Goal: Contribute content: Contribute content

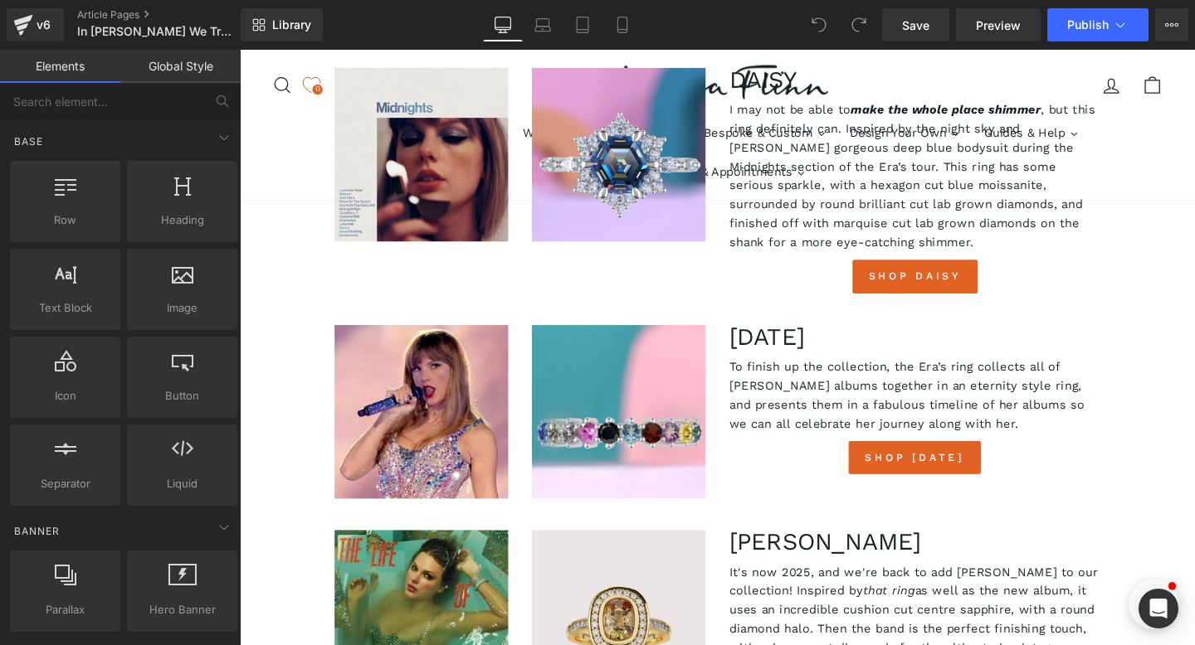
scroll to position [3482, 0]
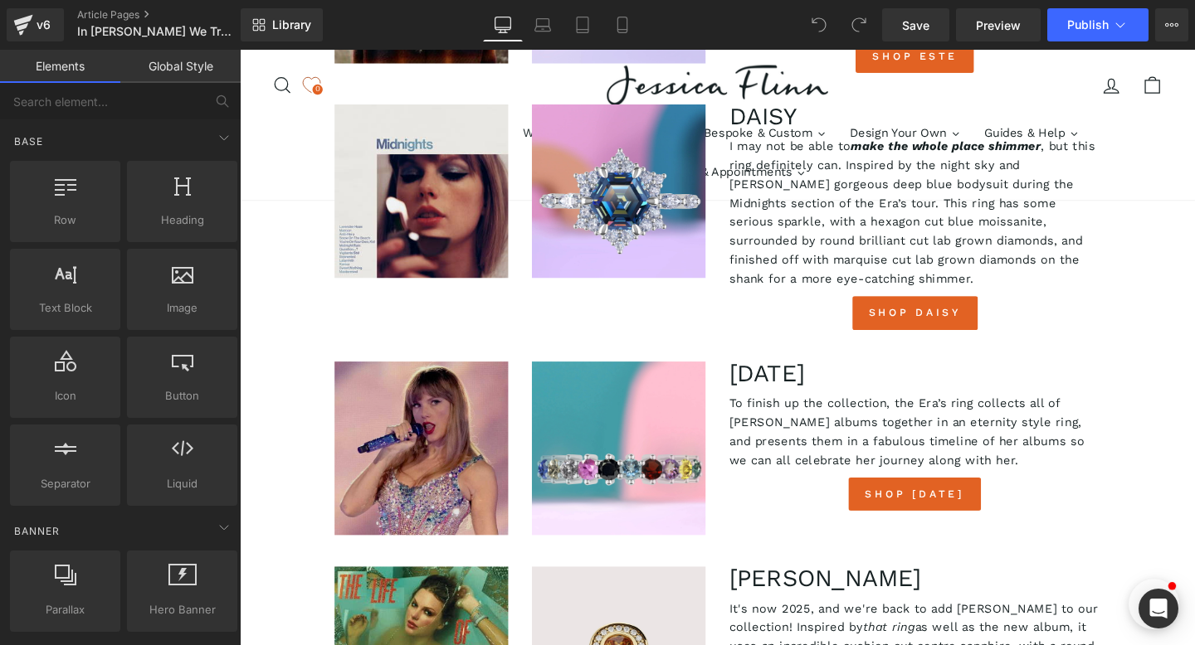
click at [430, 377] on div "Image" at bounding box center [430, 468] width 183 height 183
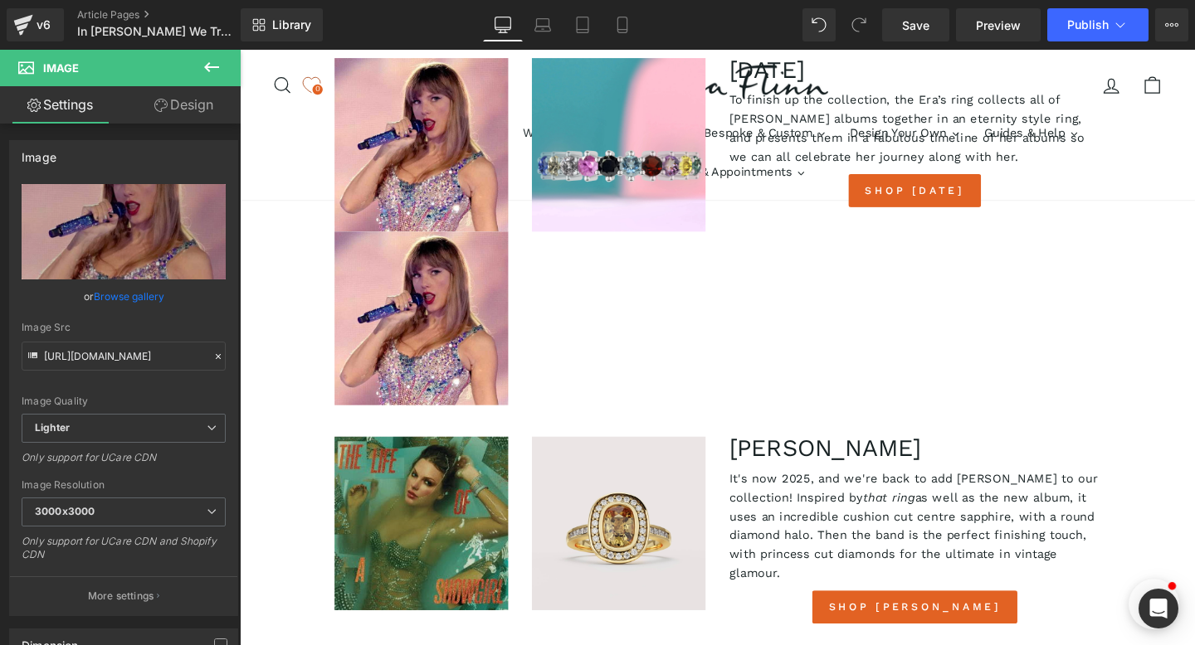
scroll to position [3817, 0]
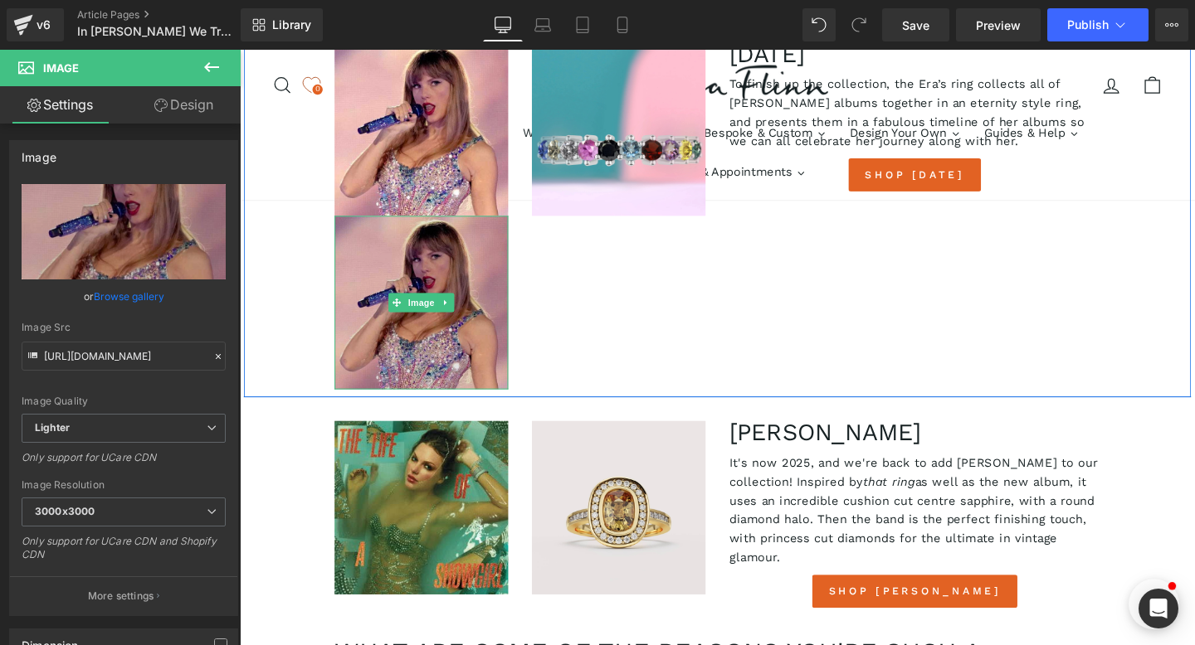
click at [455, 238] on img at bounding box center [430, 316] width 183 height 183
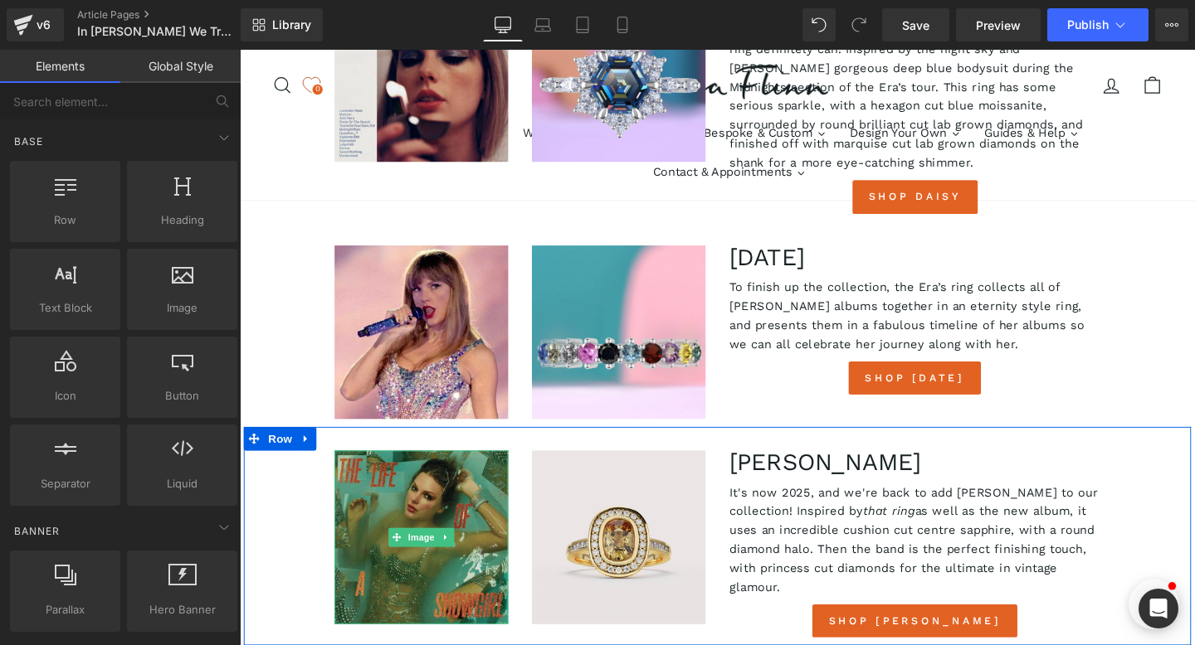
scroll to position [3559, 0]
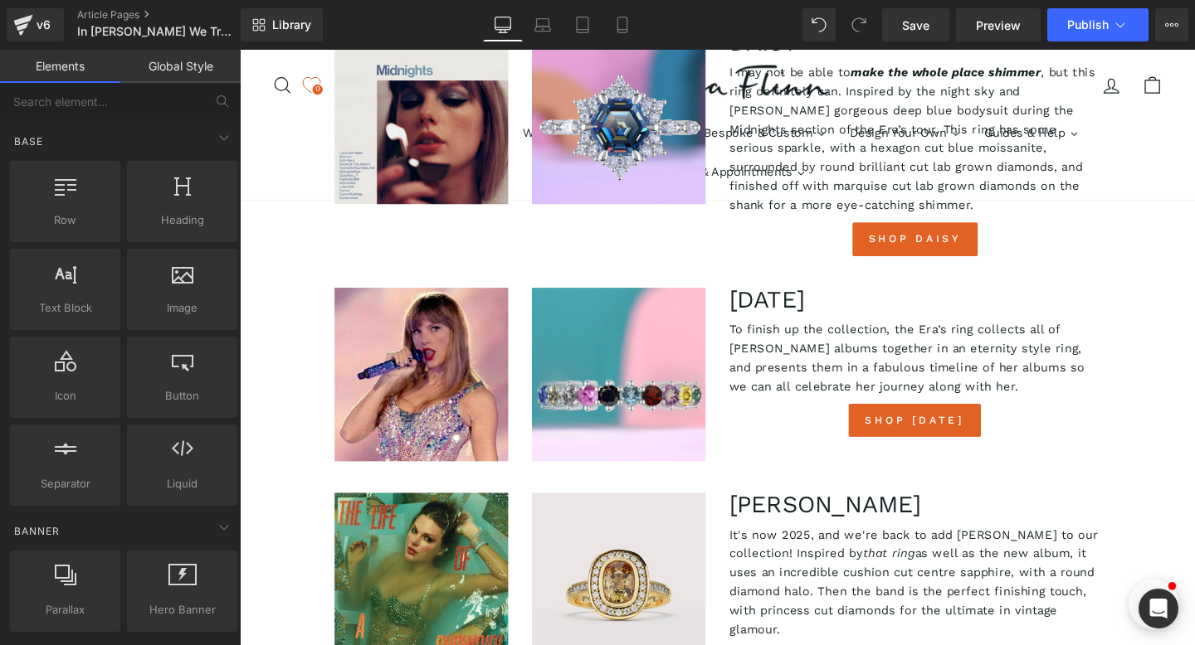
click at [248, 275] on div "Image Image [DATE] Heading To finish up the collection, the Era’s ring collects…" at bounding box center [742, 383] width 996 height 216
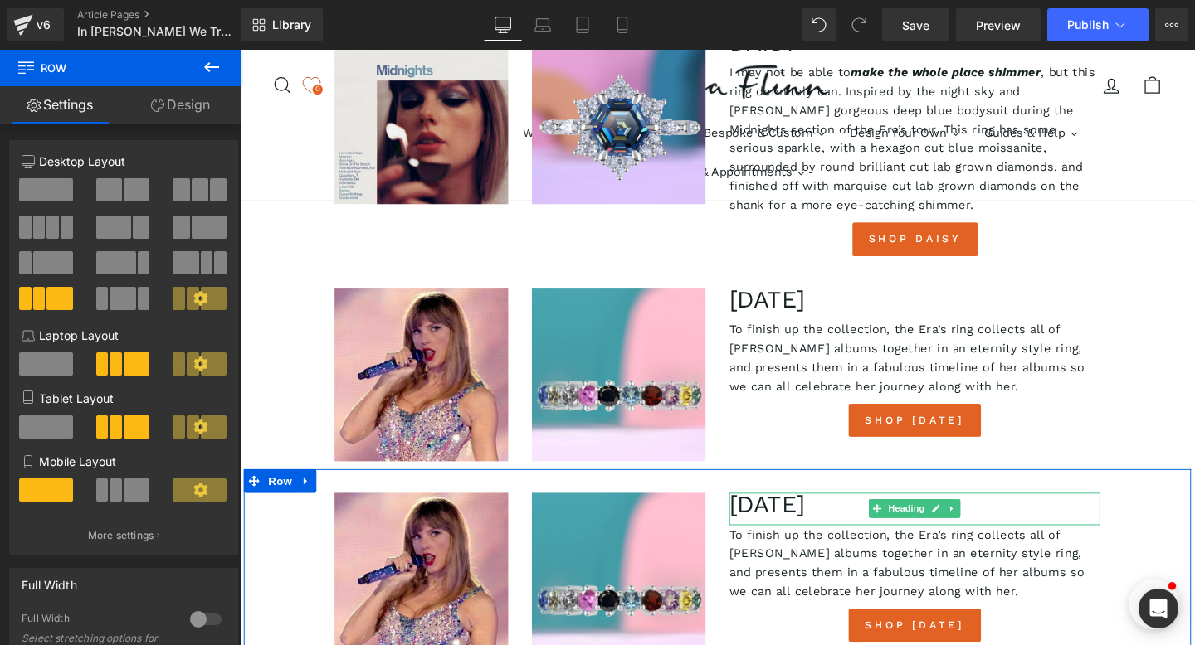
click at [780, 516] on h3 "[DATE]" at bounding box center [949, 528] width 390 height 25
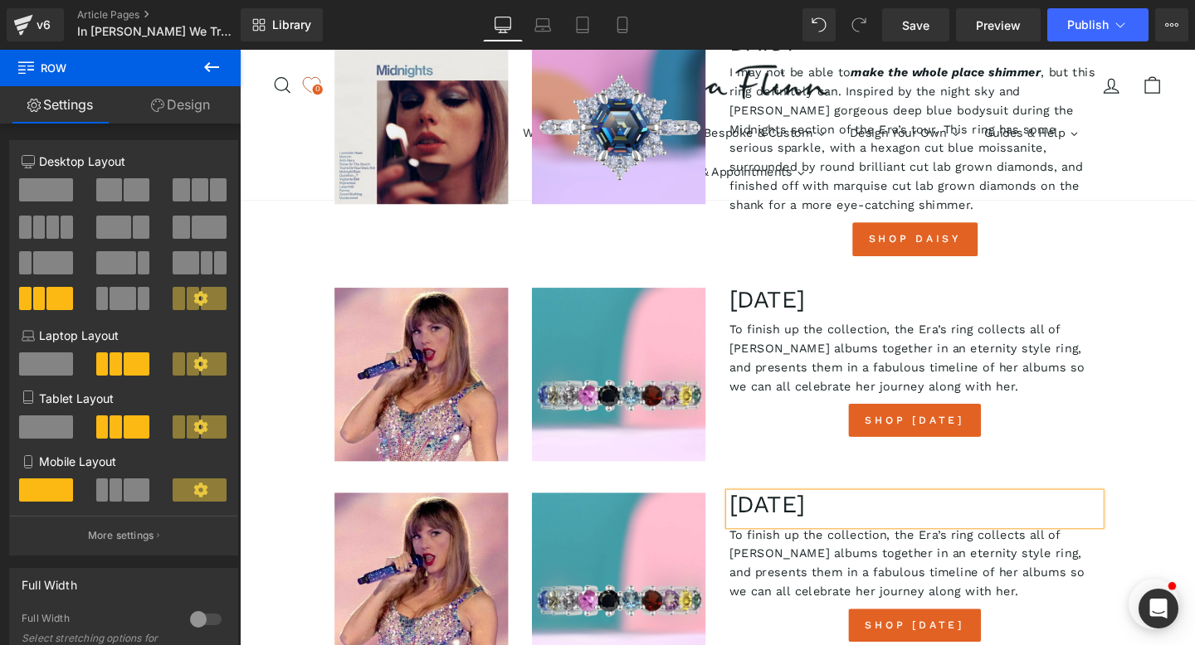
click at [780, 516] on h3 "[DATE]" at bounding box center [949, 528] width 390 height 25
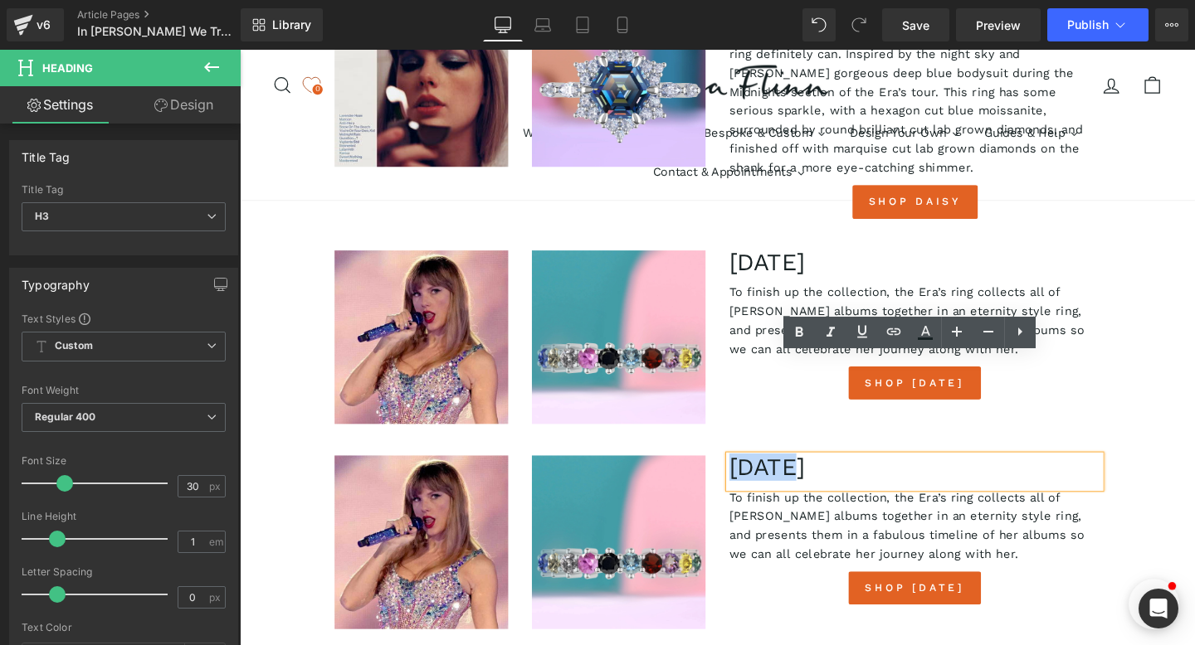
scroll to position [3602, 0]
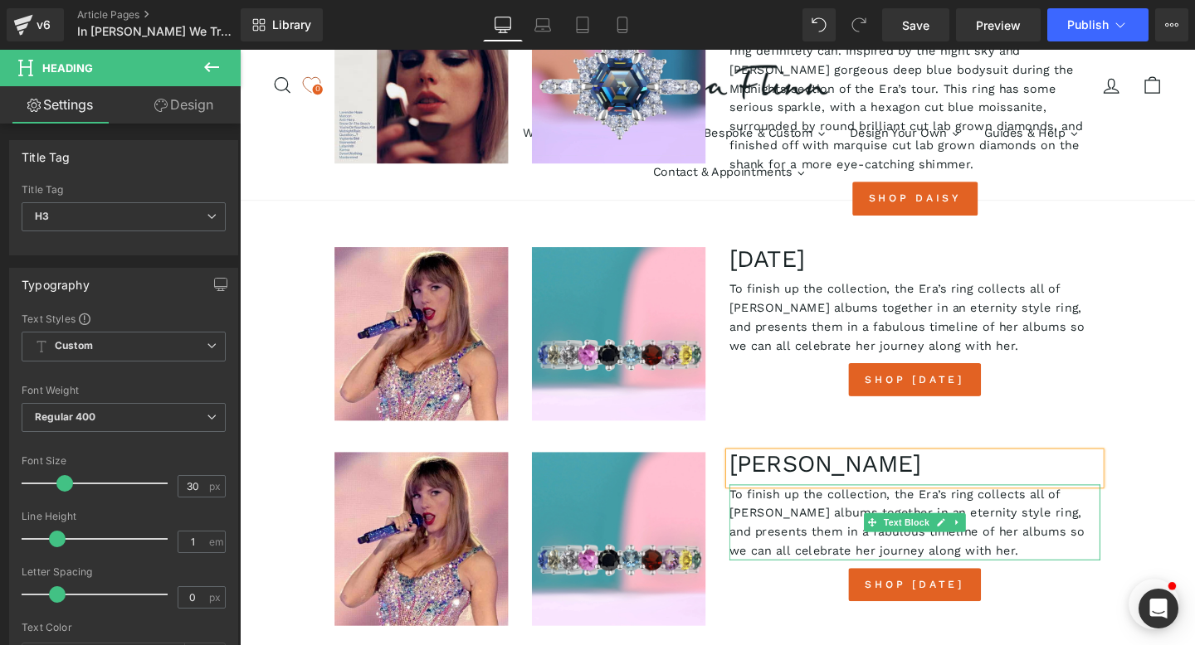
click at [793, 507] on p "To finish up the collection, the Era’s ring collects all of [PERSON_NAME] album…" at bounding box center [949, 547] width 390 height 80
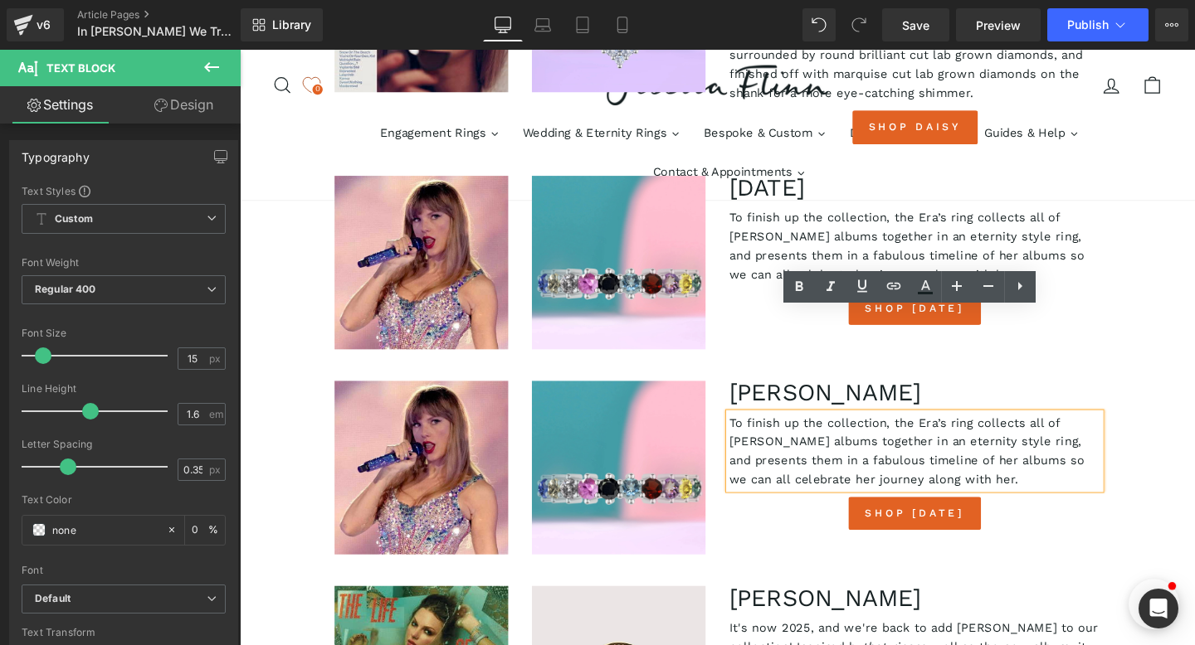
scroll to position [3678, 0]
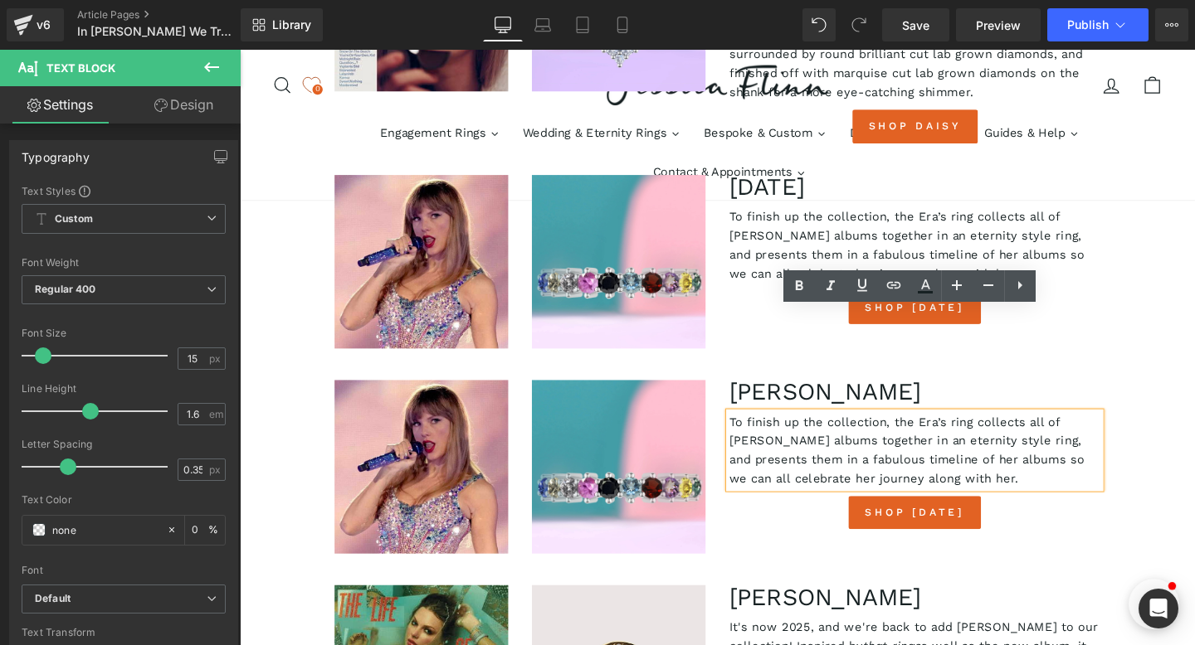
click at [822, 431] on p "To finish up the collection, the Era’s ring collects all of [PERSON_NAME] album…" at bounding box center [949, 471] width 390 height 80
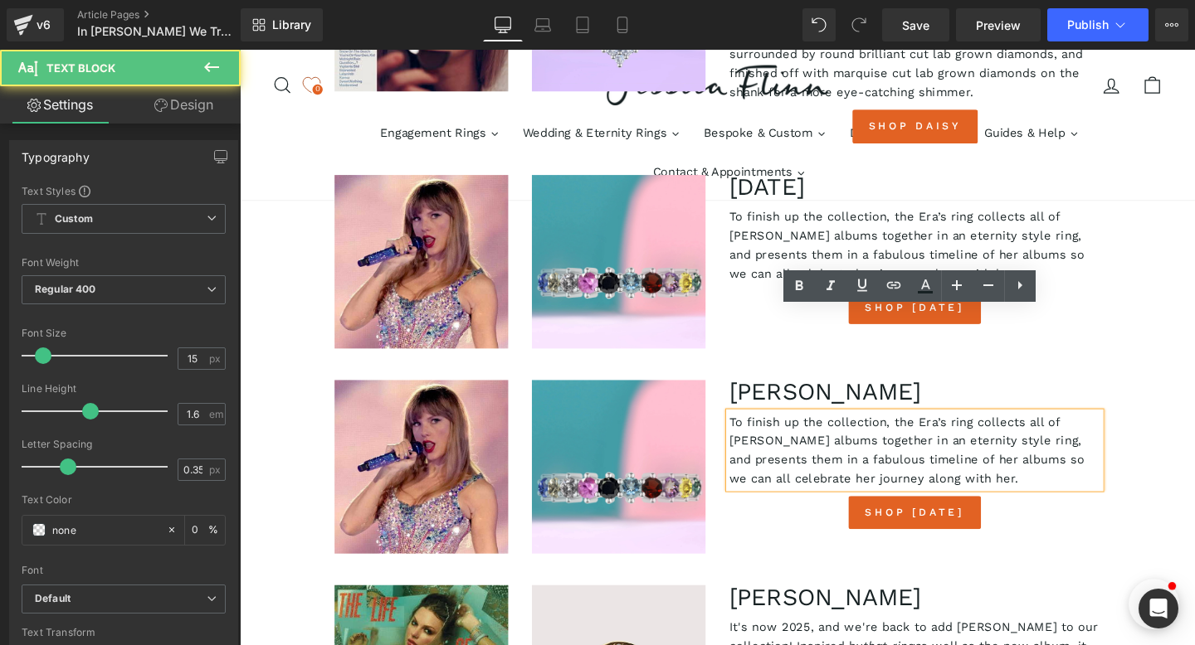
click at [822, 431] on p "To finish up the collection, the Era’s ring collects all of [PERSON_NAME] album…" at bounding box center [949, 471] width 390 height 80
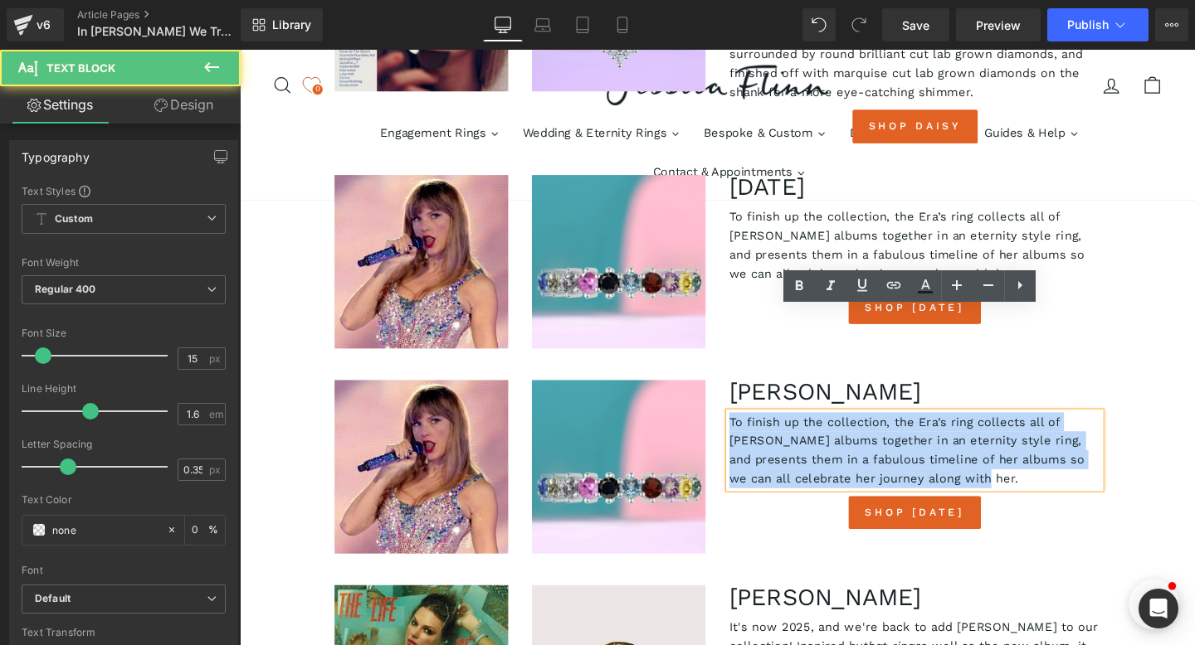
click at [822, 431] on p "To finish up the collection, the Era’s ring collects all of [PERSON_NAME] album…" at bounding box center [949, 471] width 390 height 80
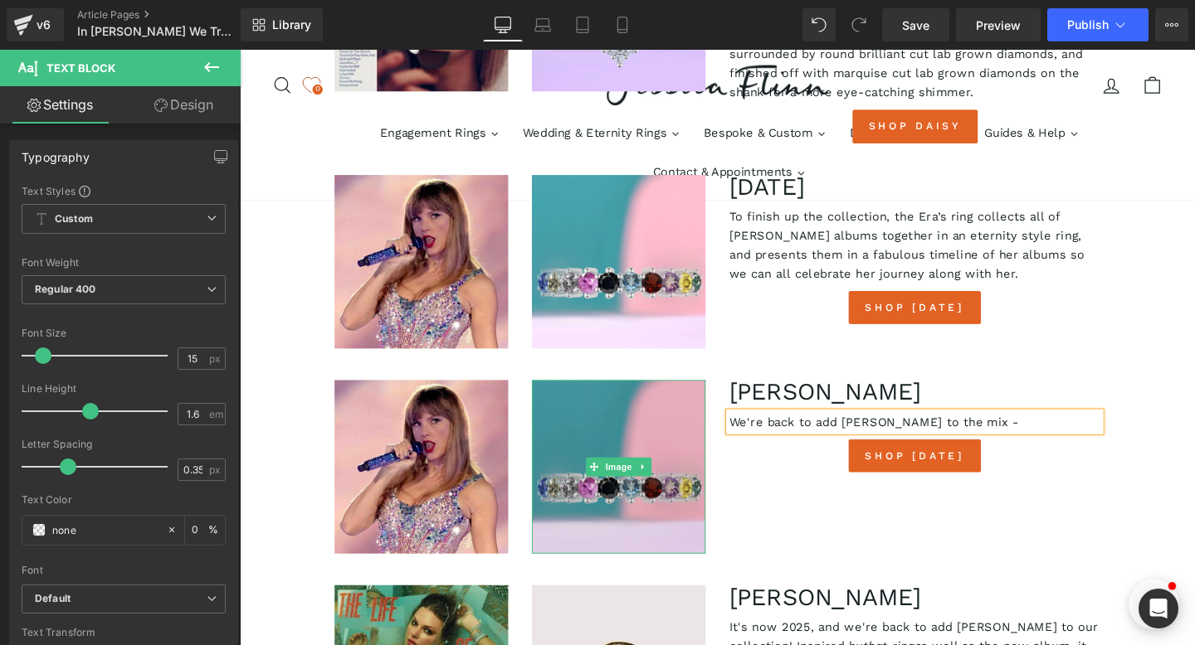
click at [604, 397] on img at bounding box center [638, 488] width 183 height 183
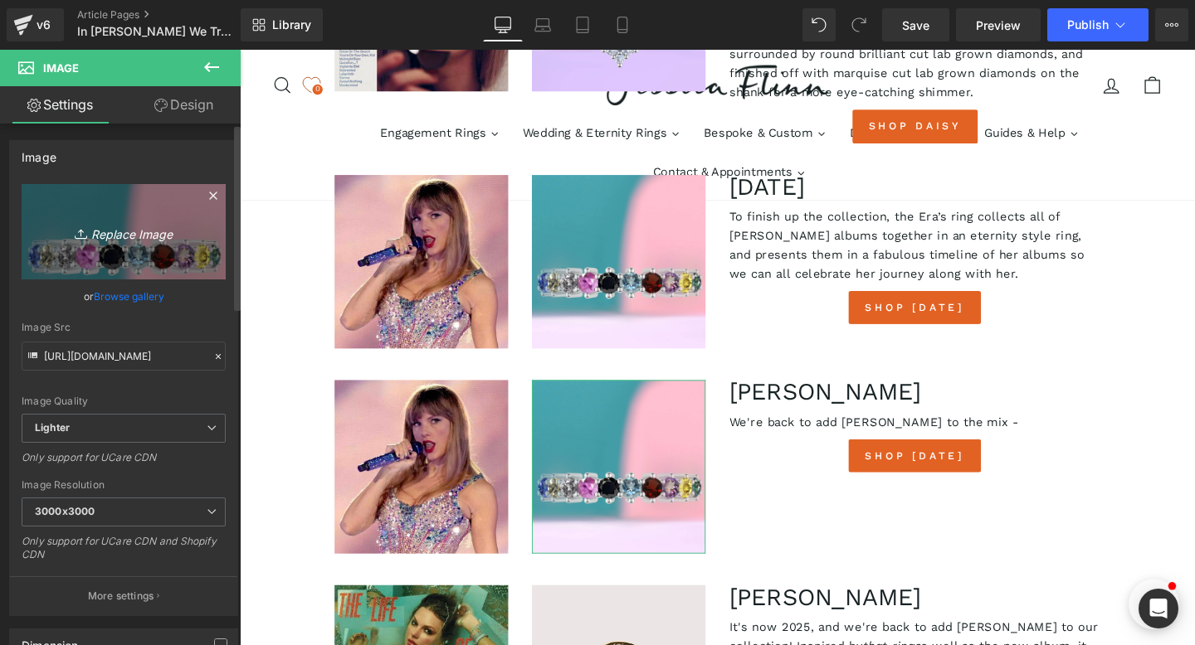
click at [106, 233] on icon "Replace Image" at bounding box center [123, 232] width 133 height 21
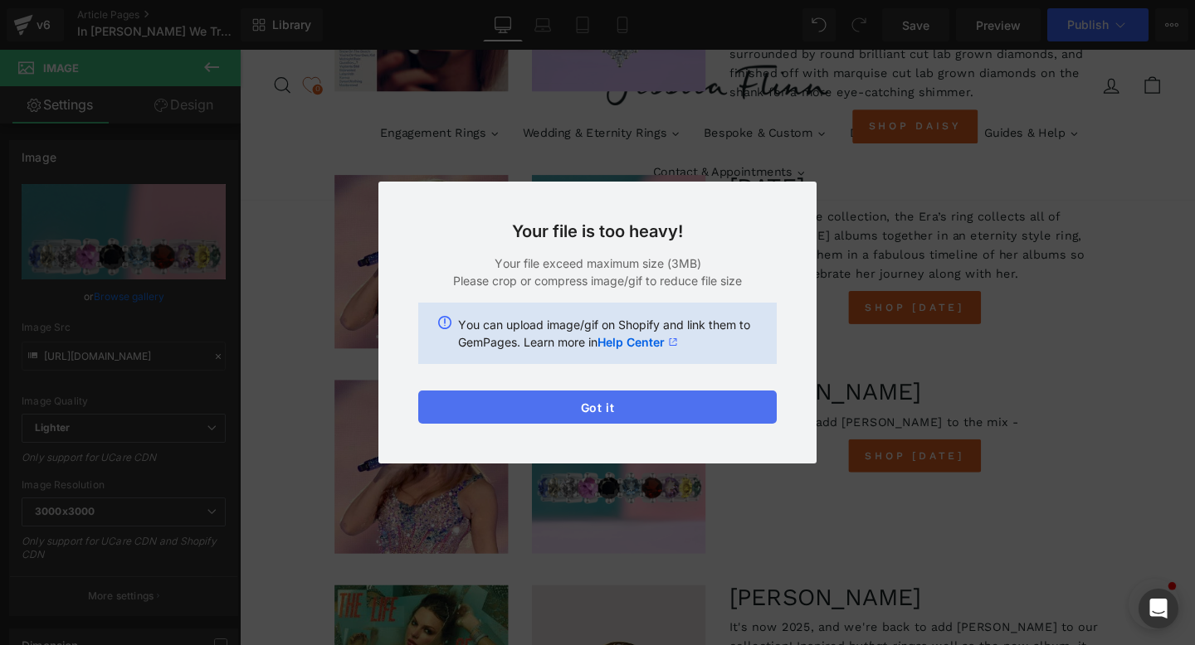
click at [582, 411] on button "Got it" at bounding box center [597, 407] width 358 height 33
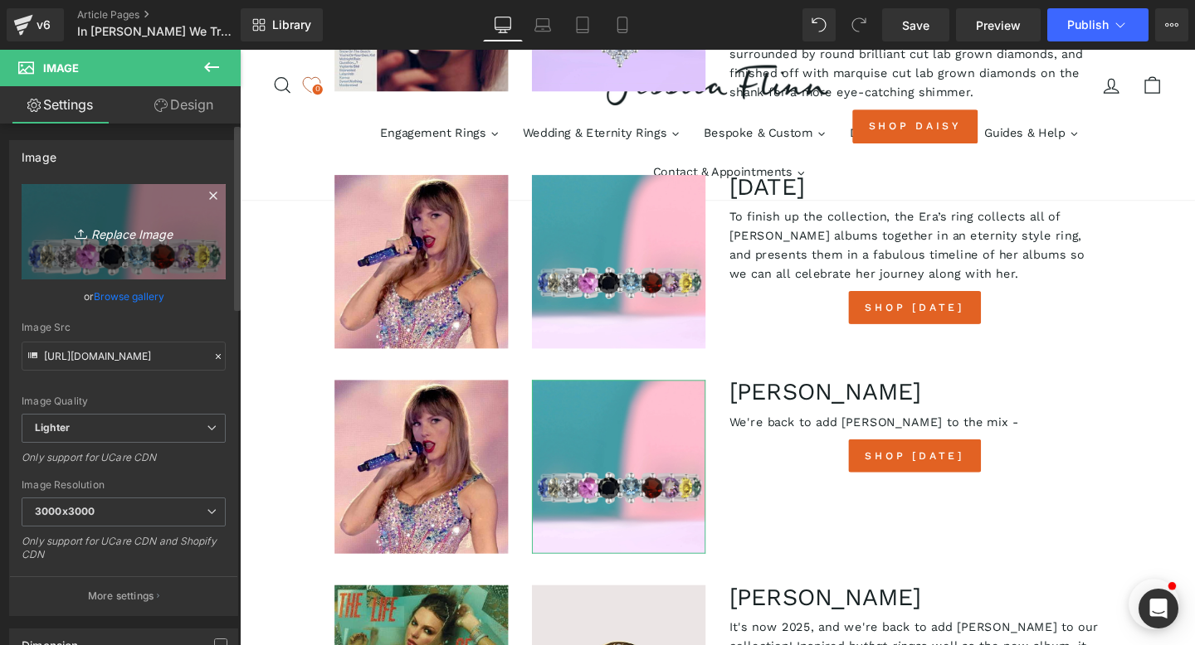
click at [111, 237] on icon "Replace Image" at bounding box center [123, 232] width 133 height 21
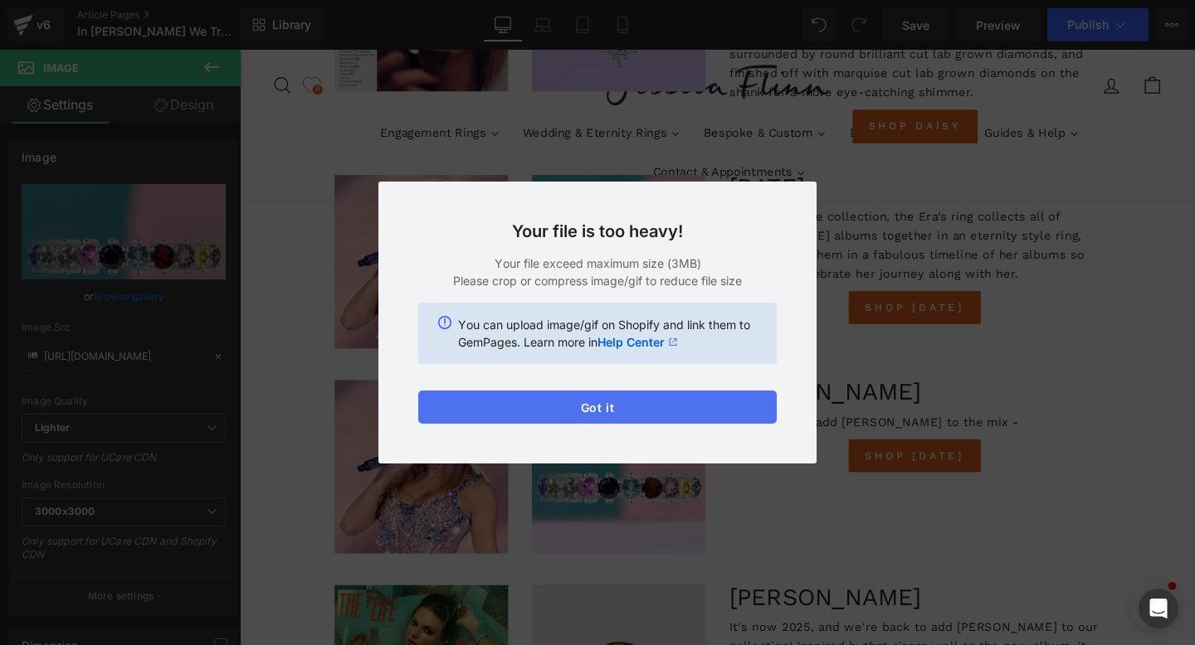
click at [475, 407] on button "Got it" at bounding box center [597, 407] width 358 height 33
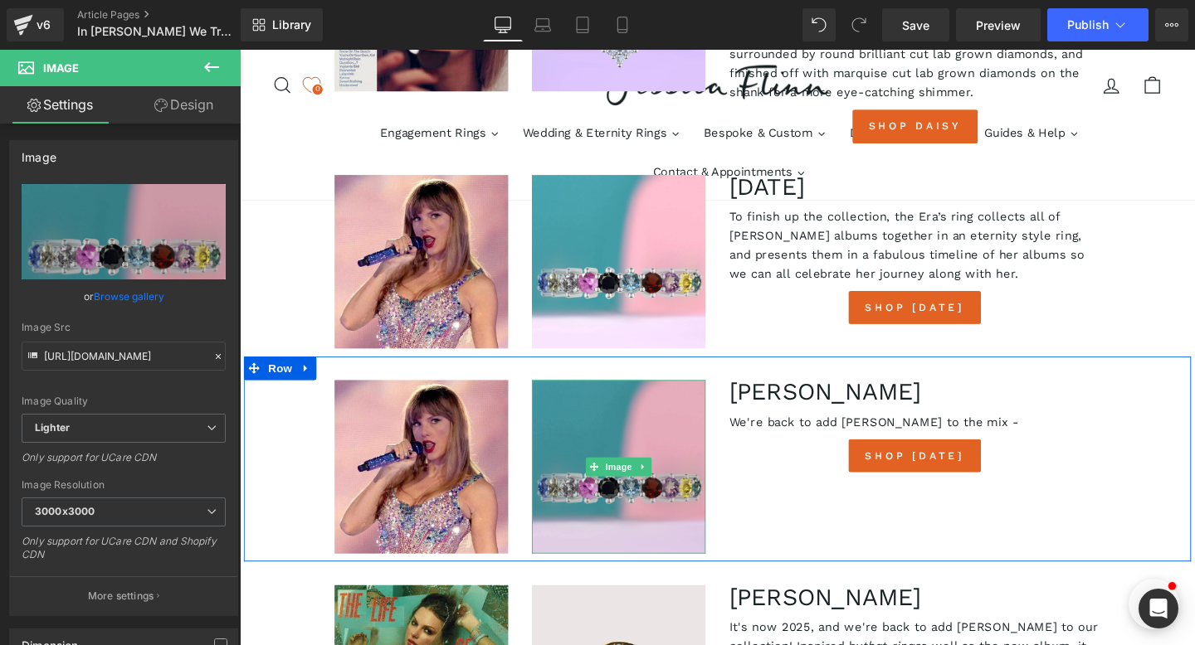
click at [578, 397] on img at bounding box center [638, 488] width 183 height 183
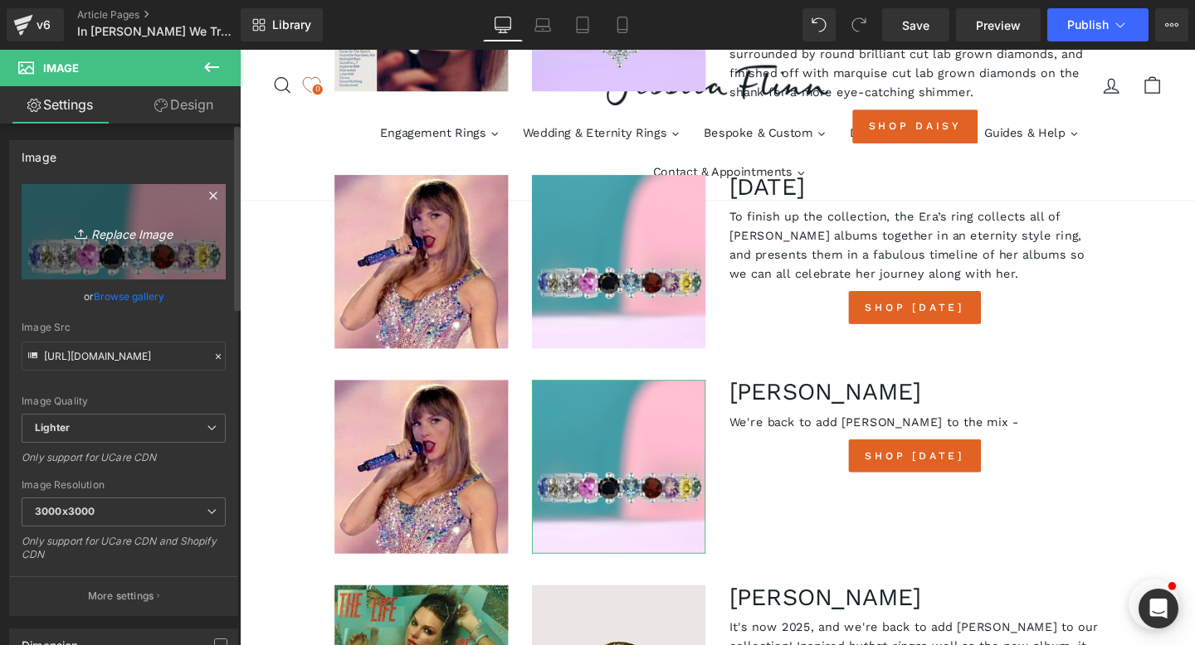
click at [130, 242] on link "Replace Image" at bounding box center [124, 231] width 204 height 95
type input "C:\fakepath\Stevie copy.jpg"
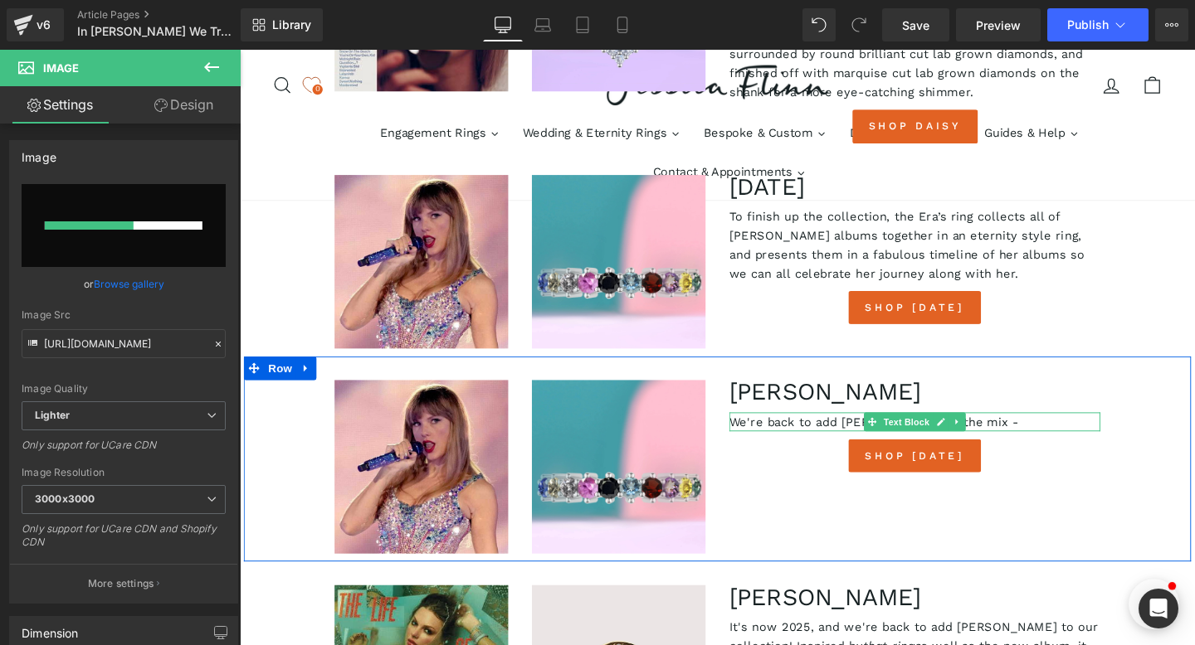
click at [991, 436] on icon at bounding box center [993, 441] width 9 height 10
click at [1061, 431] on p "We're back to add [PERSON_NAME] to the mix -" at bounding box center [949, 441] width 390 height 20
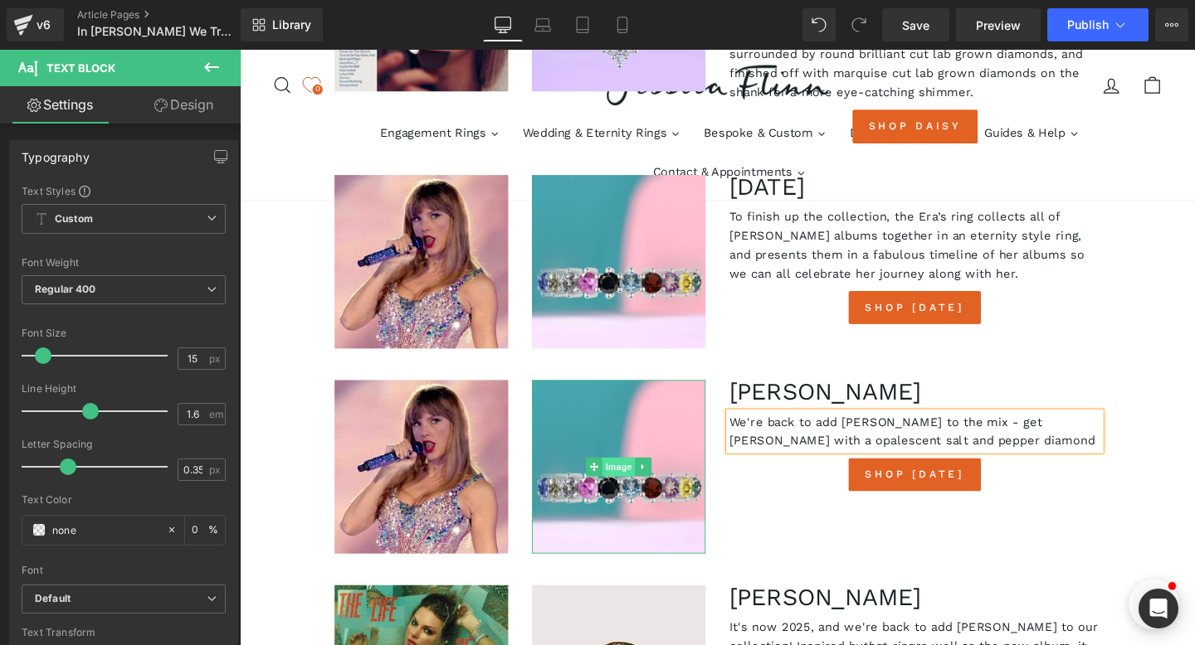
click at [642, 479] on span "Image" at bounding box center [638, 489] width 35 height 20
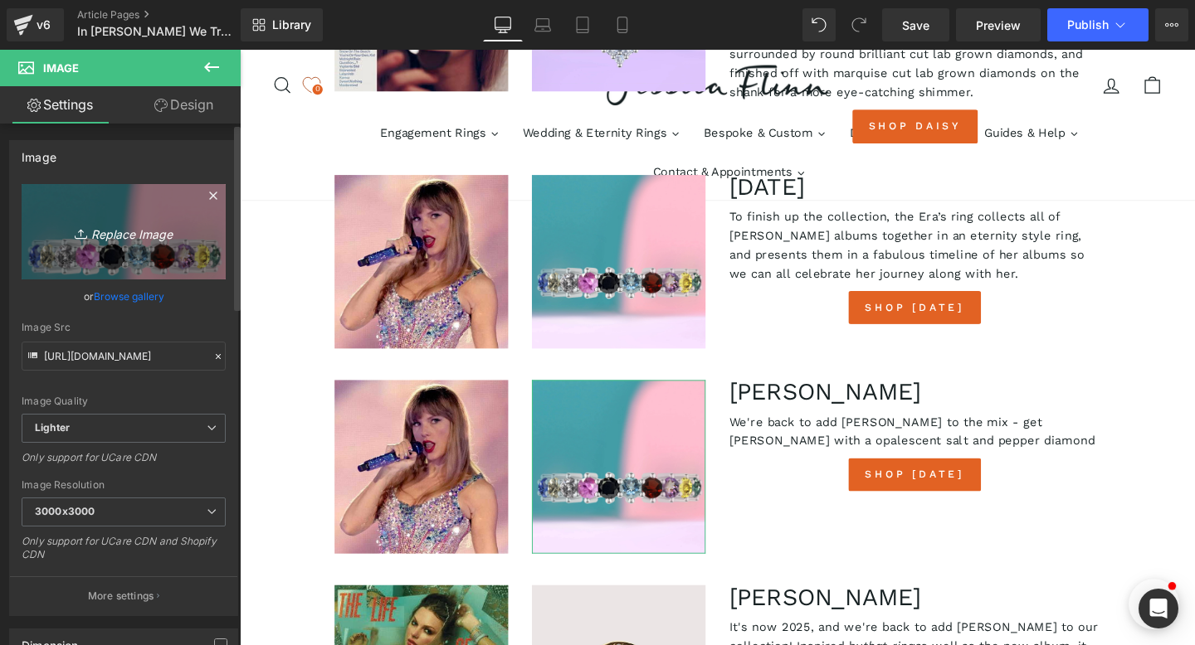
click at [115, 236] on icon "Replace Image" at bounding box center [123, 232] width 133 height 21
type input "C:\fakepath\Stevie copy.jpg"
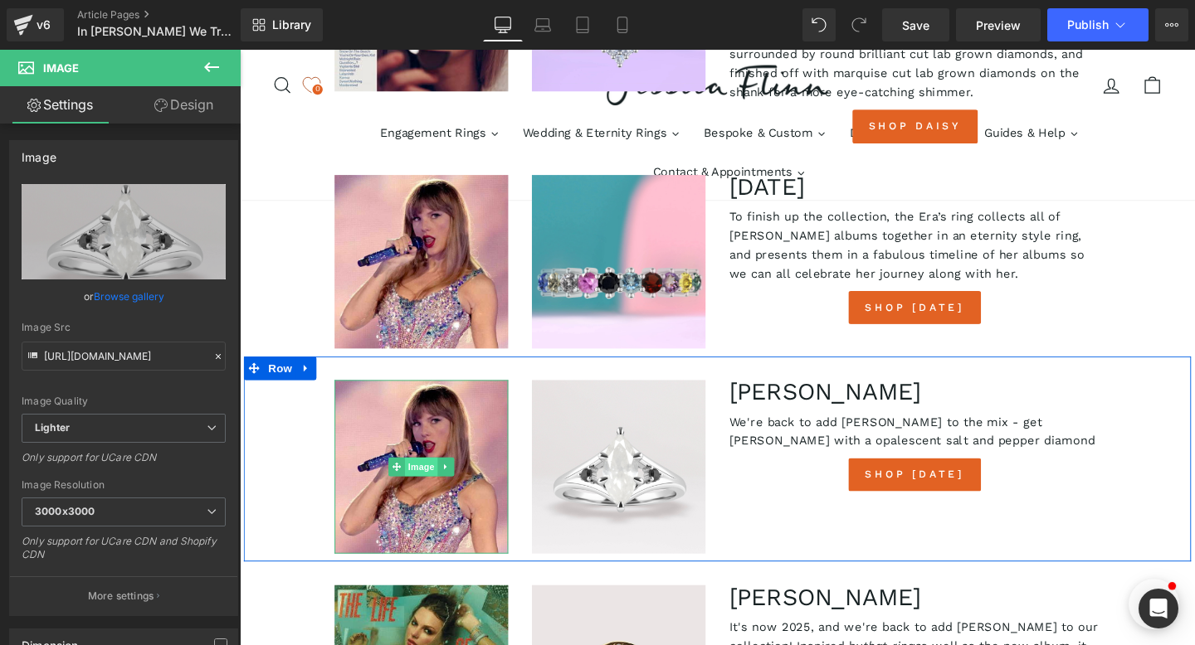
click at [441, 479] on span "Image" at bounding box center [430, 489] width 35 height 20
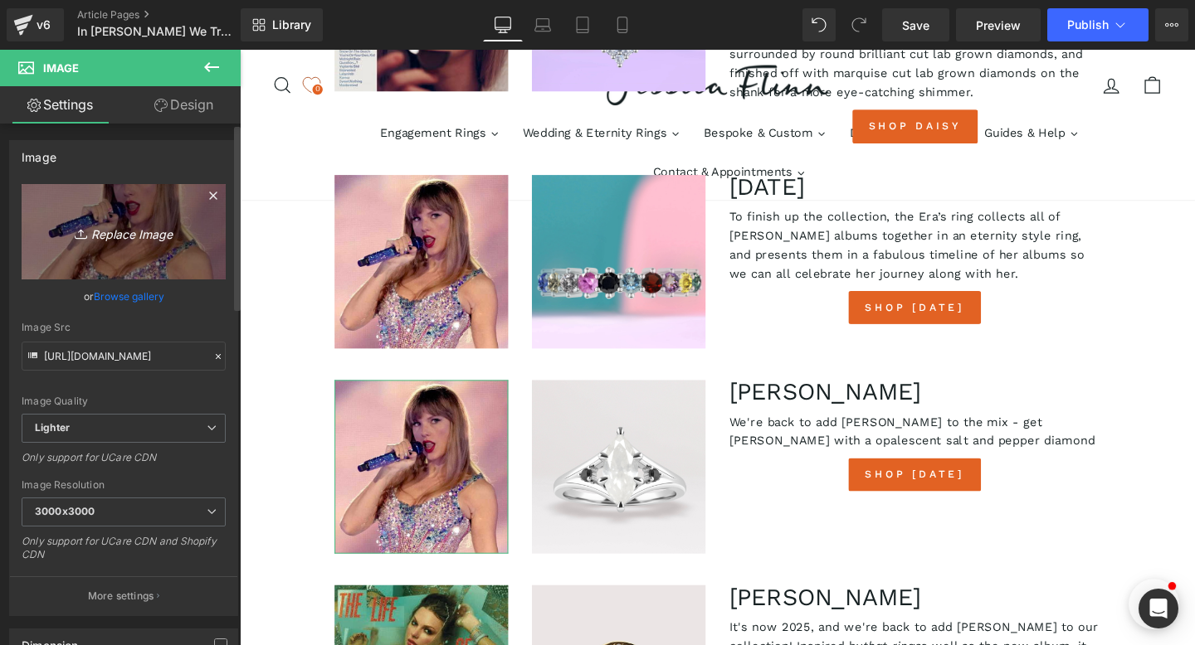
click at [134, 237] on icon "Replace Image" at bounding box center [123, 232] width 133 height 21
type input "C:\fakepath\[PERSON_NAME]–_The_Tortured_Poets_Department_(album_cover).png"
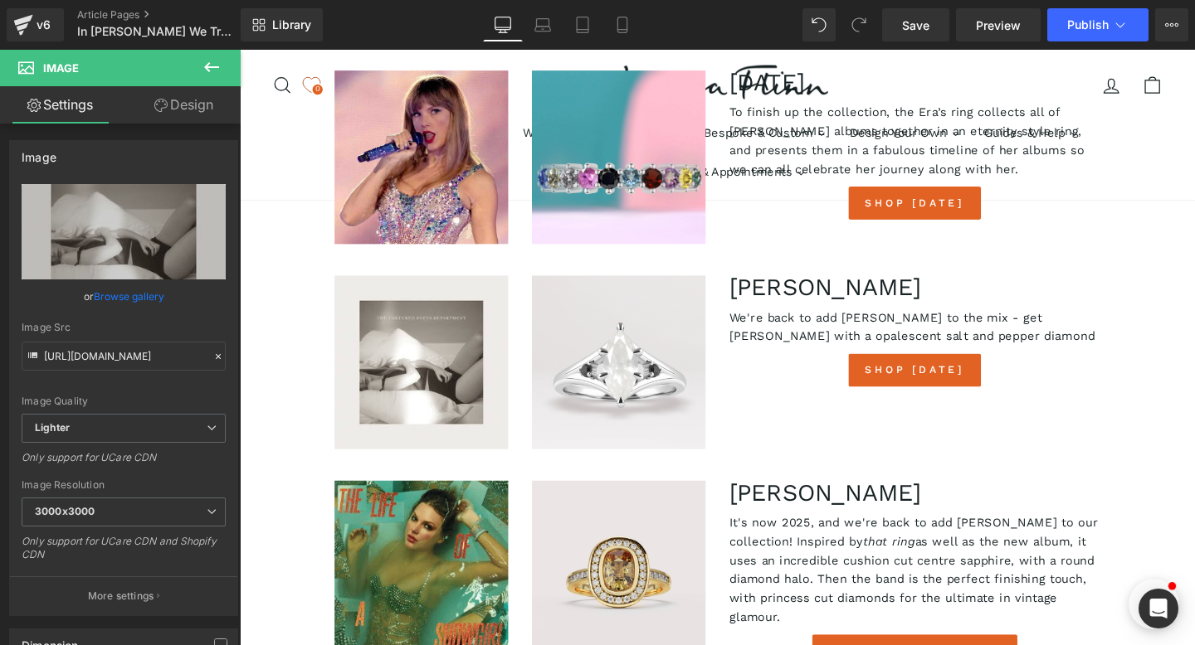
scroll to position [3764, 0]
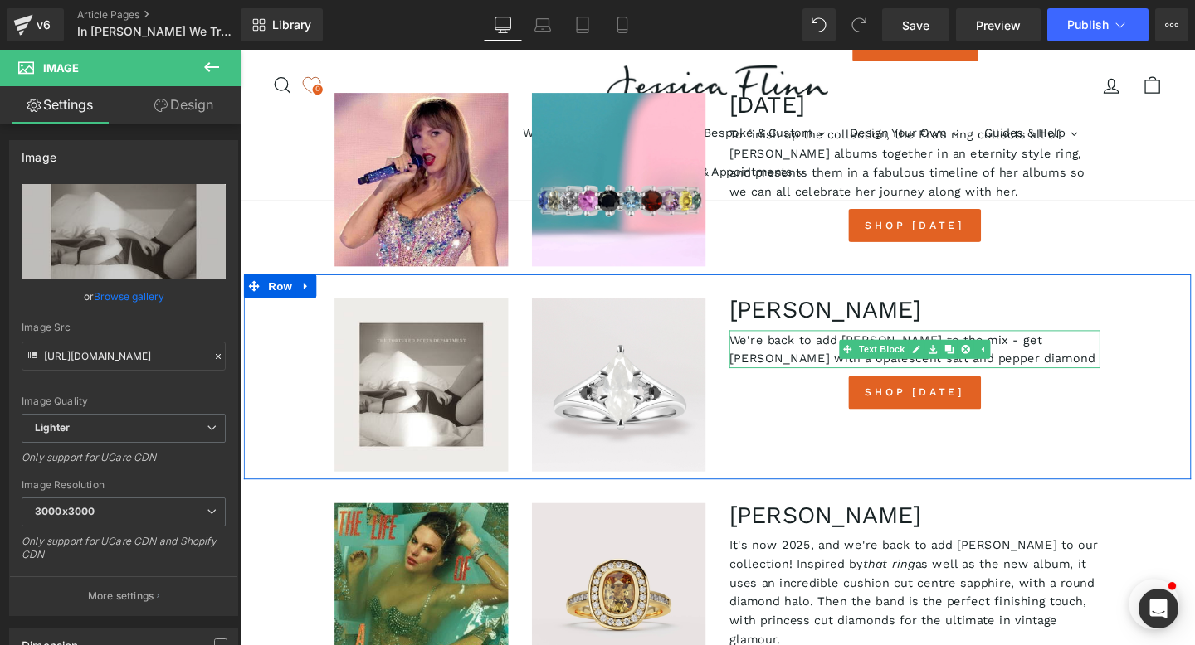
click at [1048, 345] on p "We're back to add [PERSON_NAME] to the mix - get [PERSON_NAME] with a opalescen…" at bounding box center [949, 365] width 390 height 40
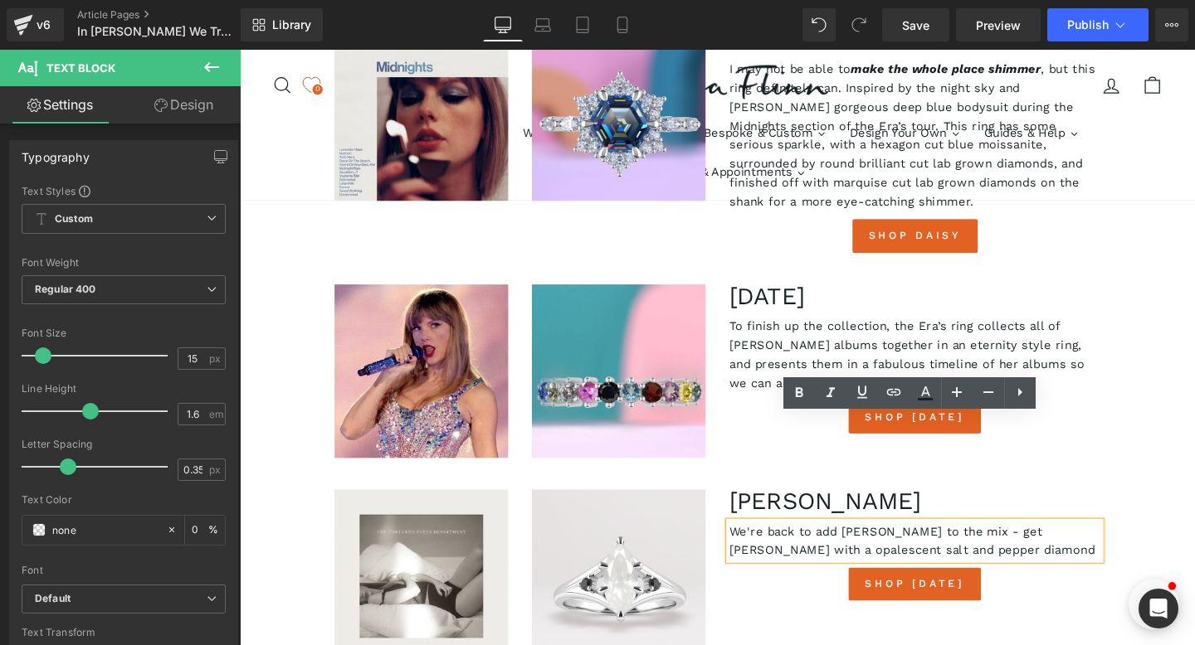
scroll to position [3566, 0]
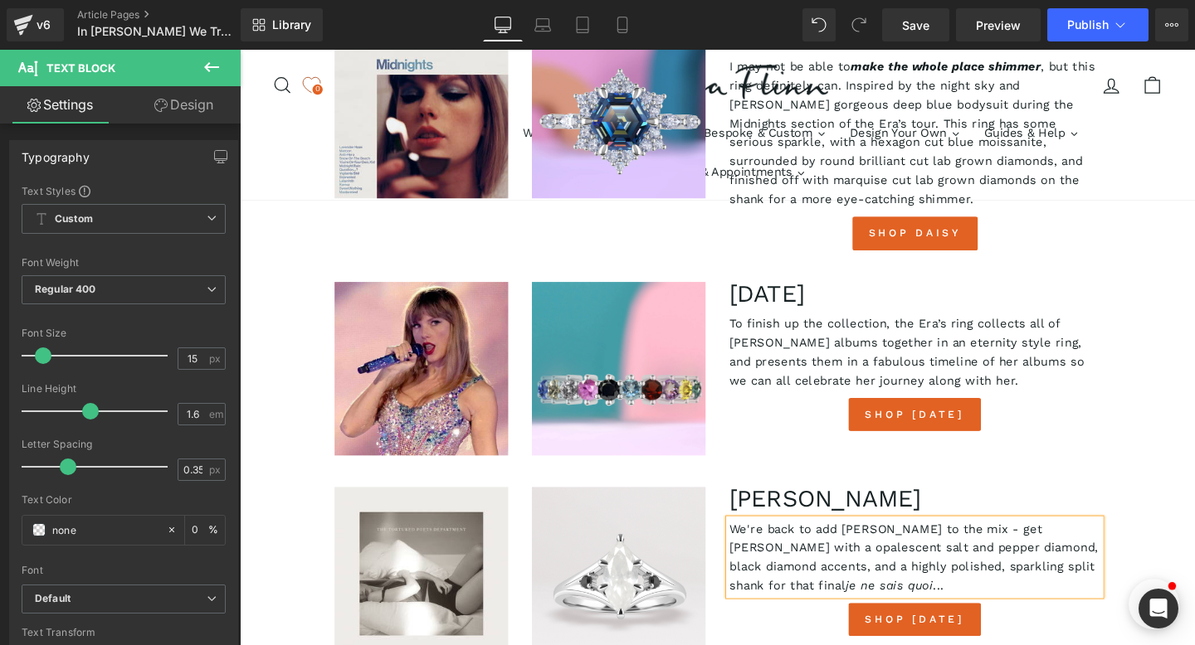
click at [1194, 485] on div "Image Image STEVIE Heading We're back to add [PERSON_NAME] to the mix - get [PE…" at bounding box center [742, 593] width 996 height 216
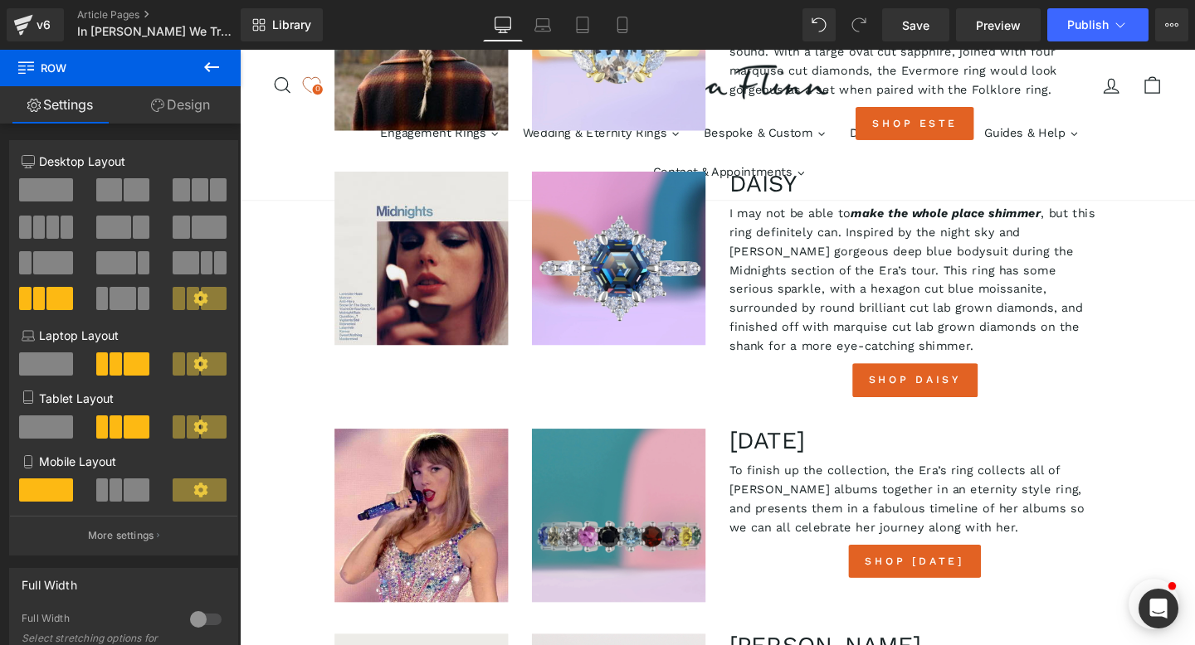
scroll to position [3397, 0]
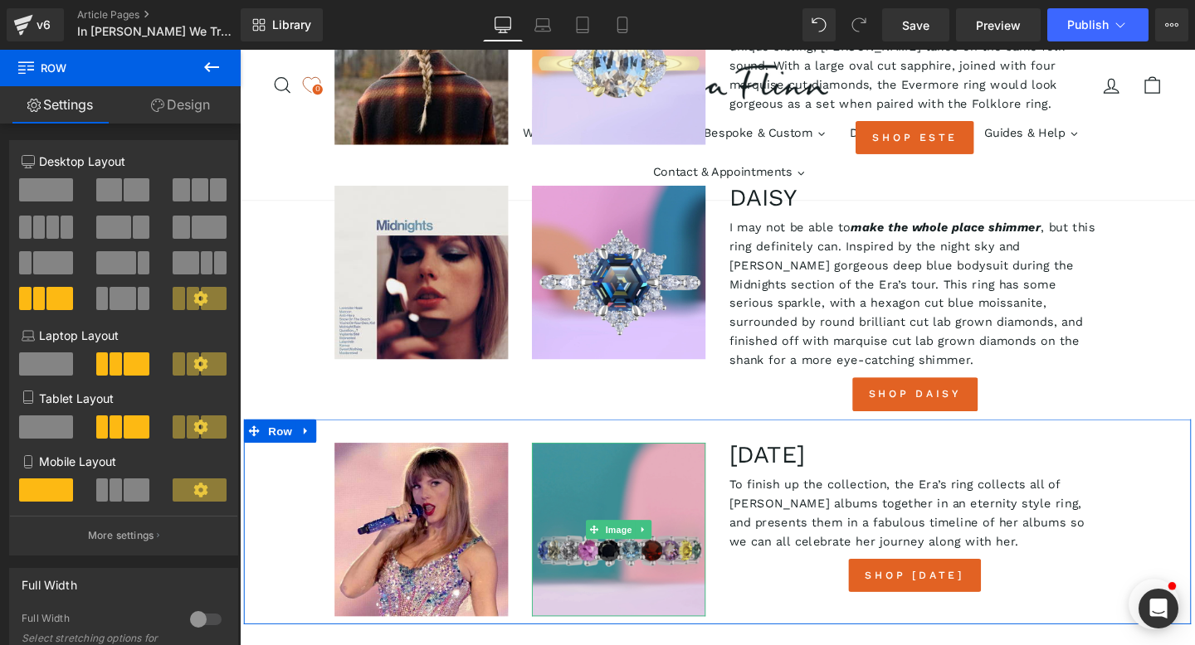
click at [634, 463] on img at bounding box center [638, 554] width 183 height 183
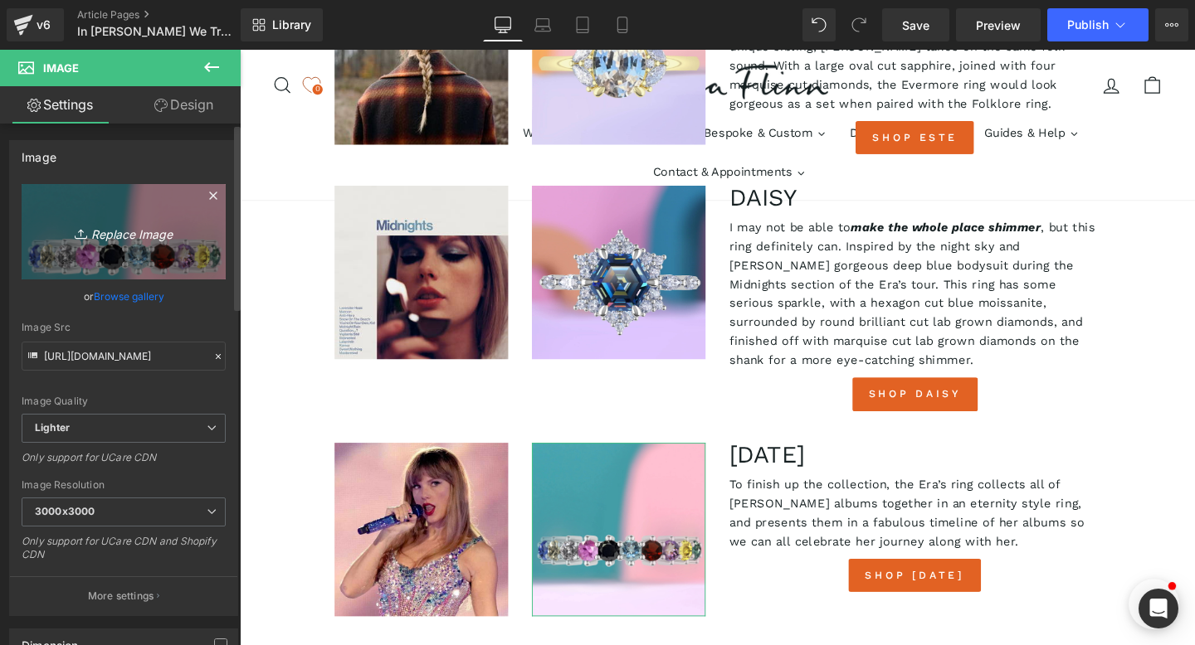
click at [131, 236] on icon "Replace Image" at bounding box center [123, 232] width 133 height 21
type input "C:\fakepath\[DATE].jpg"
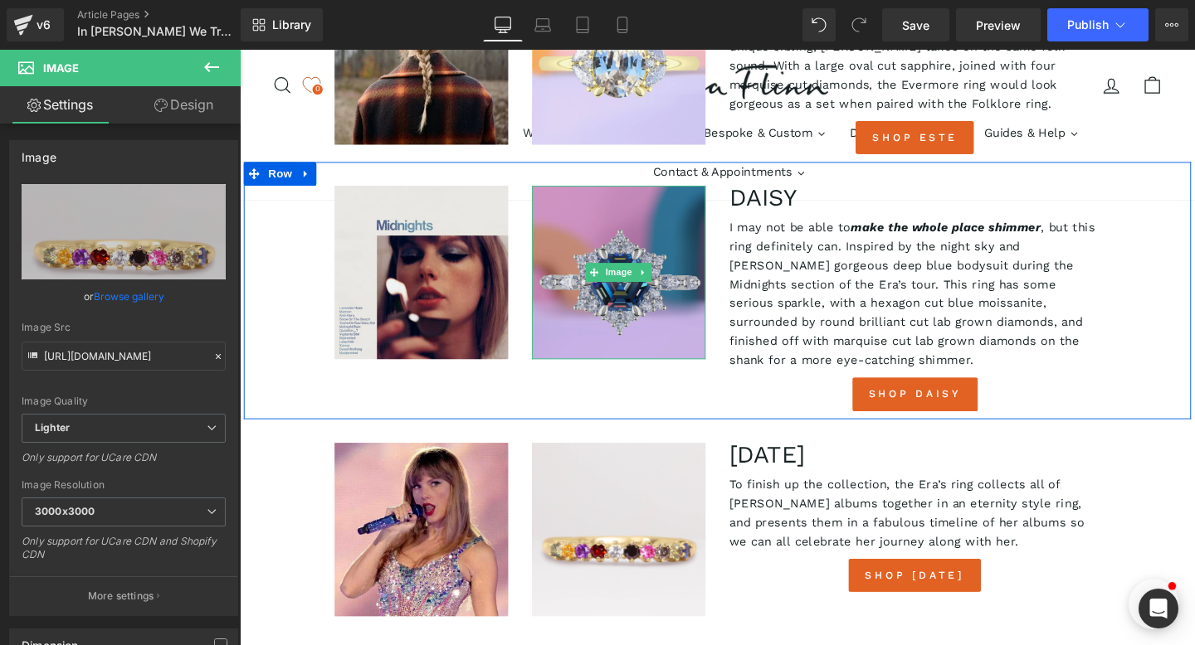
click at [642, 192] on img at bounding box center [638, 283] width 183 height 183
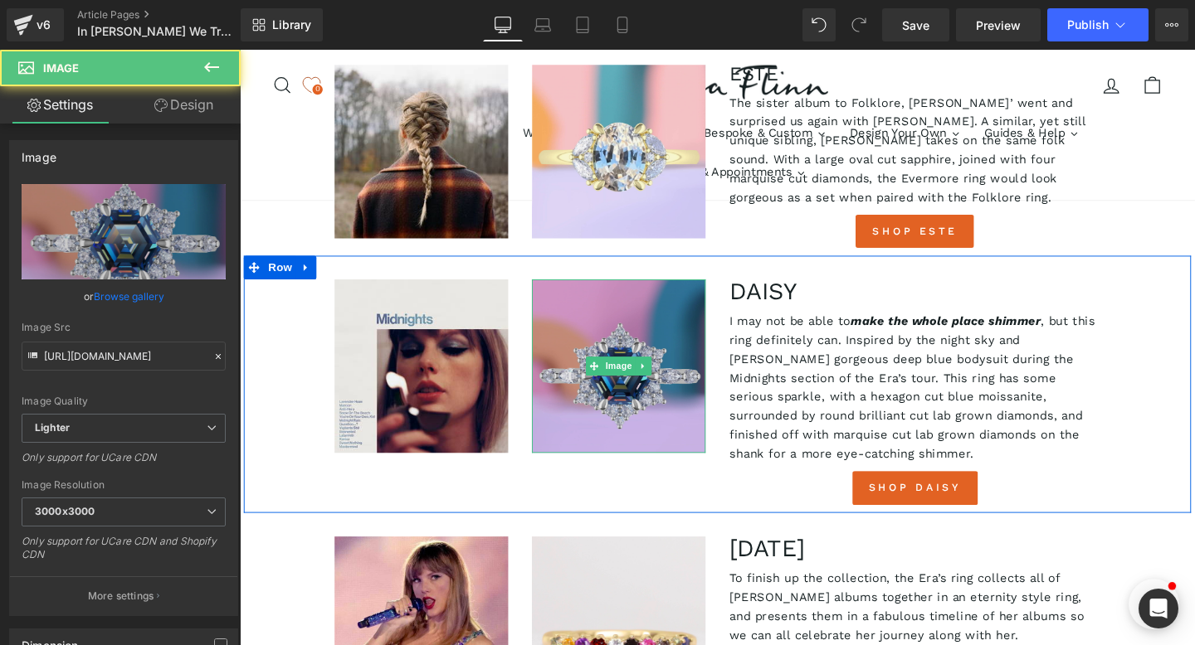
scroll to position [3295, 0]
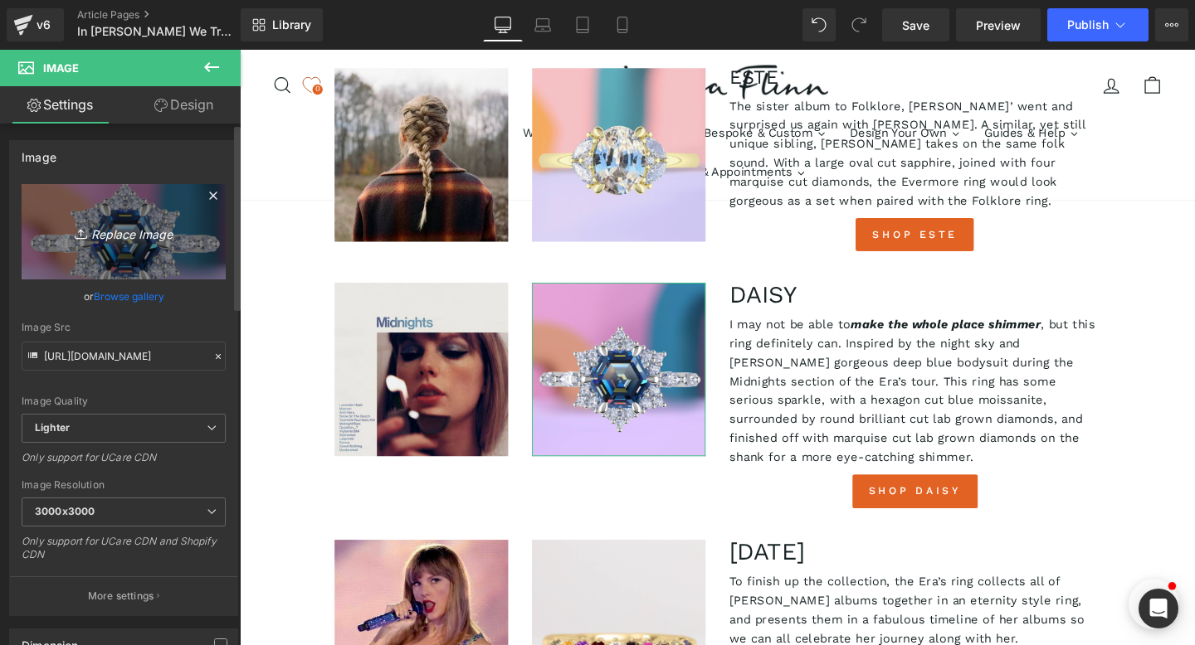
click at [105, 233] on icon "Replace Image" at bounding box center [123, 232] width 133 height 21
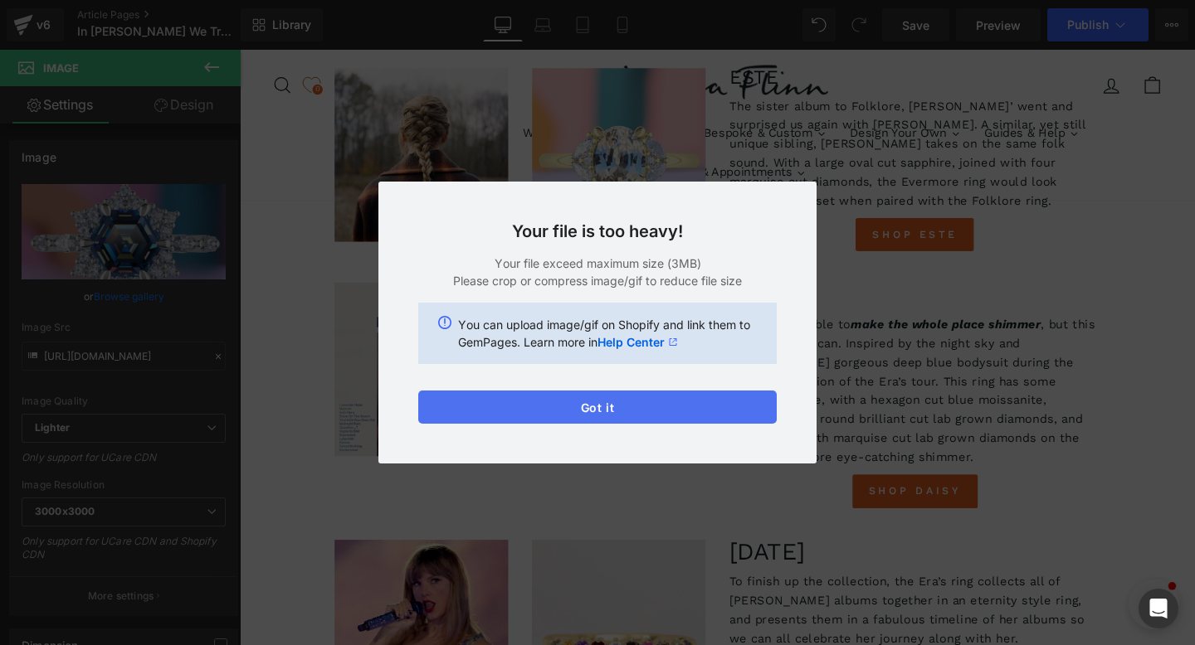
click at [519, 397] on button "Got it" at bounding box center [597, 407] width 358 height 33
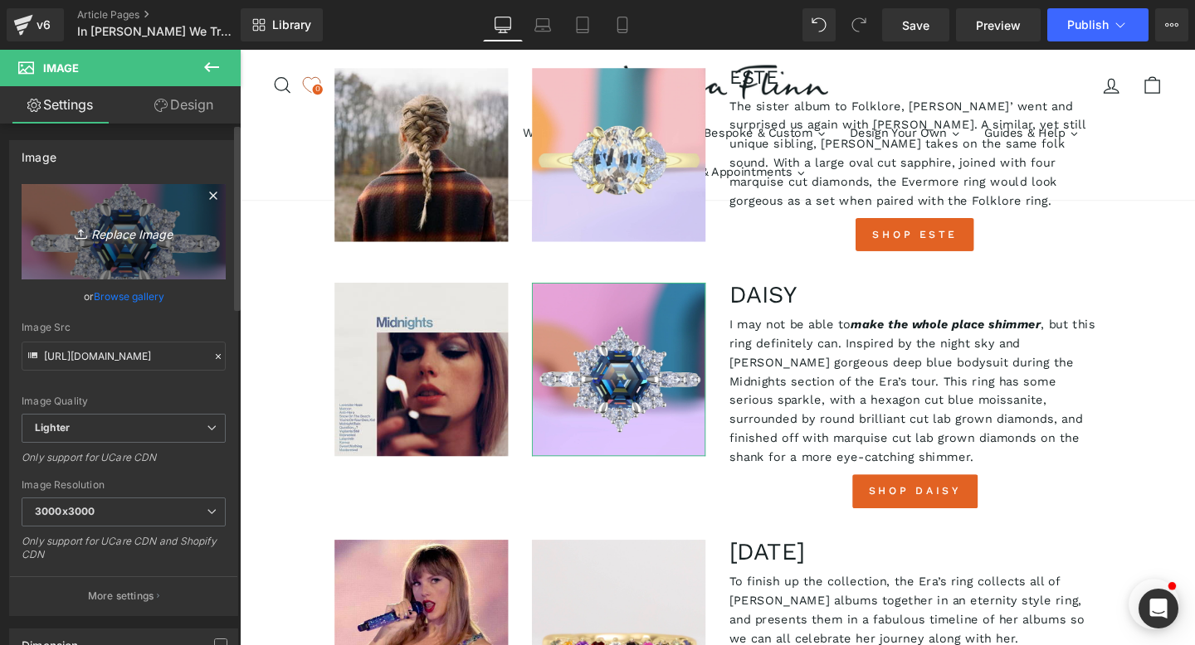
click at [120, 241] on icon "Replace Image" at bounding box center [123, 232] width 133 height 21
type input "C:\fakepath\Daisy small.jpg"
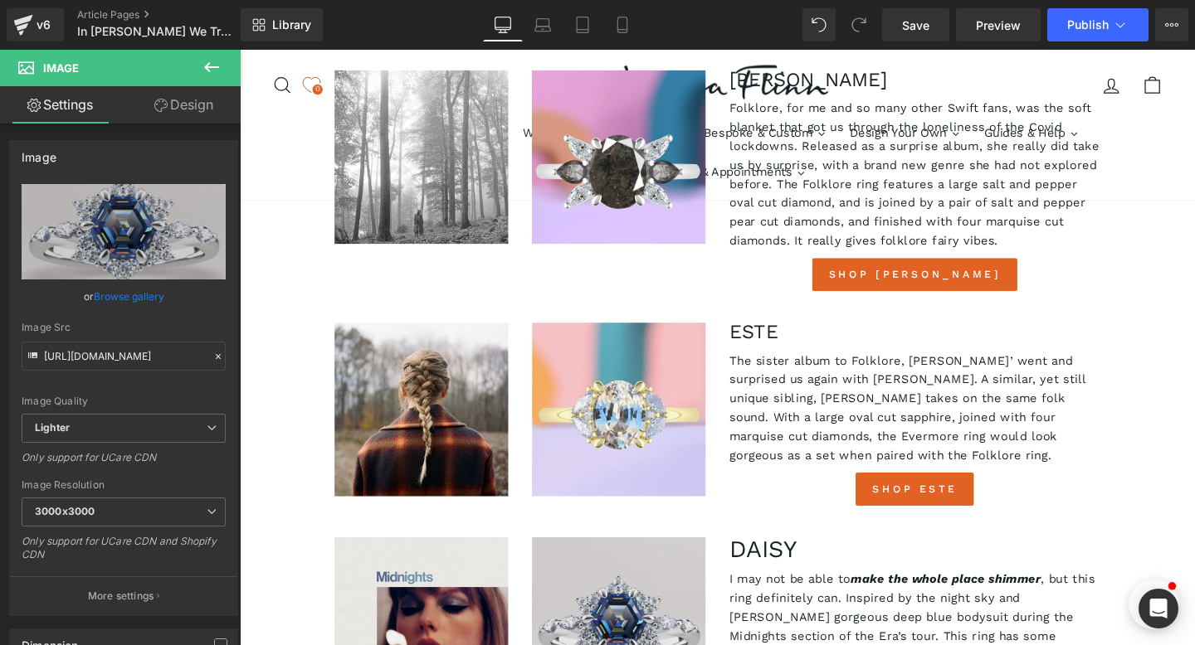
scroll to position [3024, 0]
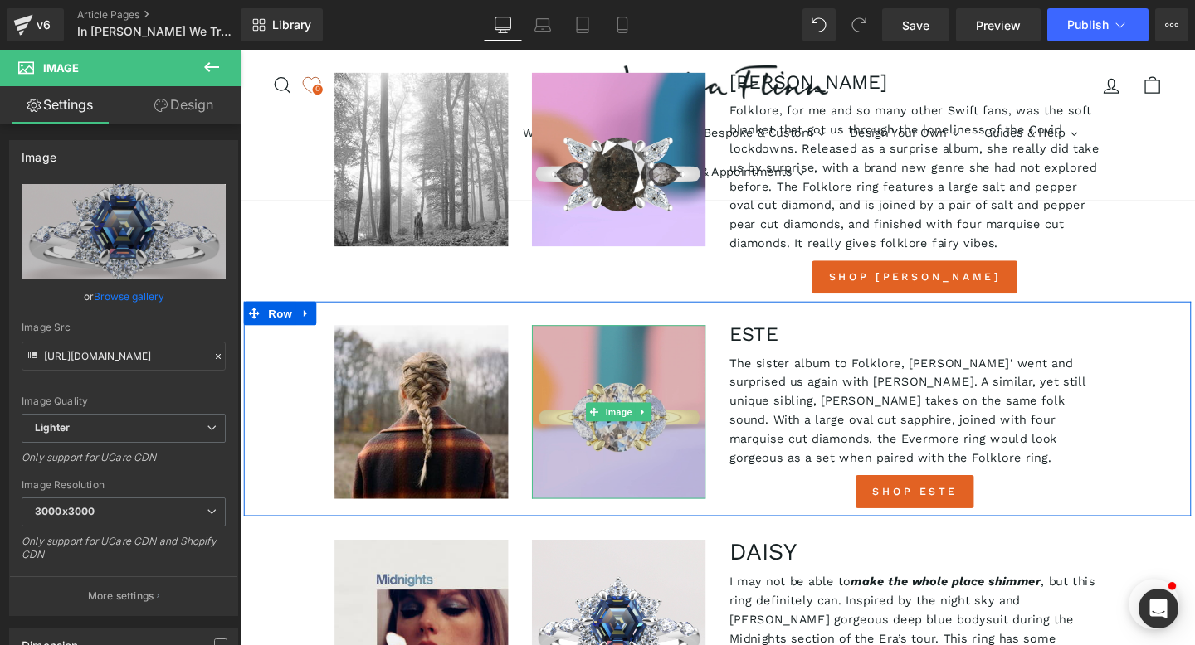
click at [647, 339] on img at bounding box center [638, 430] width 183 height 183
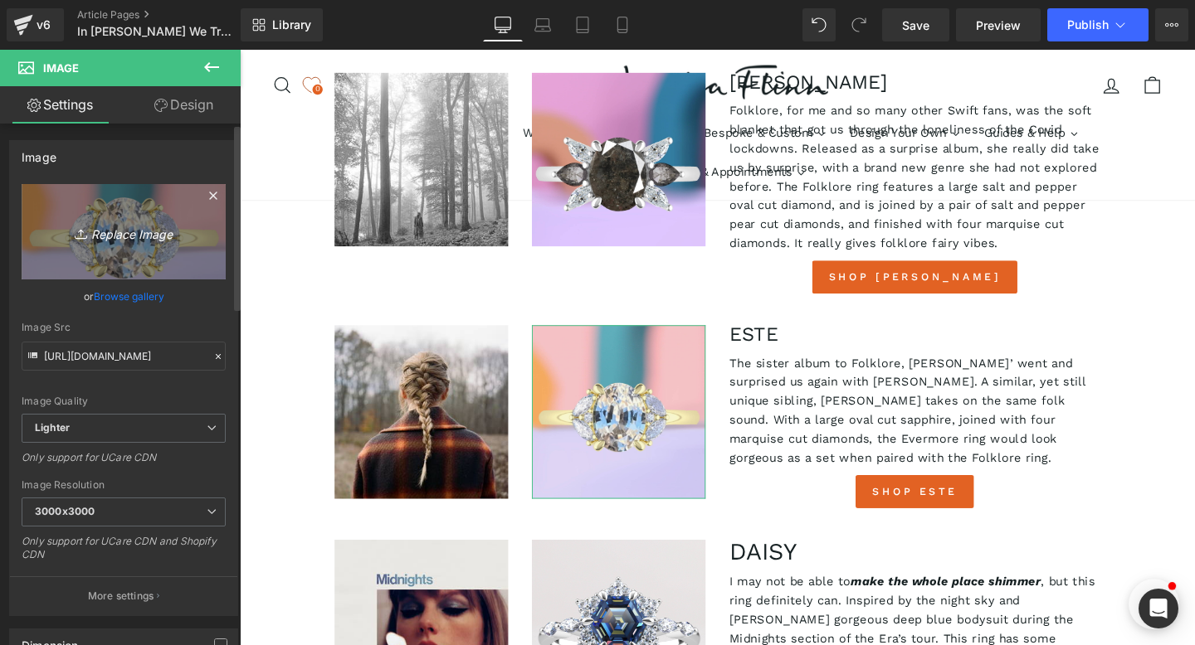
click at [128, 232] on icon "Replace Image" at bounding box center [123, 232] width 133 height 21
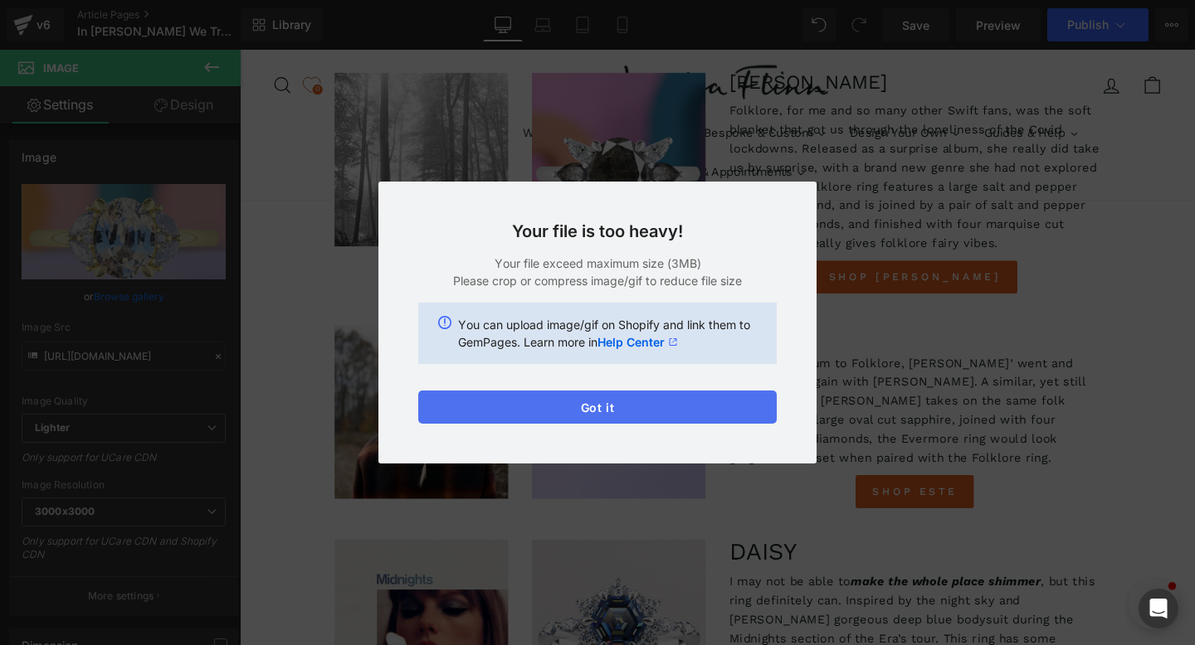
click at [591, 412] on button "Got it" at bounding box center [597, 407] width 358 height 33
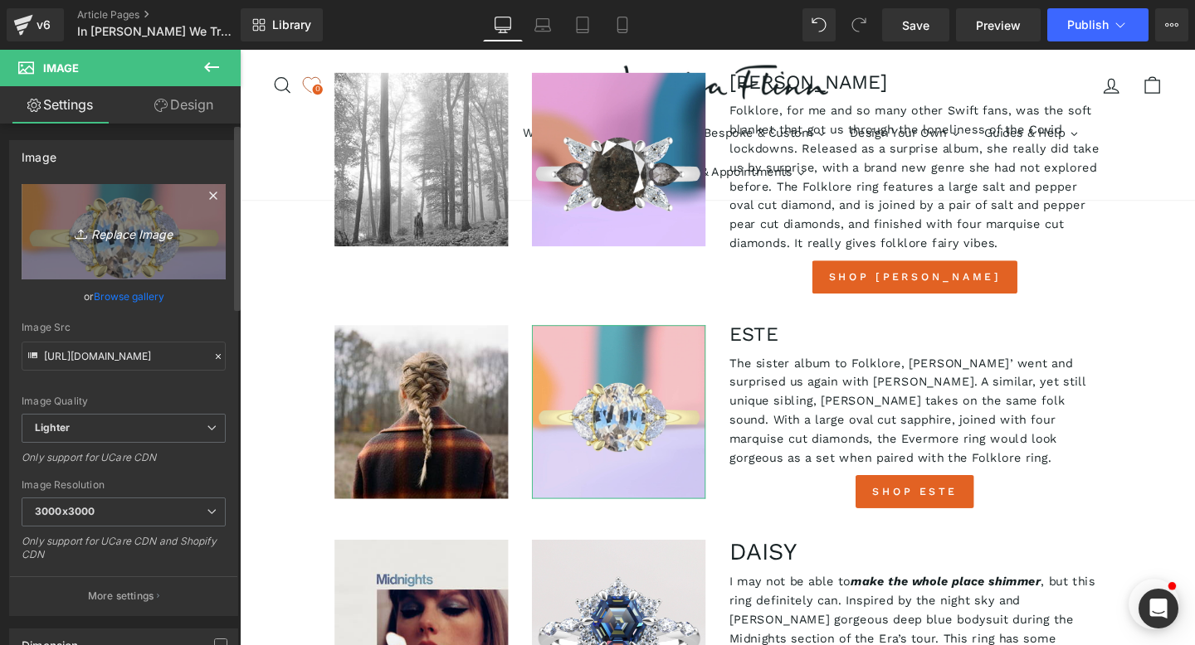
click at [111, 234] on icon "Replace Image" at bounding box center [123, 232] width 133 height 21
type input "C:\fakepath\Este small.jpg"
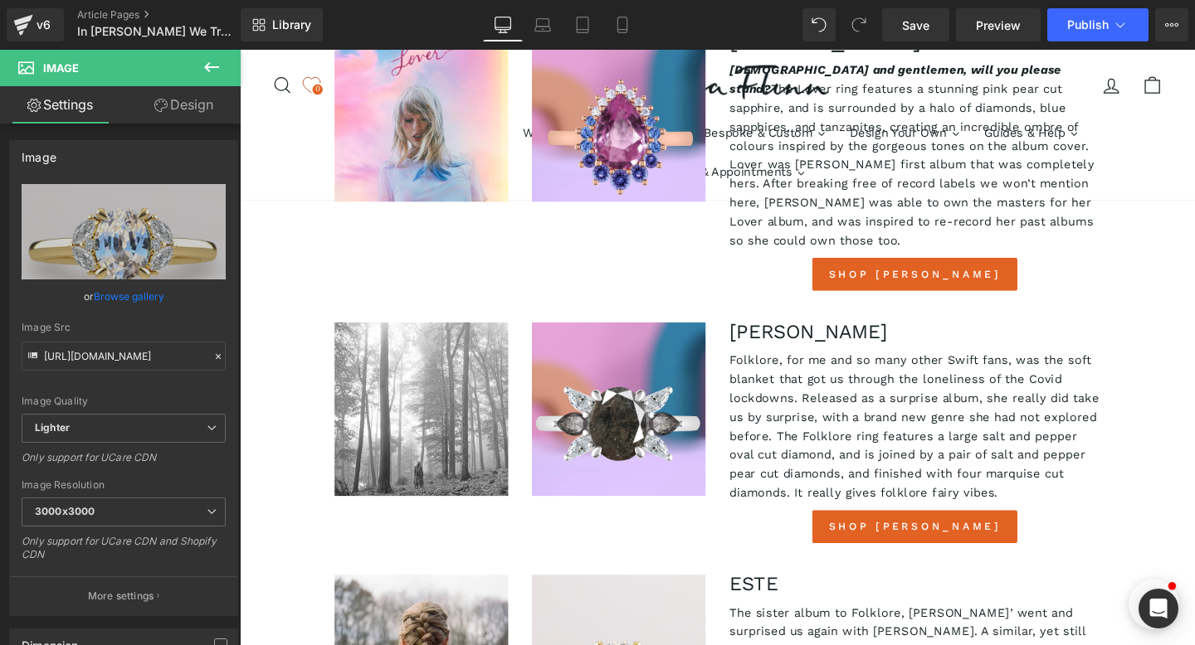
scroll to position [2752, 0]
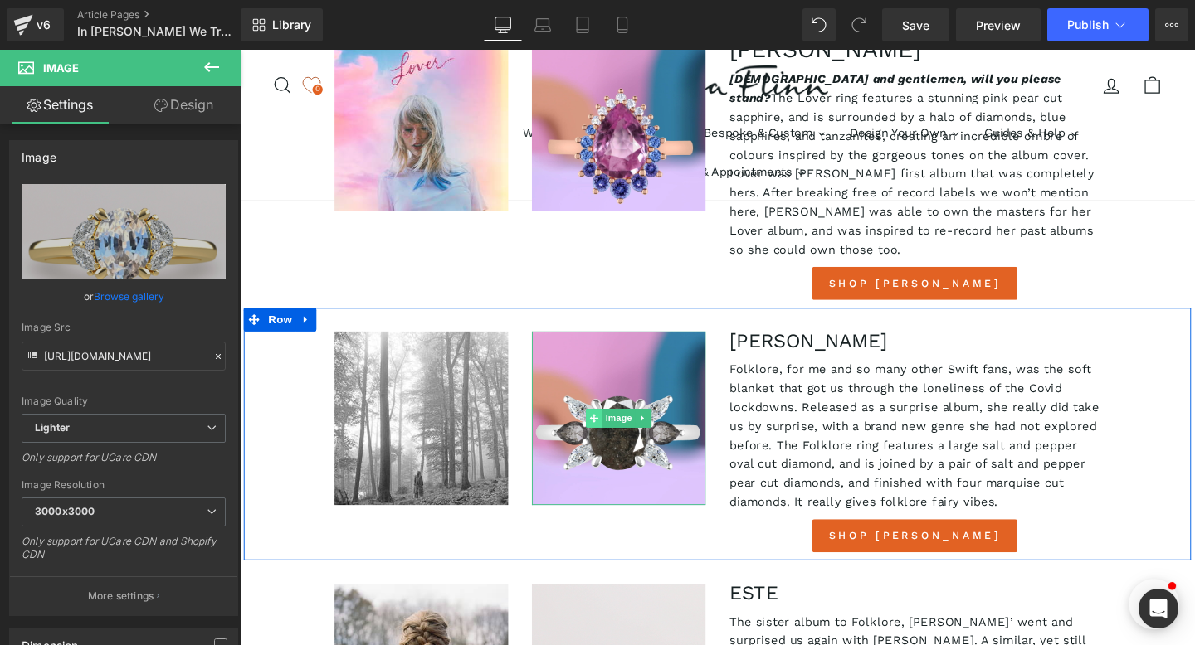
click at [612, 432] on icon at bounding box center [611, 437] width 9 height 10
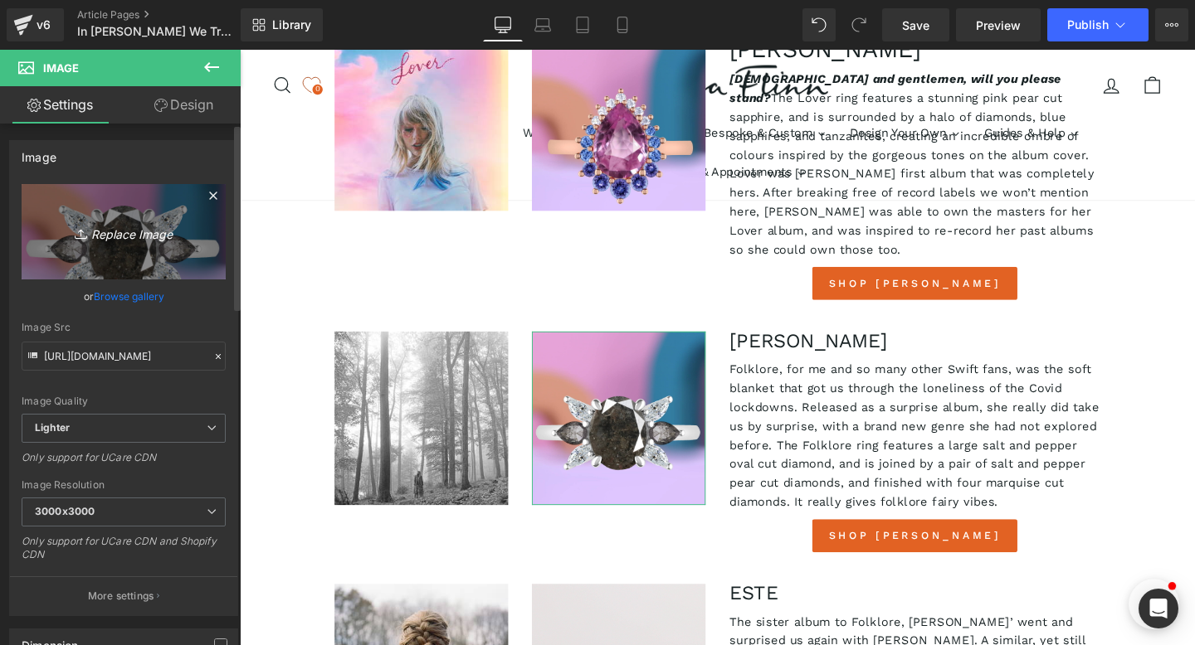
click at [111, 229] on icon "Replace Image" at bounding box center [123, 232] width 133 height 21
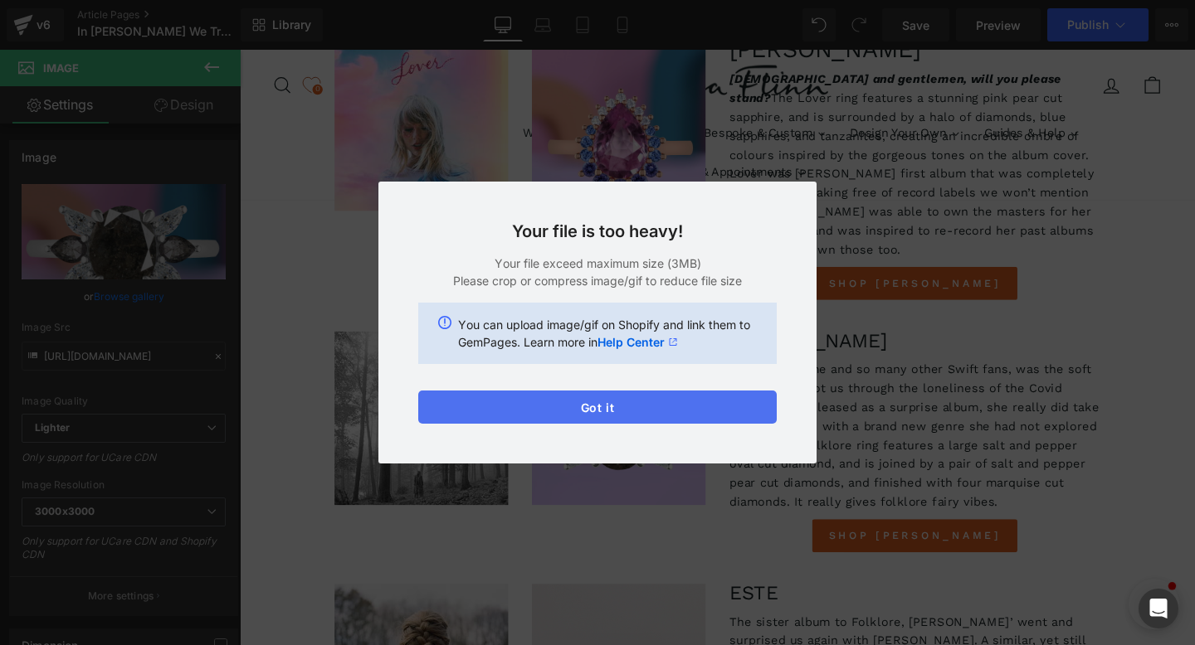
click at [531, 403] on button "Got it" at bounding box center [597, 407] width 358 height 33
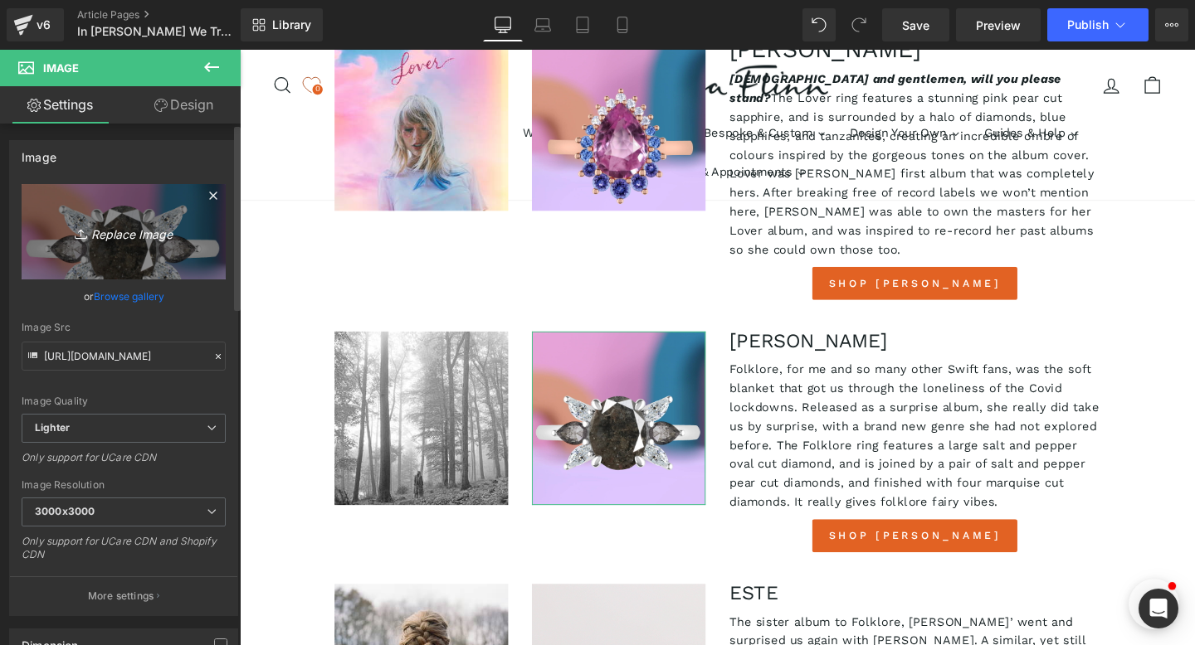
click at [149, 226] on icon "Replace Image" at bounding box center [123, 232] width 133 height 21
type input "C:\fakepath\[PERSON_NAME] small.jpg"
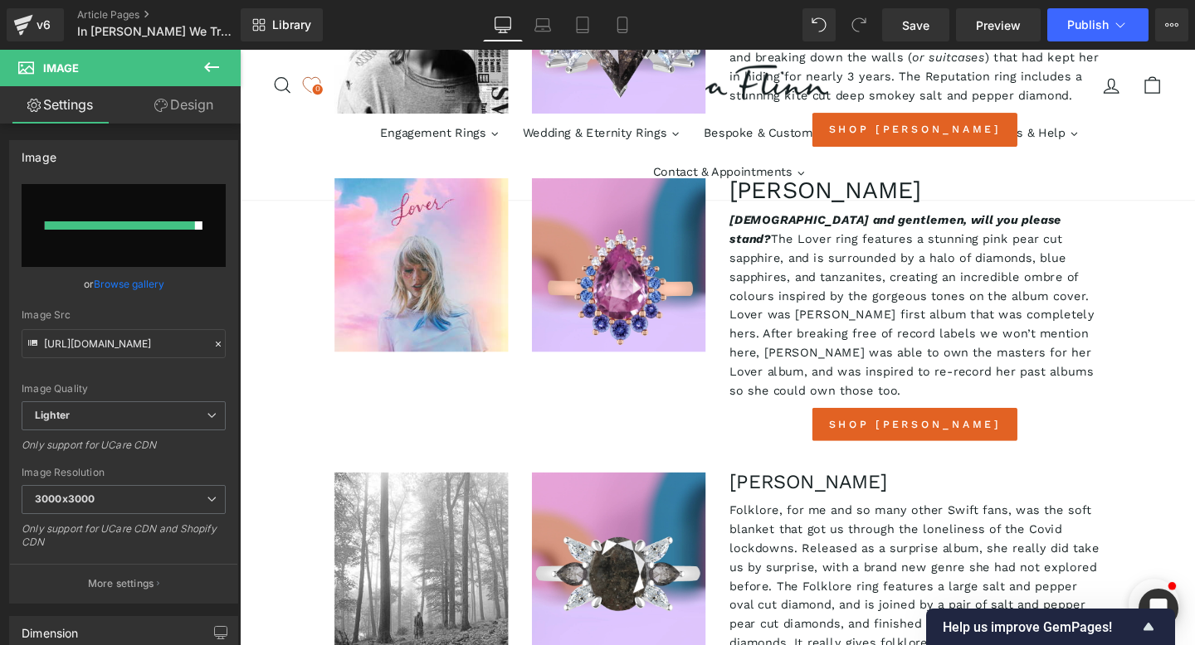
scroll to position [2594, 0]
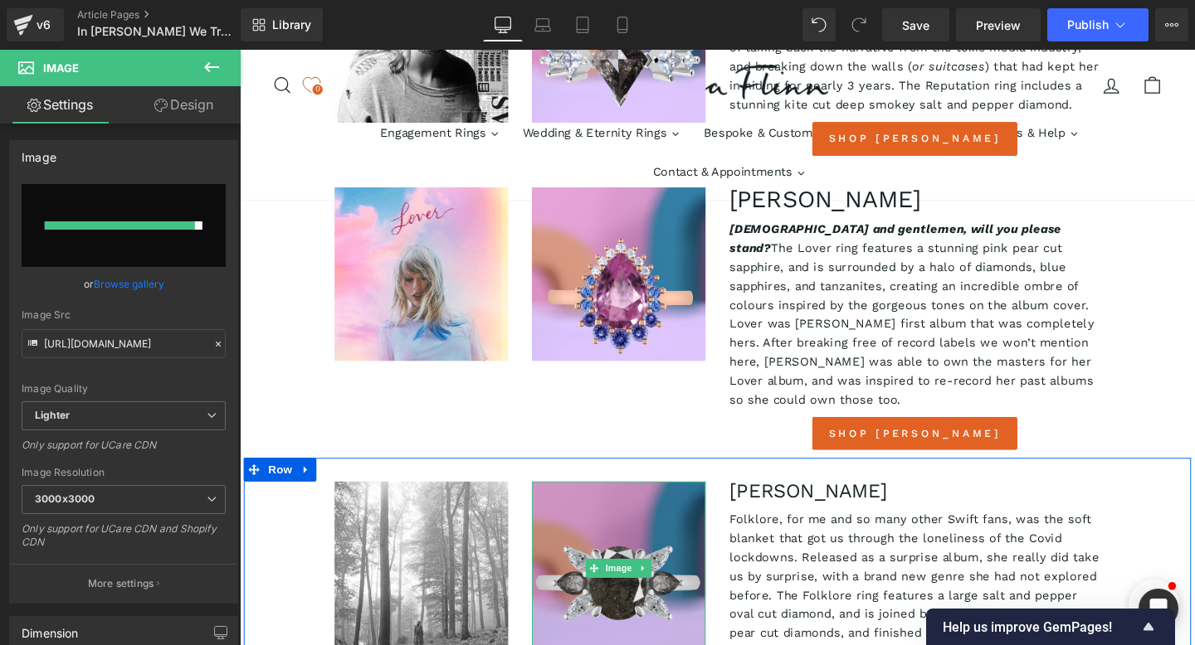
click at [572, 504] on img at bounding box center [638, 595] width 183 height 183
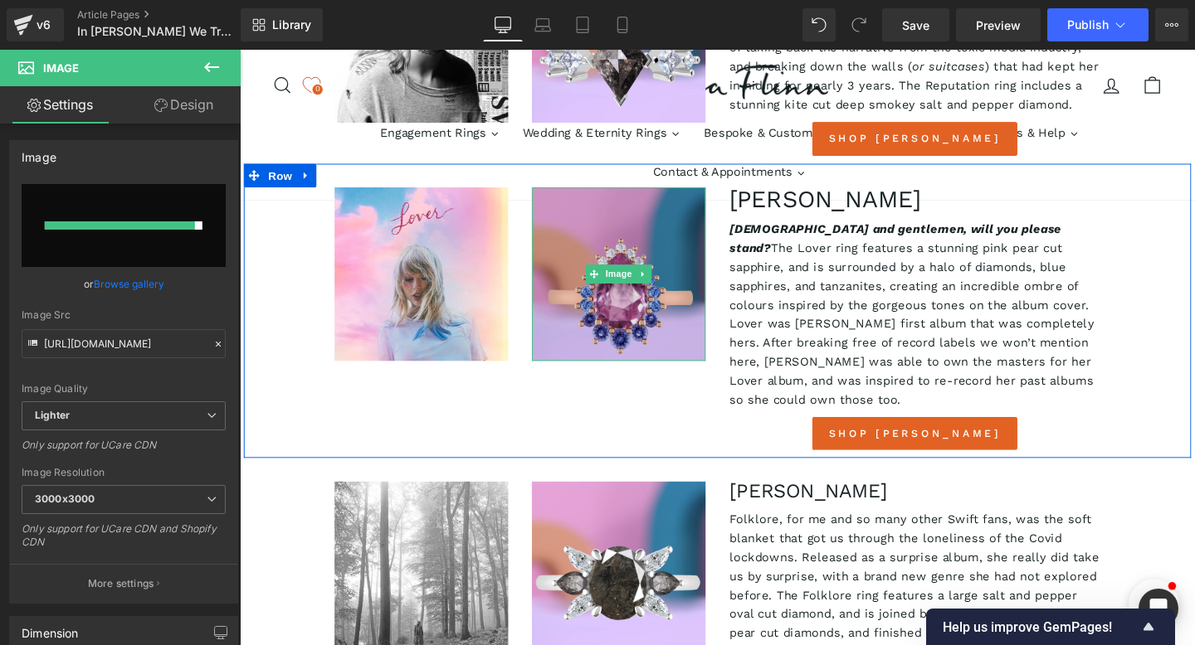
click at [640, 195] on img at bounding box center [638, 286] width 183 height 183
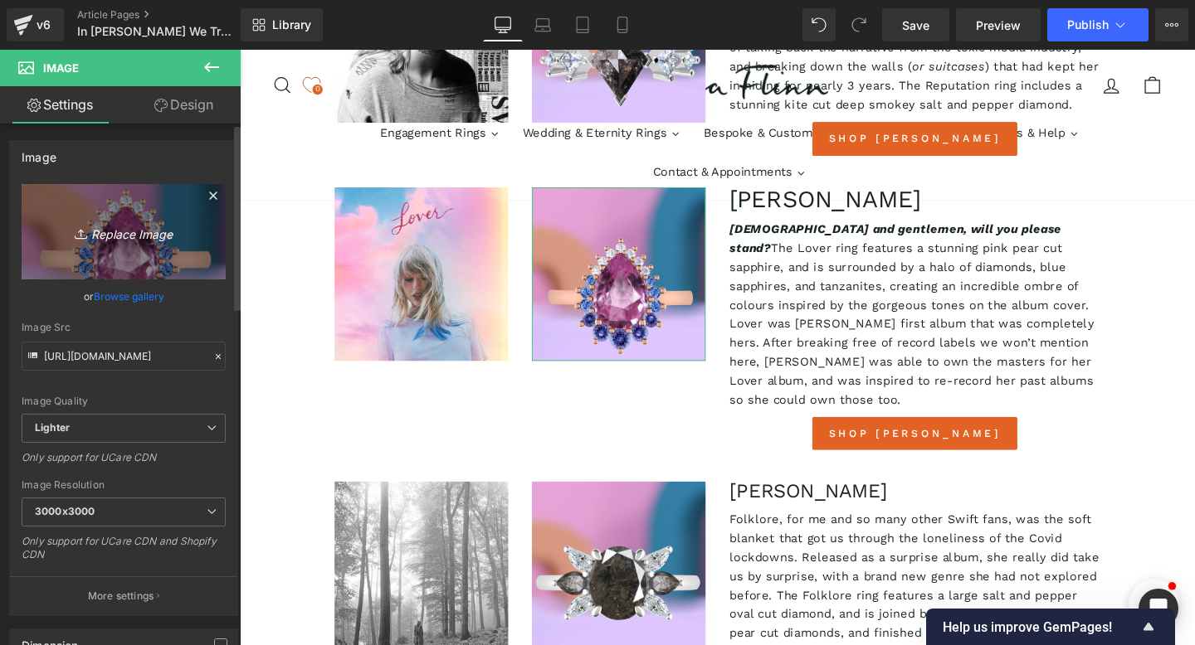
click at [132, 226] on icon "Replace Image" at bounding box center [123, 232] width 133 height 21
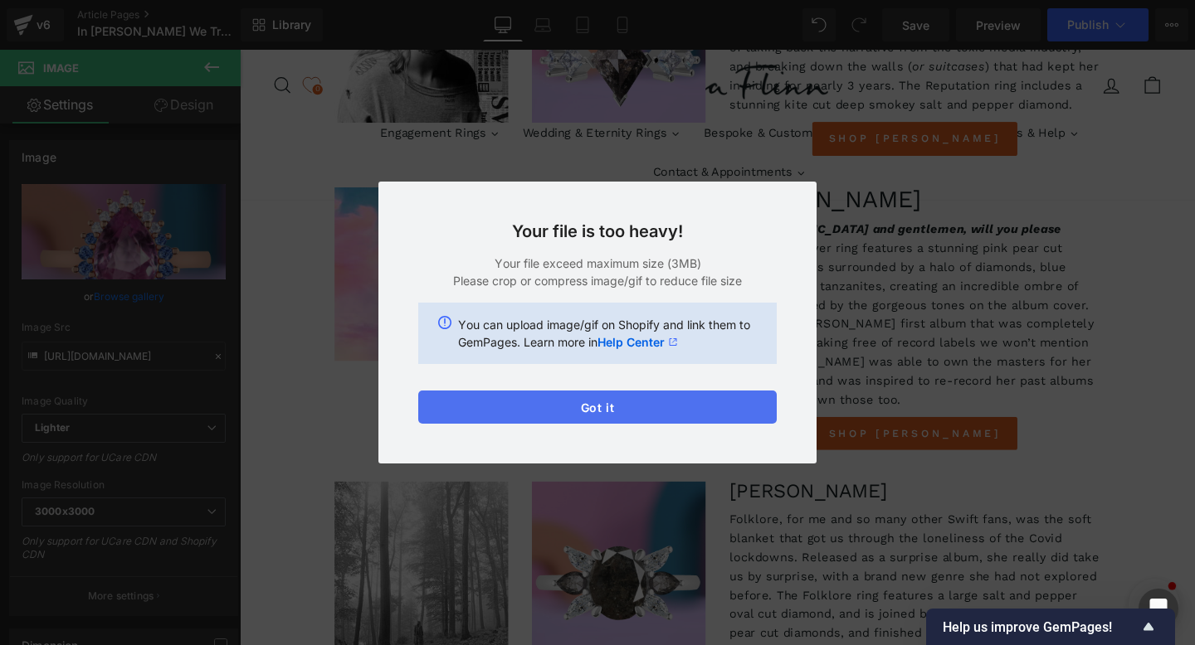
click at [601, 413] on button "Got it" at bounding box center [597, 407] width 358 height 33
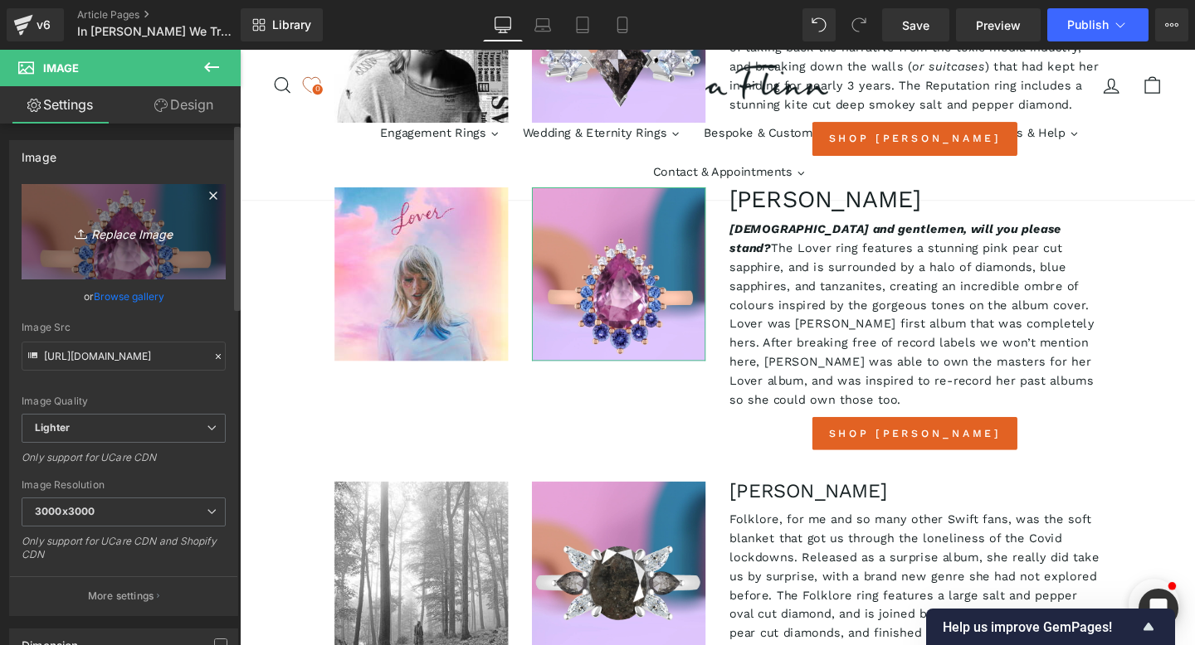
click at [124, 236] on icon "Replace Image" at bounding box center [123, 232] width 133 height 21
type input "C:\fakepath\[PERSON_NAME].jpg"
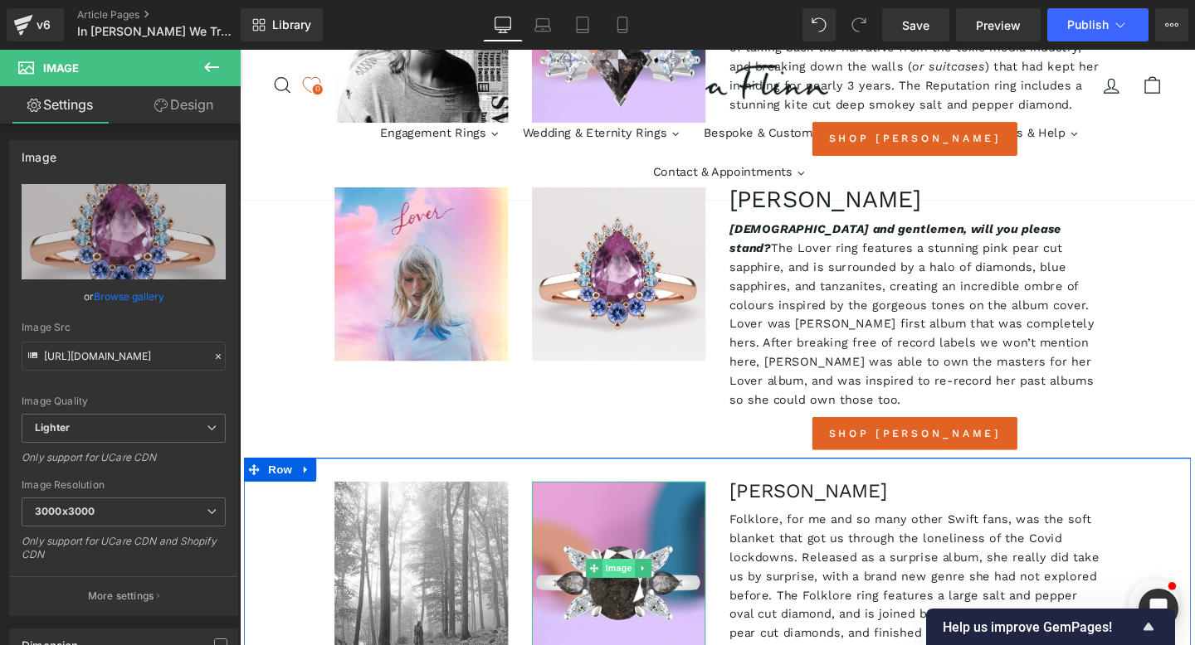
click at [639, 586] on span "Image" at bounding box center [638, 596] width 35 height 20
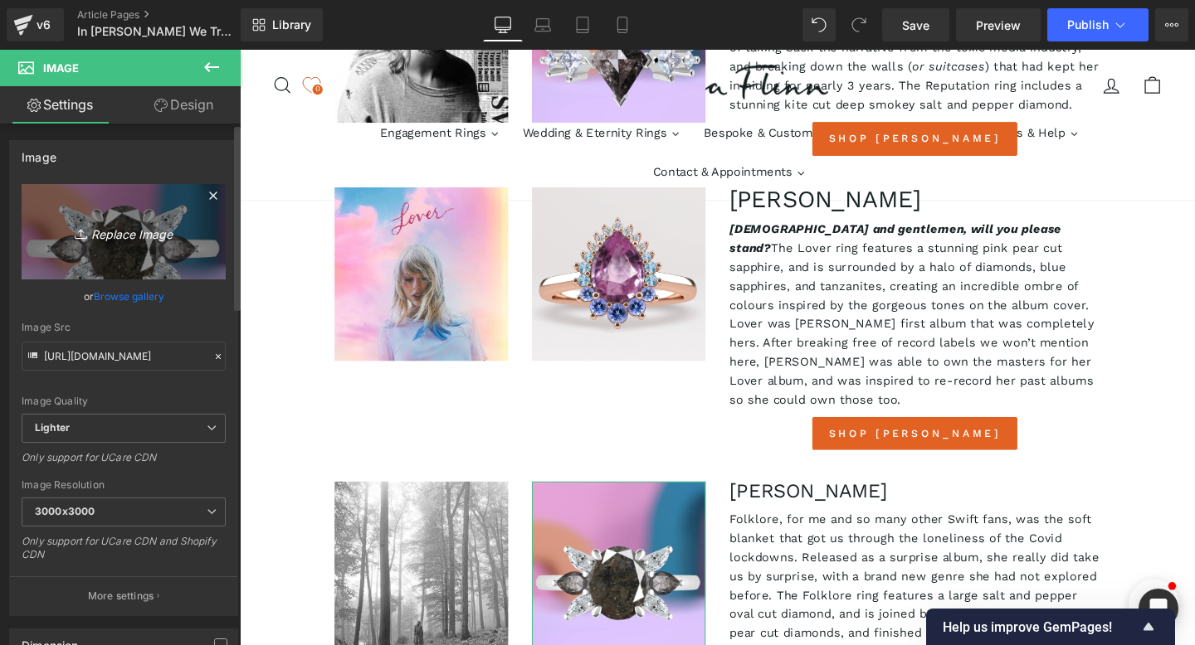
click at [117, 234] on icon "Replace Image" at bounding box center [123, 232] width 133 height 21
type input "C:\fakepath\[PERSON_NAME] small.jpg"
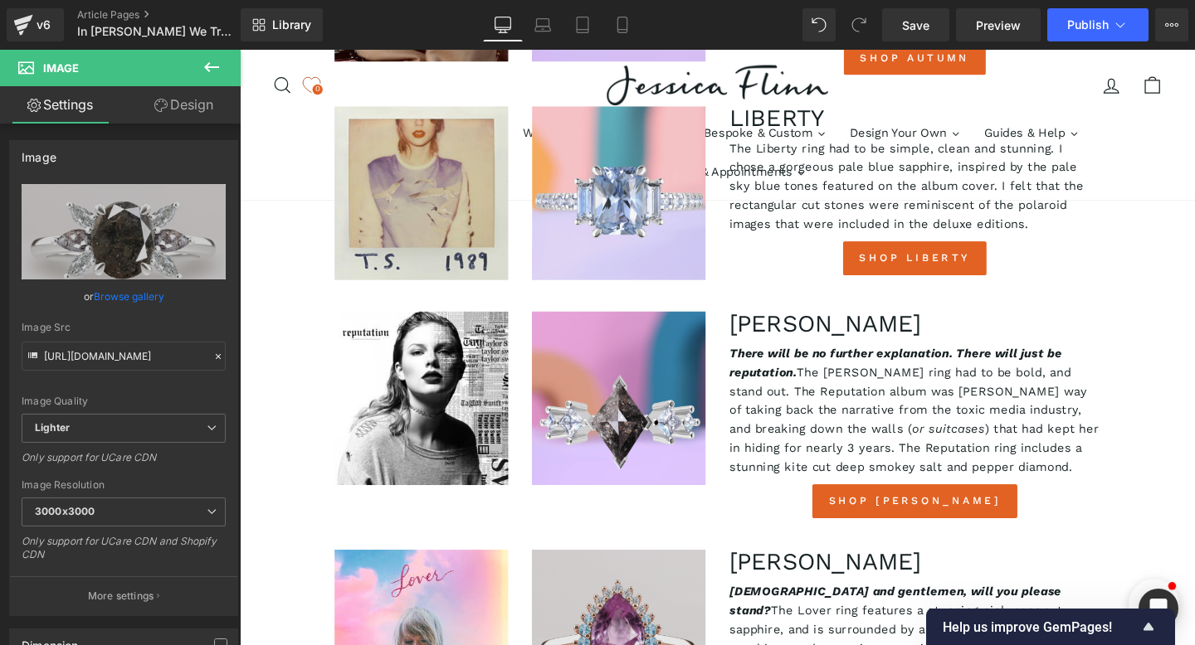
scroll to position [2212, 0]
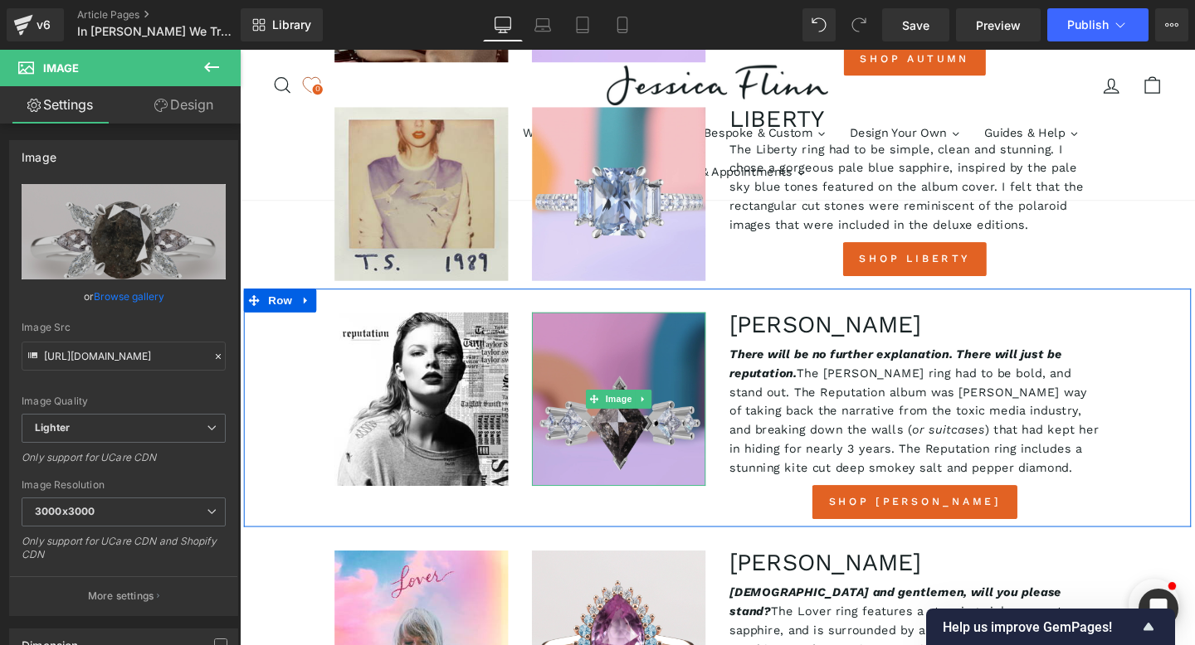
click at [623, 326] on img at bounding box center [638, 417] width 183 height 183
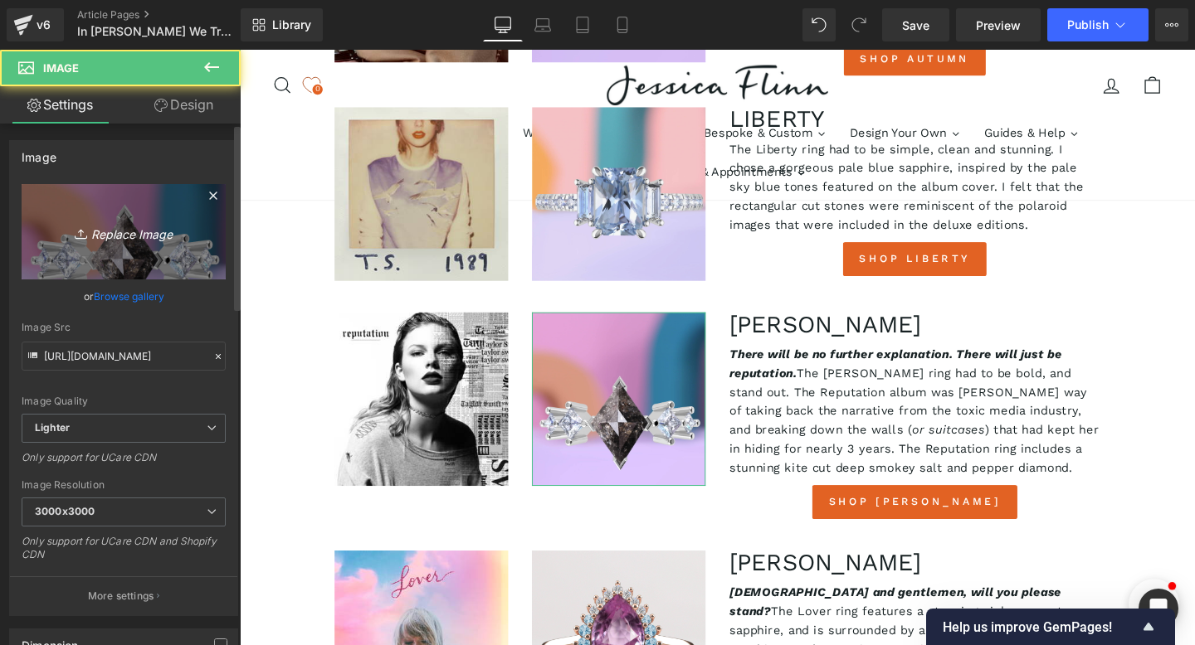
click at [106, 234] on icon "Replace Image" at bounding box center [123, 232] width 133 height 21
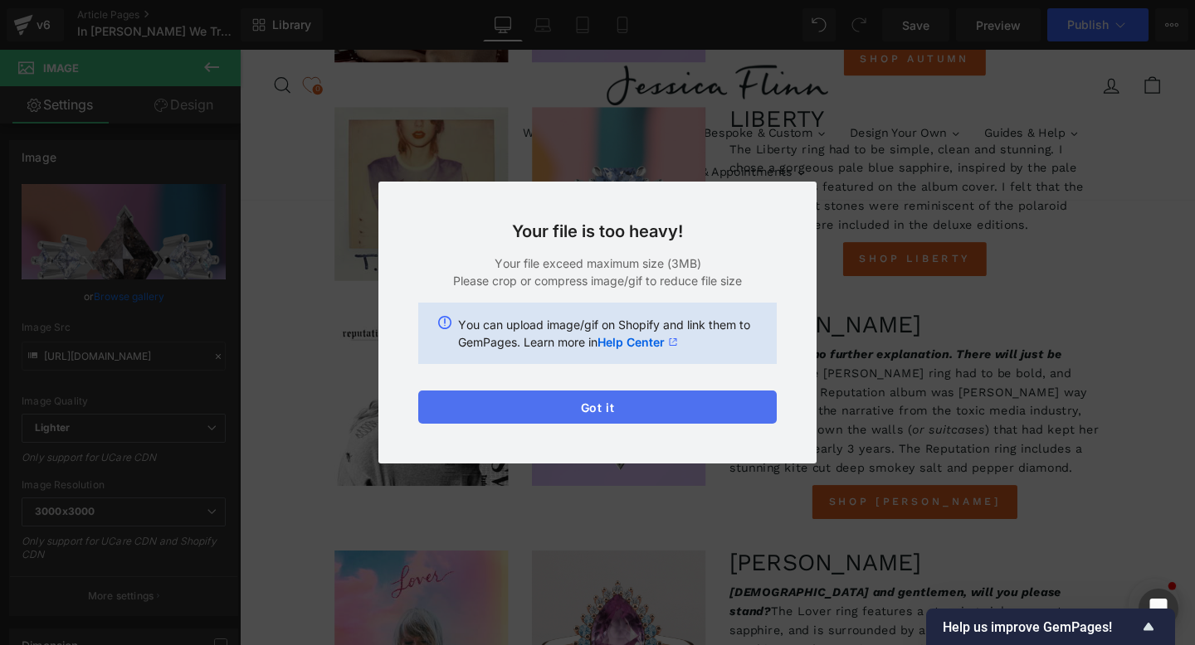
click at [607, 410] on button "Got it" at bounding box center [597, 407] width 358 height 33
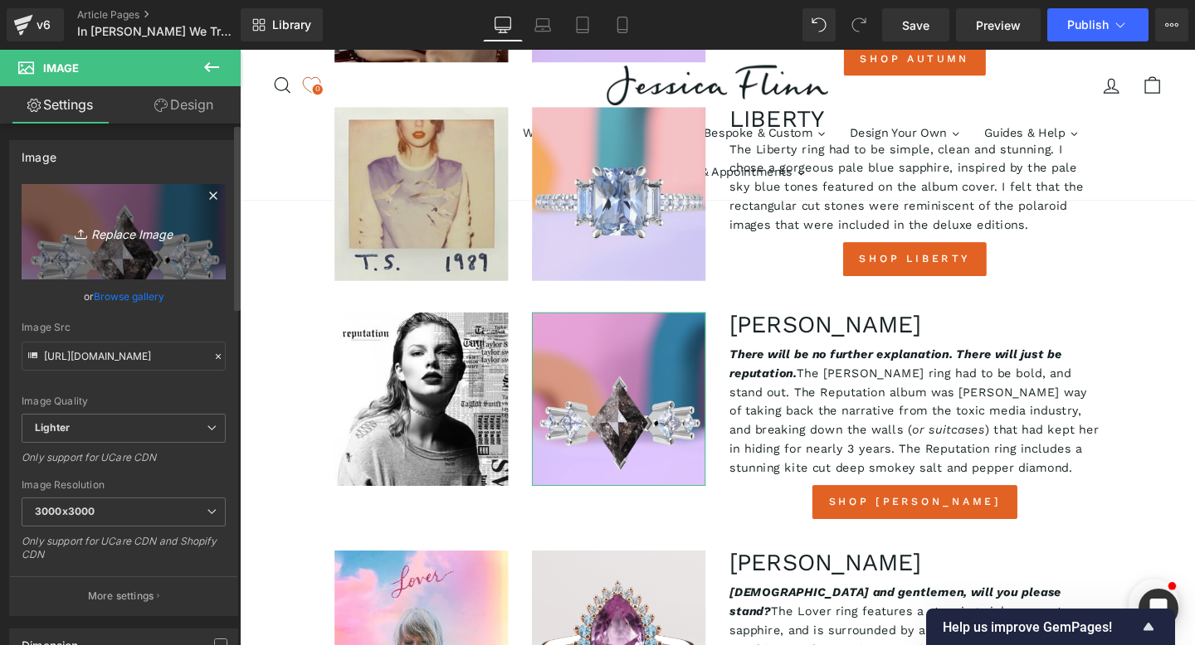
click at [120, 235] on icon "Replace Image" at bounding box center [123, 232] width 133 height 21
type input "C:\fakepath\[PERSON_NAME].jpg"
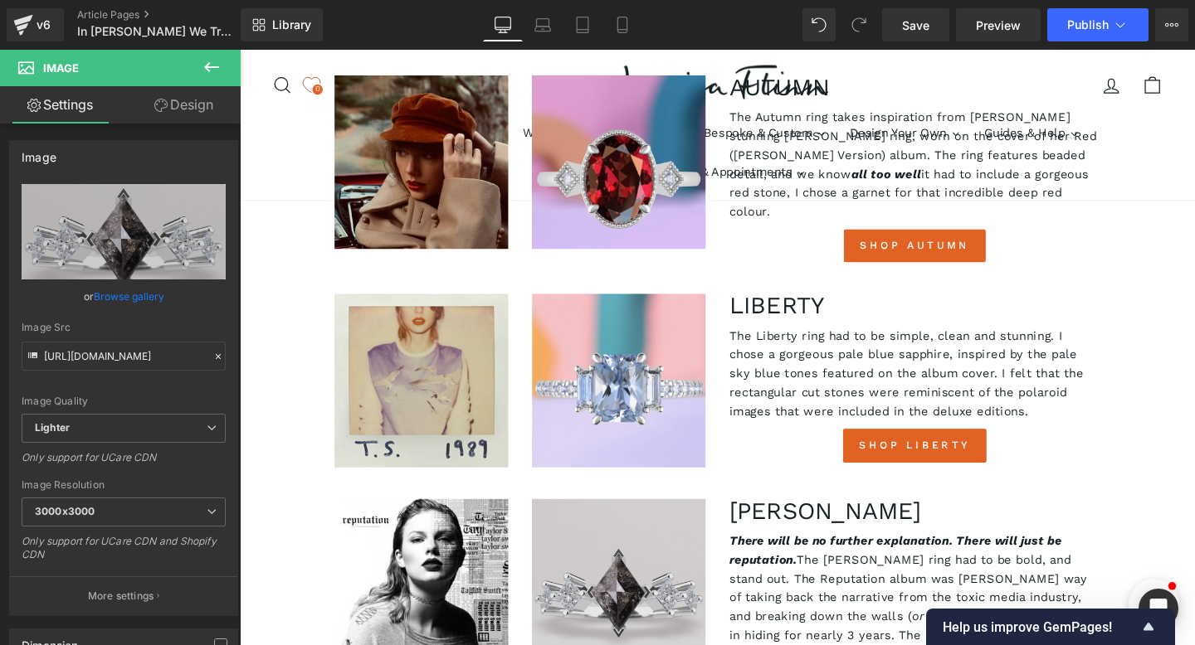
scroll to position [1995, 0]
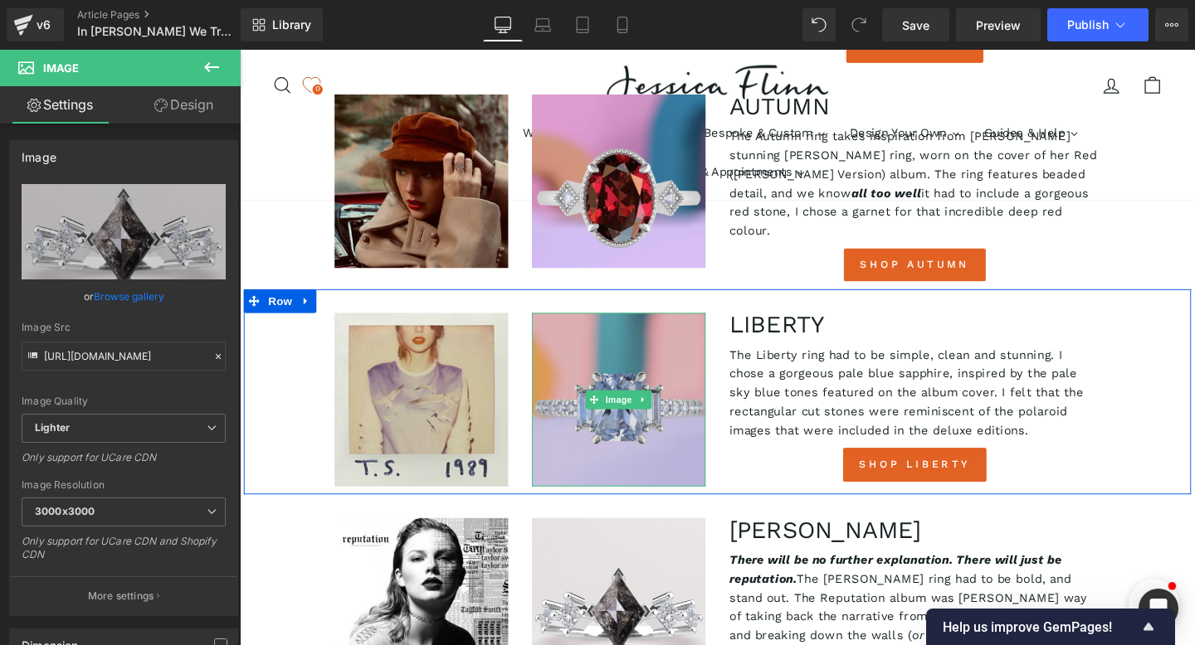
click at [636, 327] on img at bounding box center [638, 418] width 183 height 183
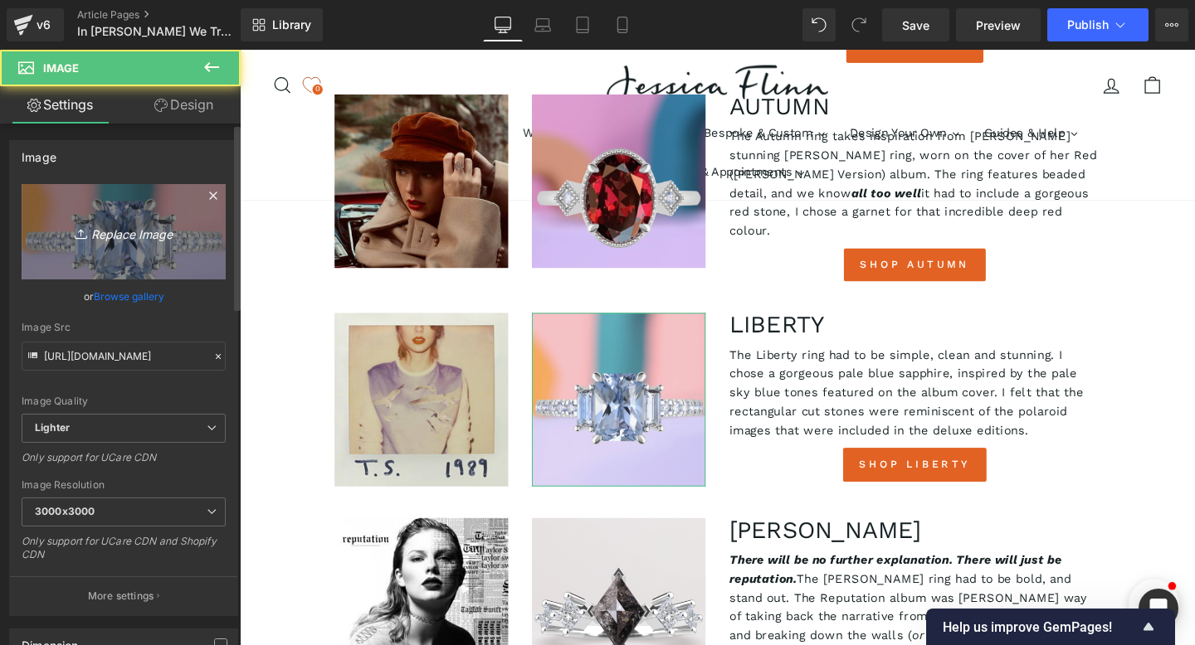
click at [118, 233] on icon "Replace Image" at bounding box center [123, 232] width 133 height 21
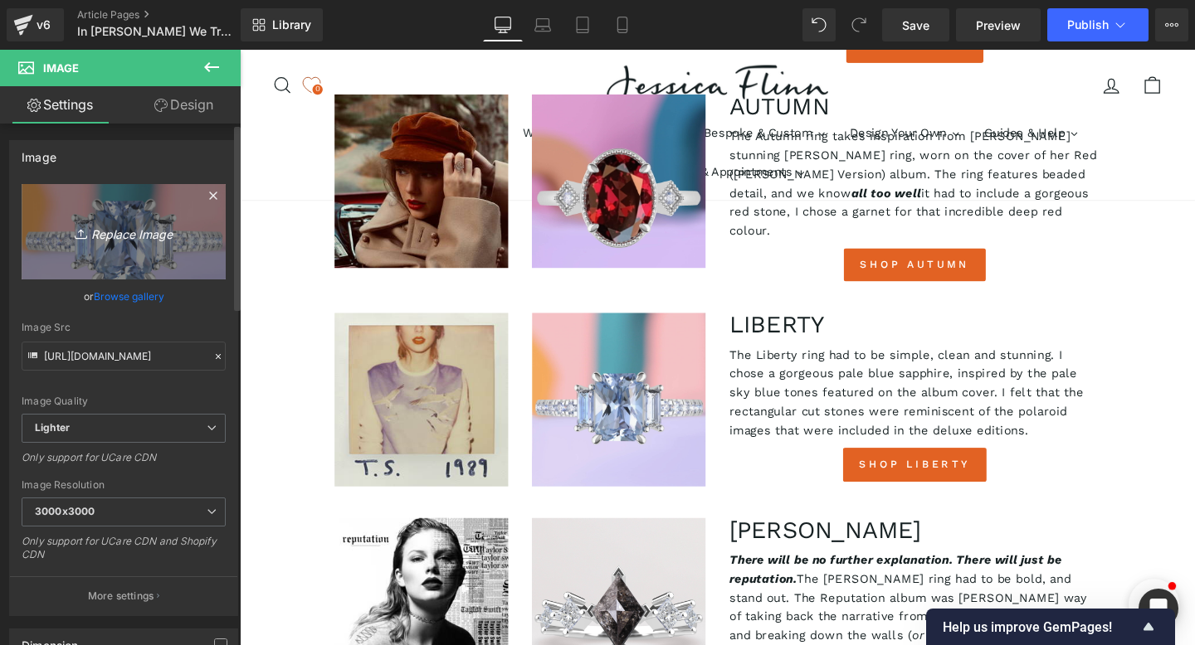
type input "C:\fakepath\Liberty.jpg"
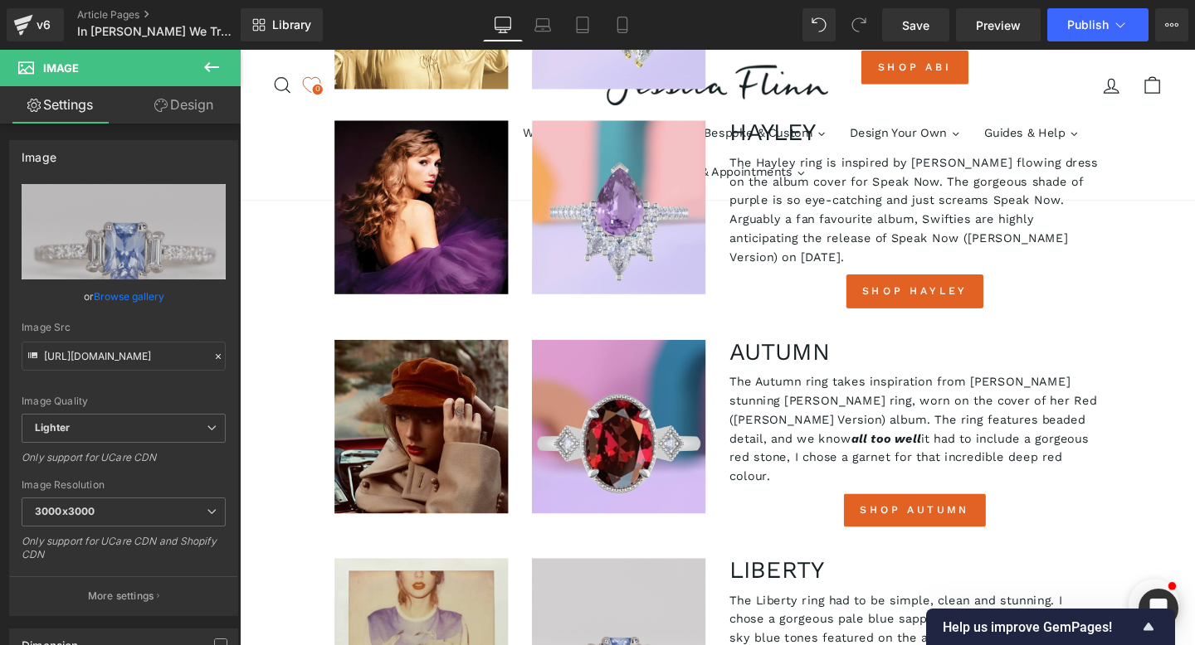
scroll to position [1717, 0]
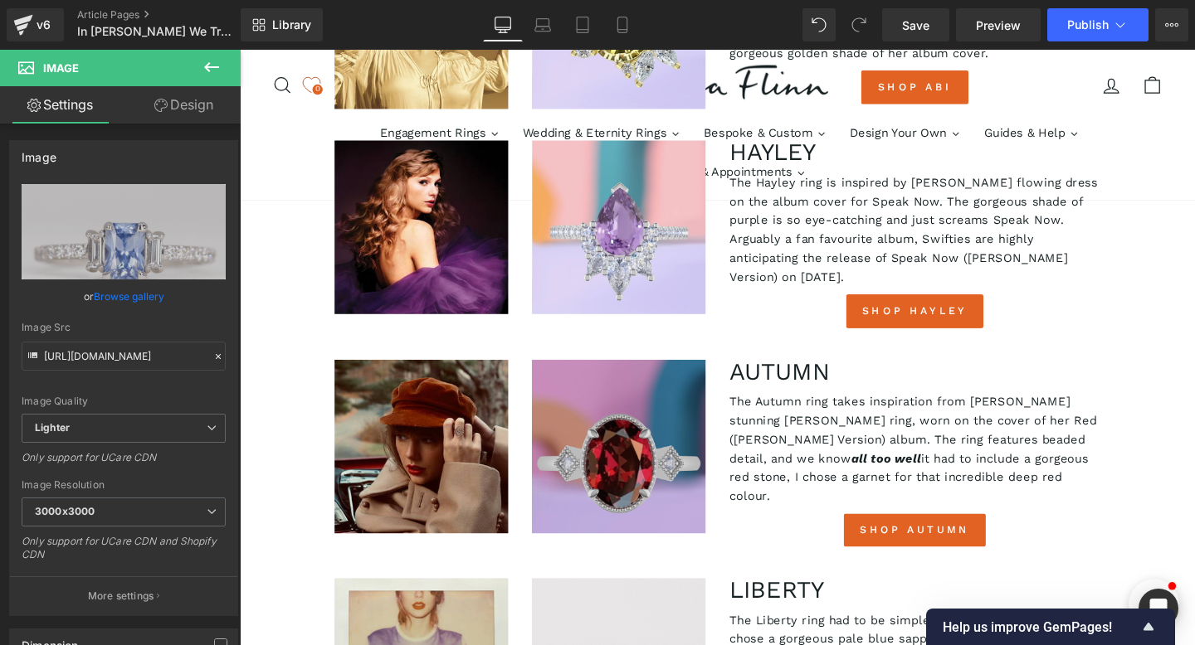
click at [626, 376] on img at bounding box center [638, 467] width 183 height 183
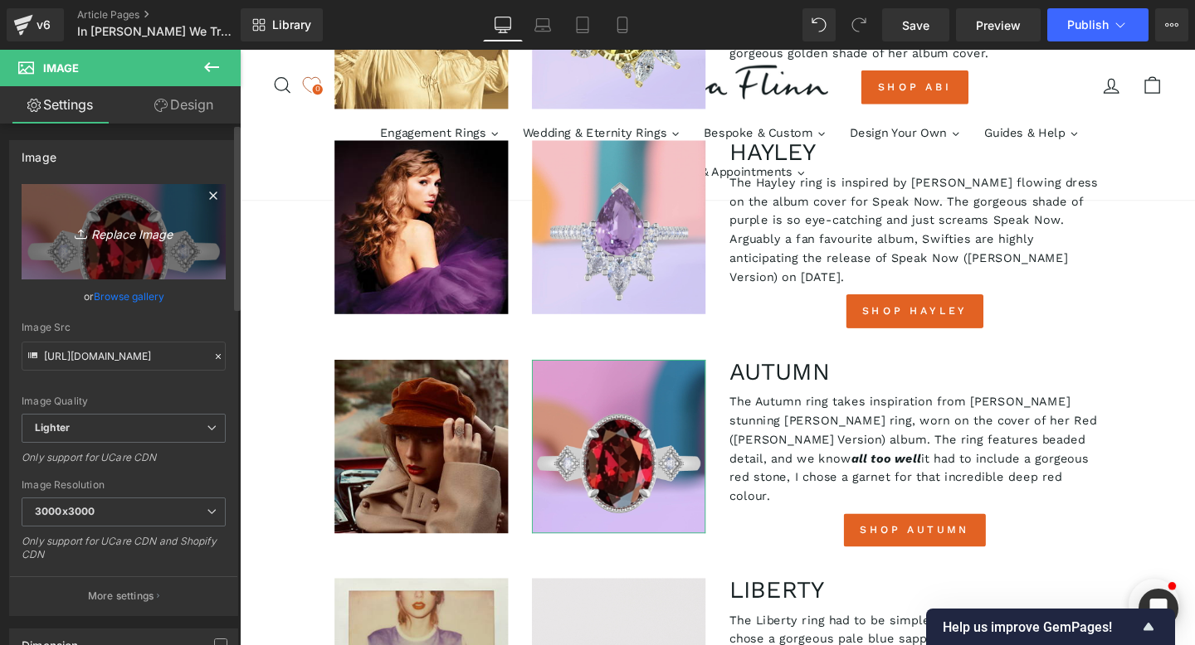
click at [120, 238] on icon "Replace Image" at bounding box center [123, 232] width 133 height 21
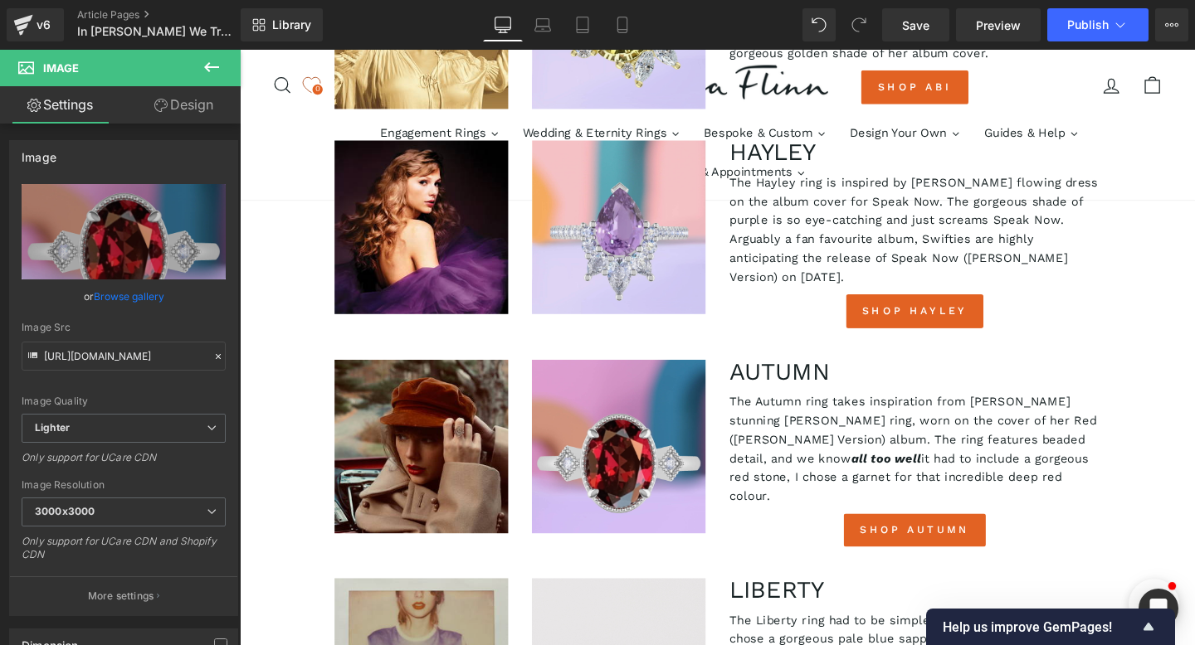
type input "C:\fakepath\Autumn small.jpg"
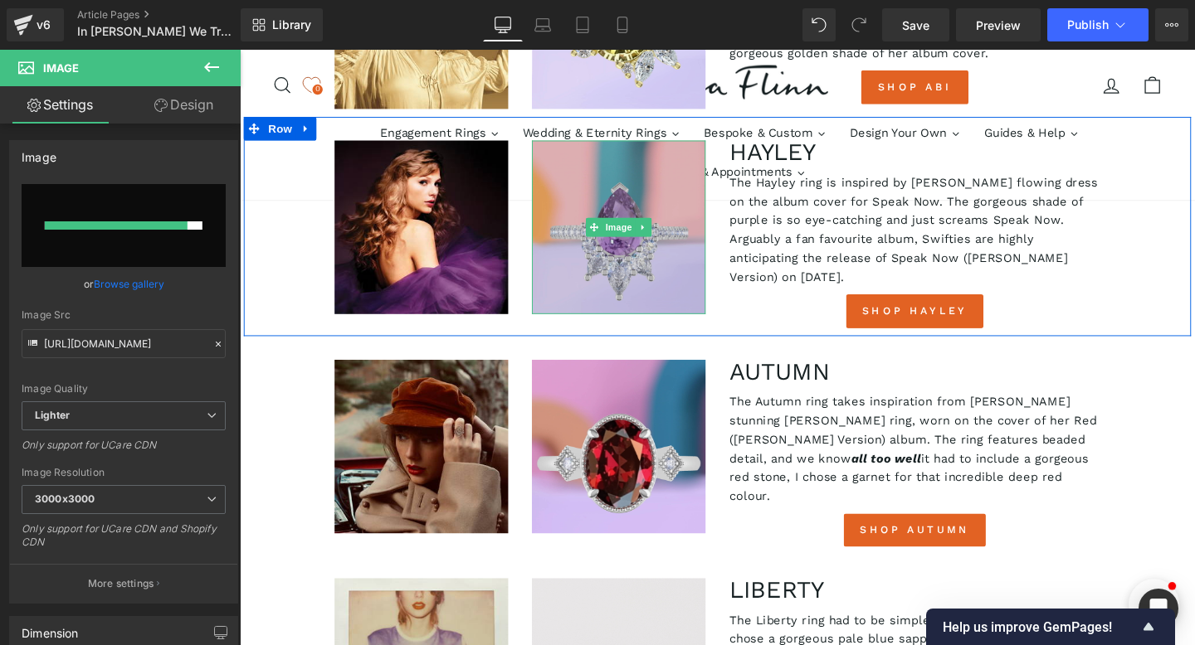
click at [602, 145] on img at bounding box center [638, 236] width 183 height 183
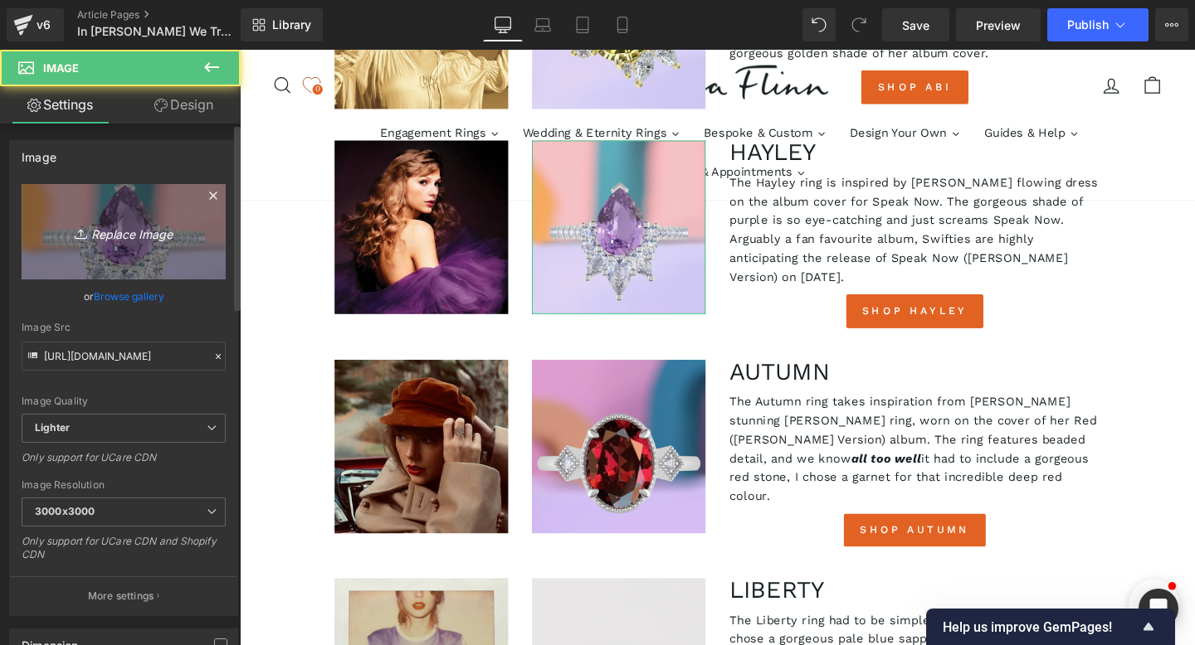
click at [122, 237] on icon "Replace Image" at bounding box center [123, 232] width 133 height 21
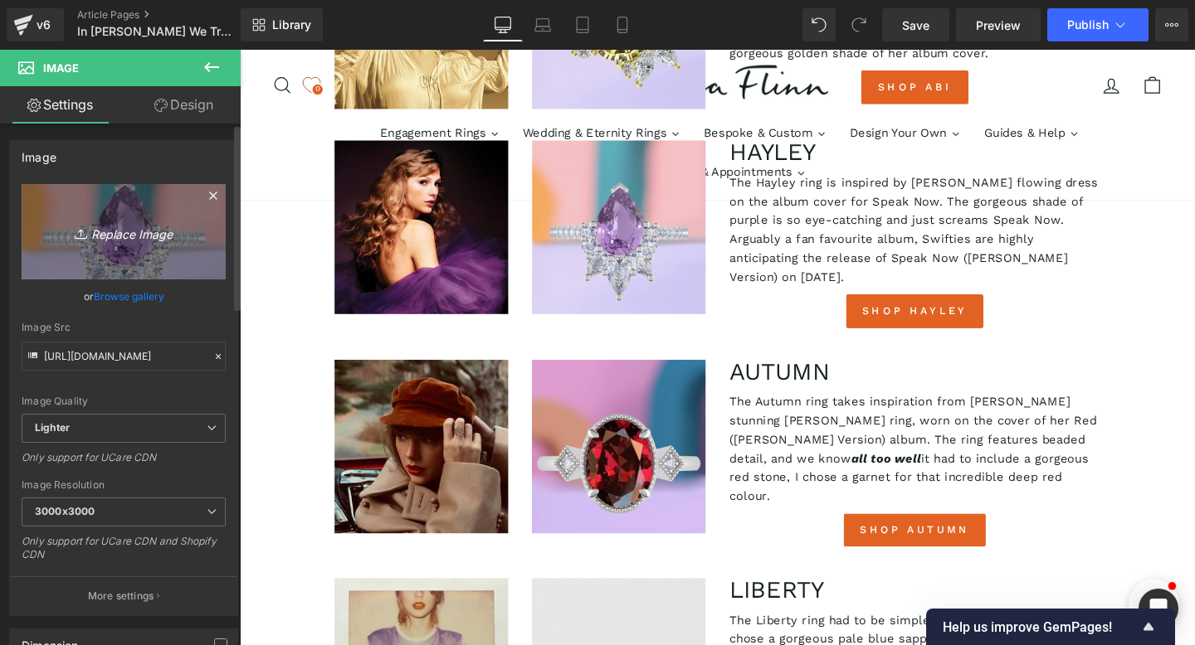
type input "C:\fakepath\Hayley.jpg"
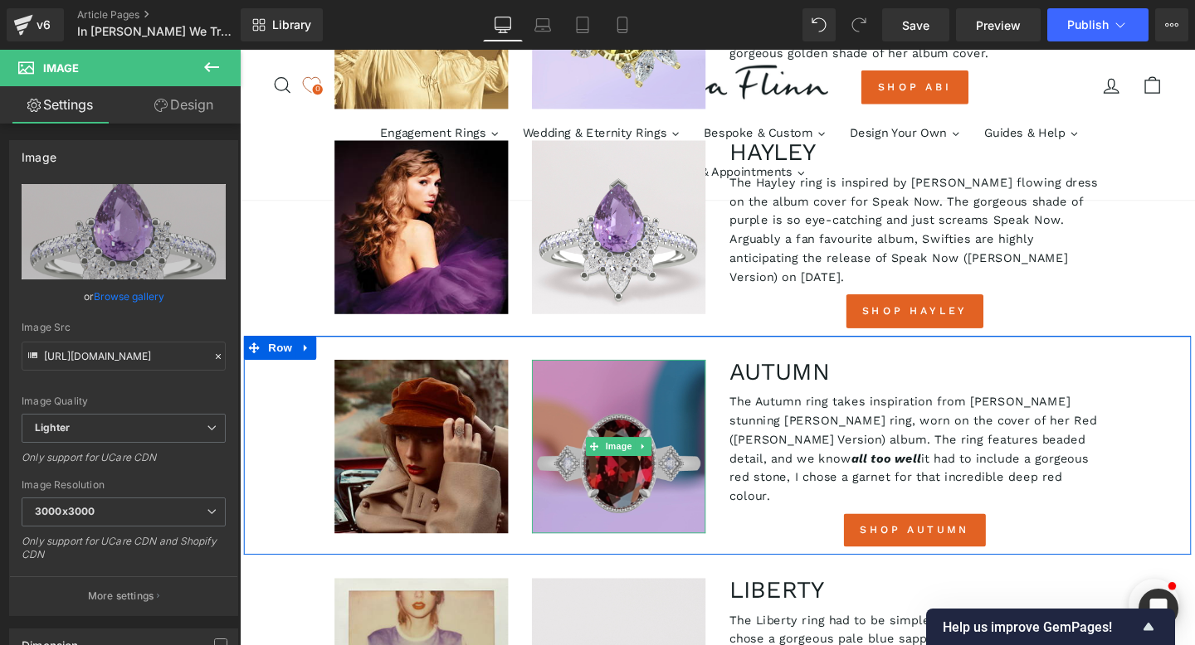
click at [599, 376] on img at bounding box center [638, 467] width 183 height 183
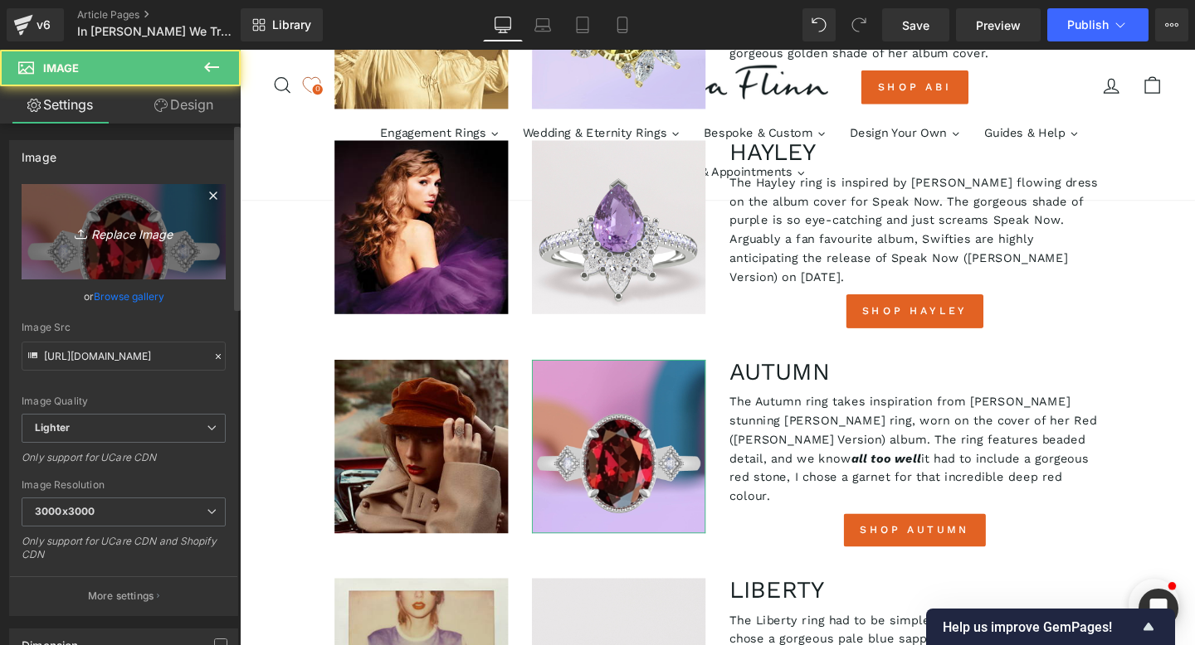
click at [124, 233] on icon "Replace Image" at bounding box center [123, 232] width 133 height 21
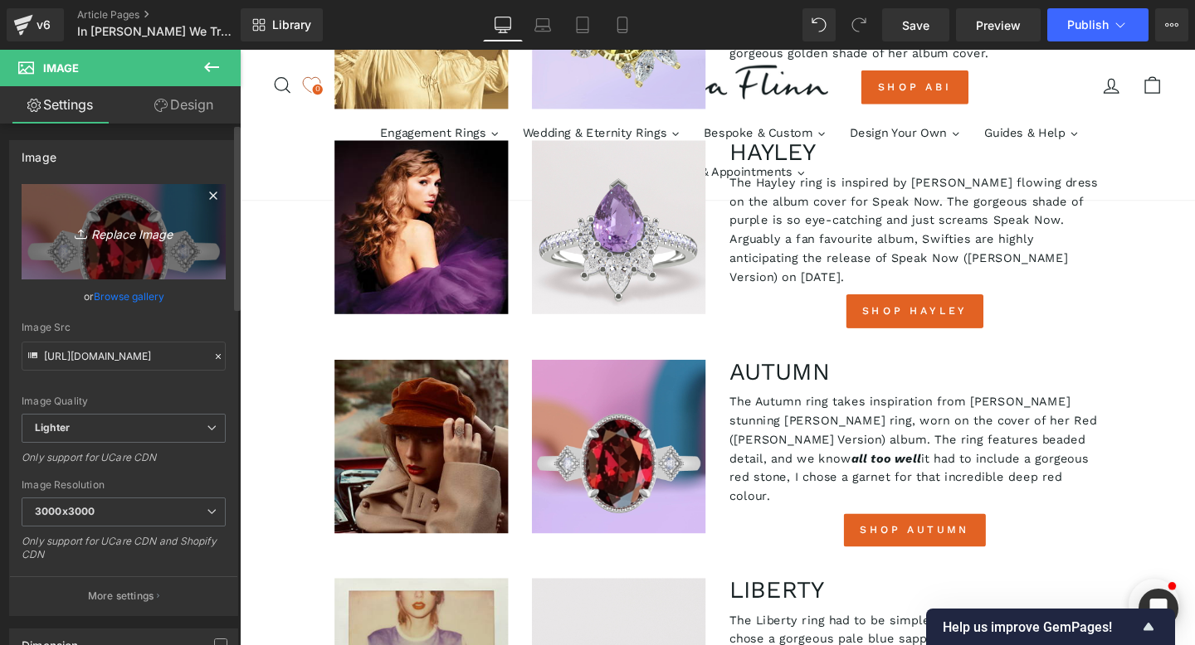
type input "C:\fakepath\Autumn small.jpg"
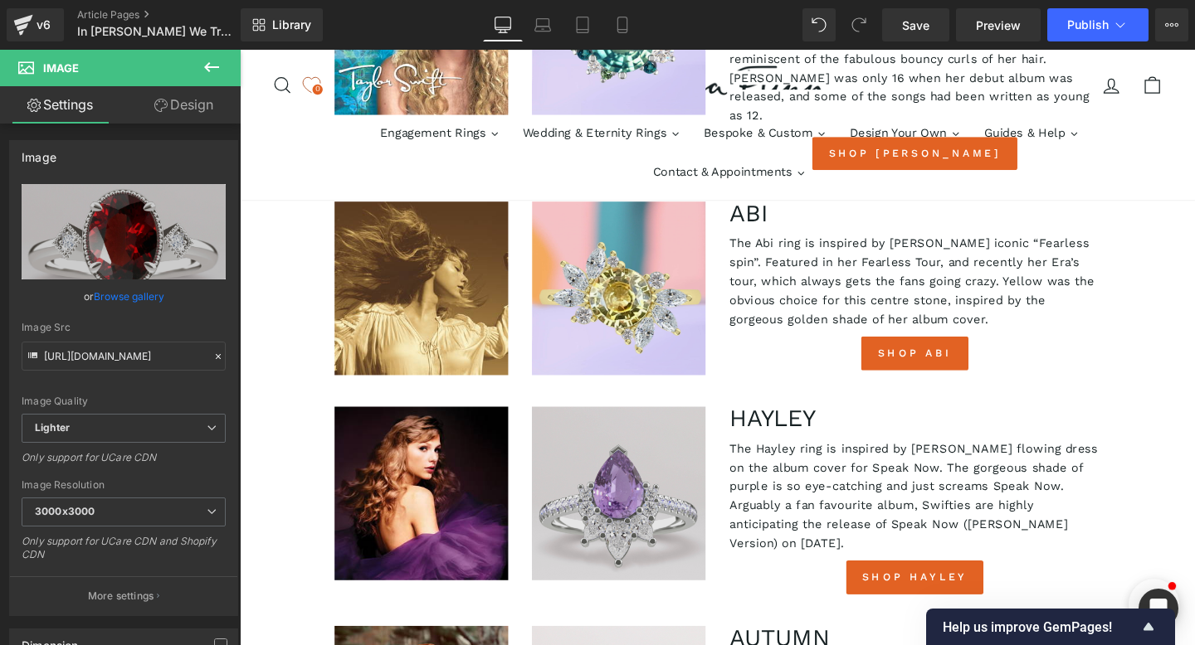
scroll to position [1391, 0]
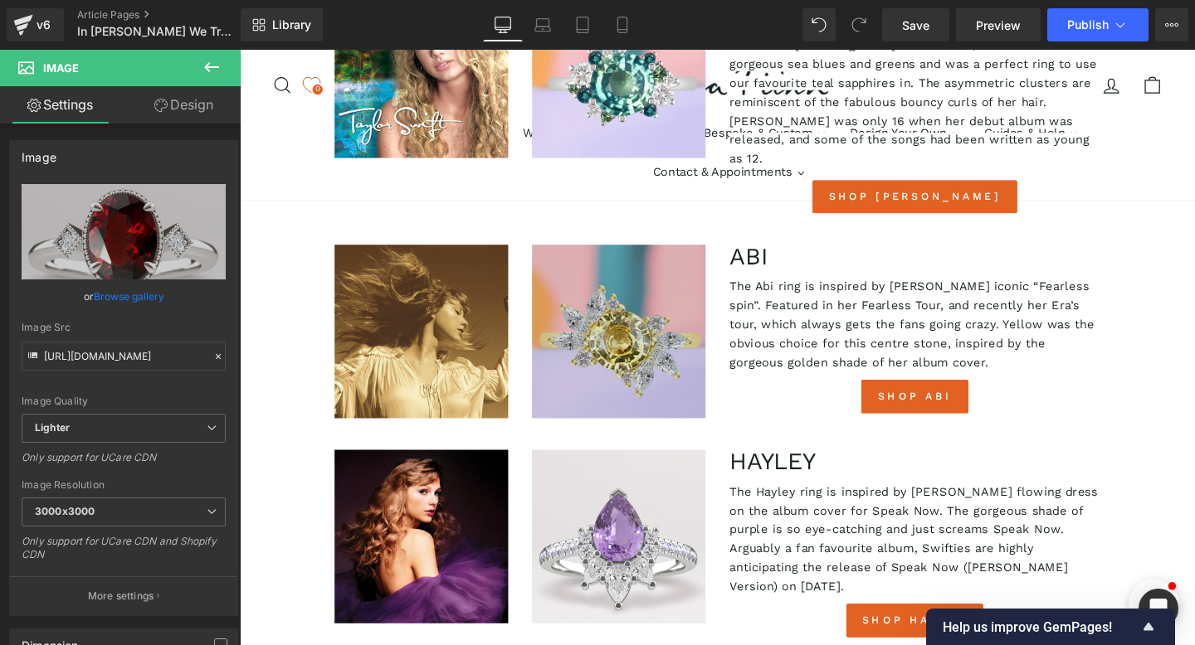
click at [636, 256] on img at bounding box center [638, 346] width 183 height 183
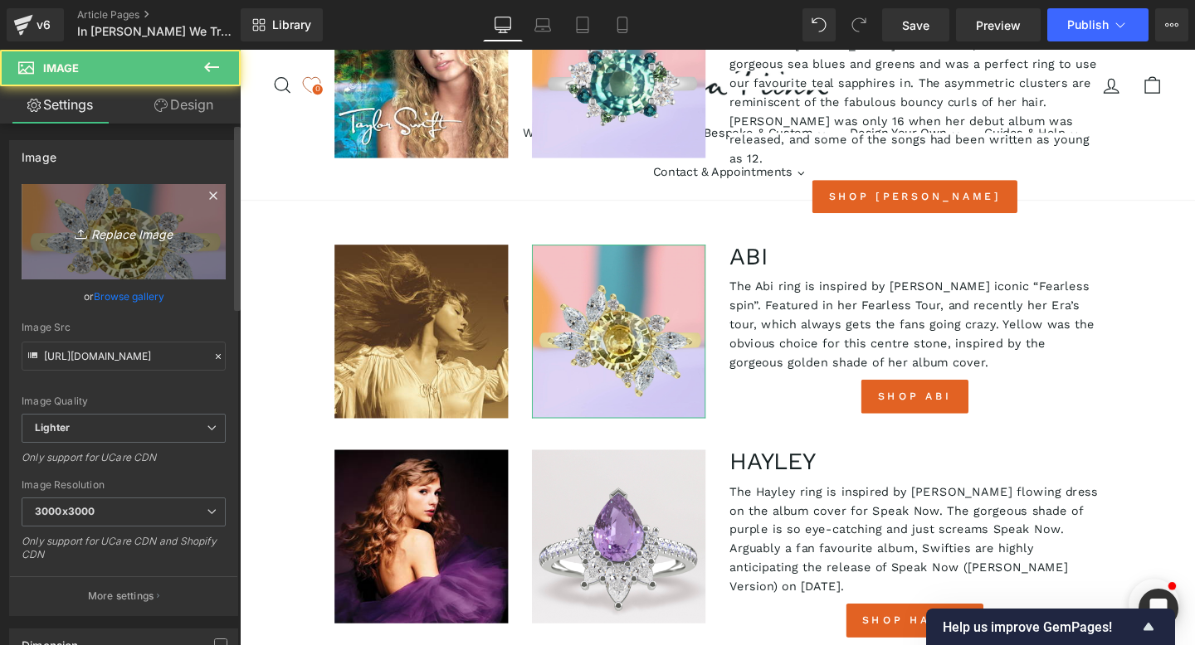
click at [122, 236] on icon "Replace Image" at bounding box center [123, 232] width 133 height 21
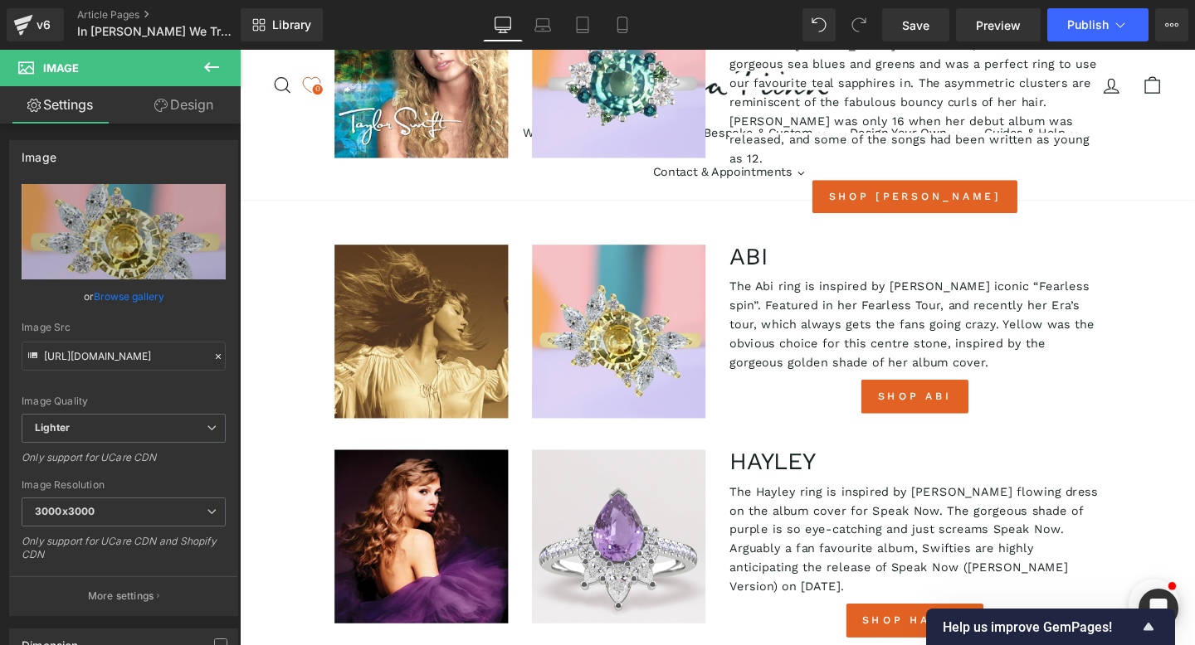
type input "C:\fakepath\Abi small.jpg"
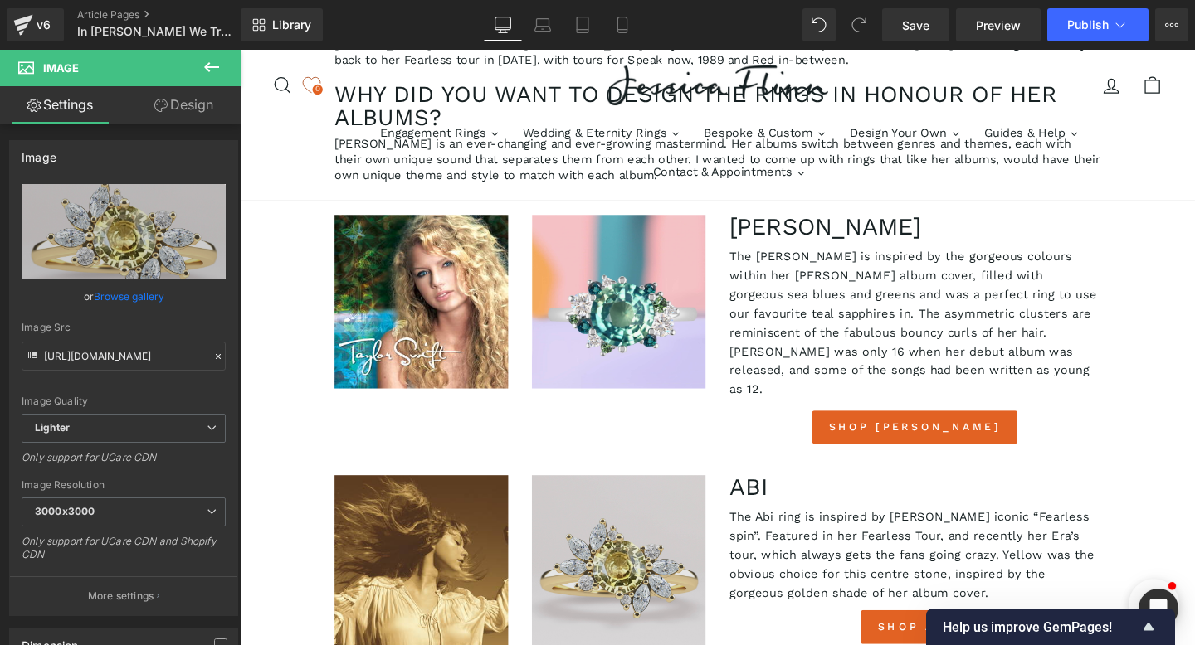
scroll to position [1107, 0]
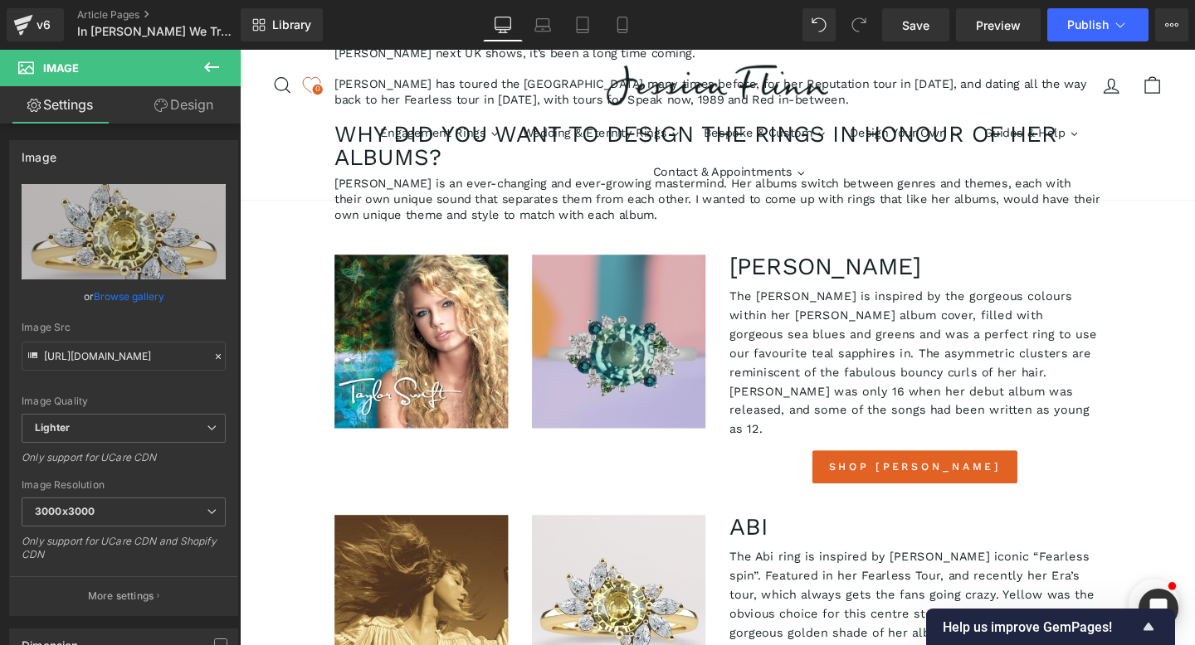
click at [609, 289] on img at bounding box center [638, 356] width 183 height 183
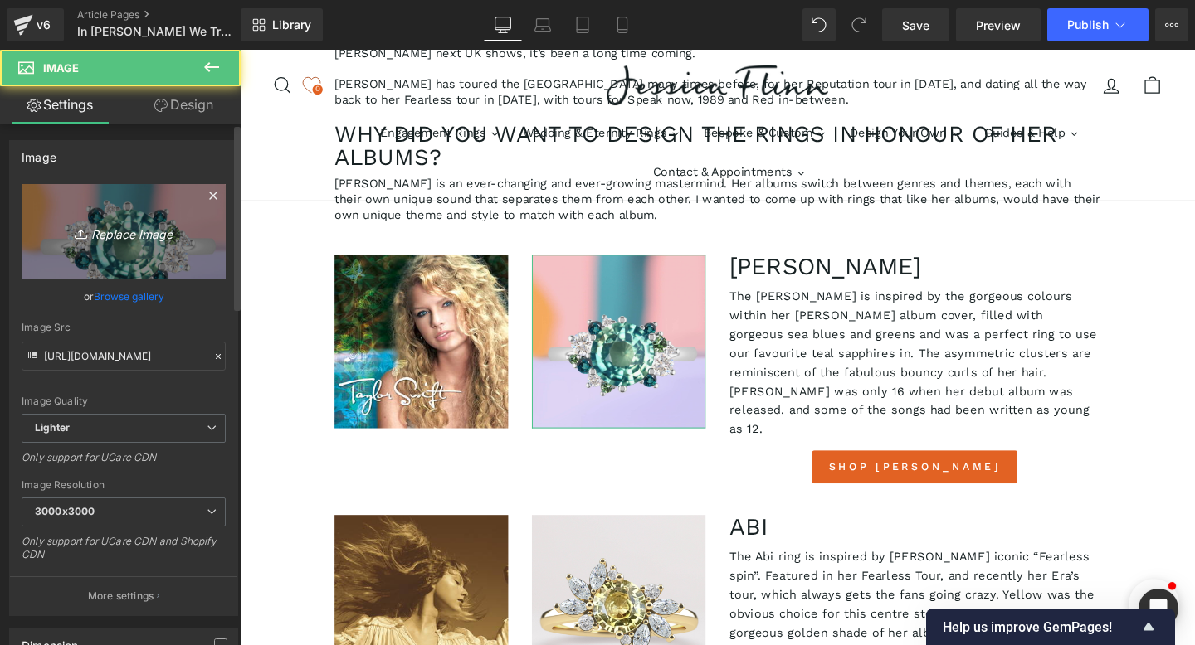
click at [142, 230] on icon "Replace Image" at bounding box center [123, 232] width 133 height 21
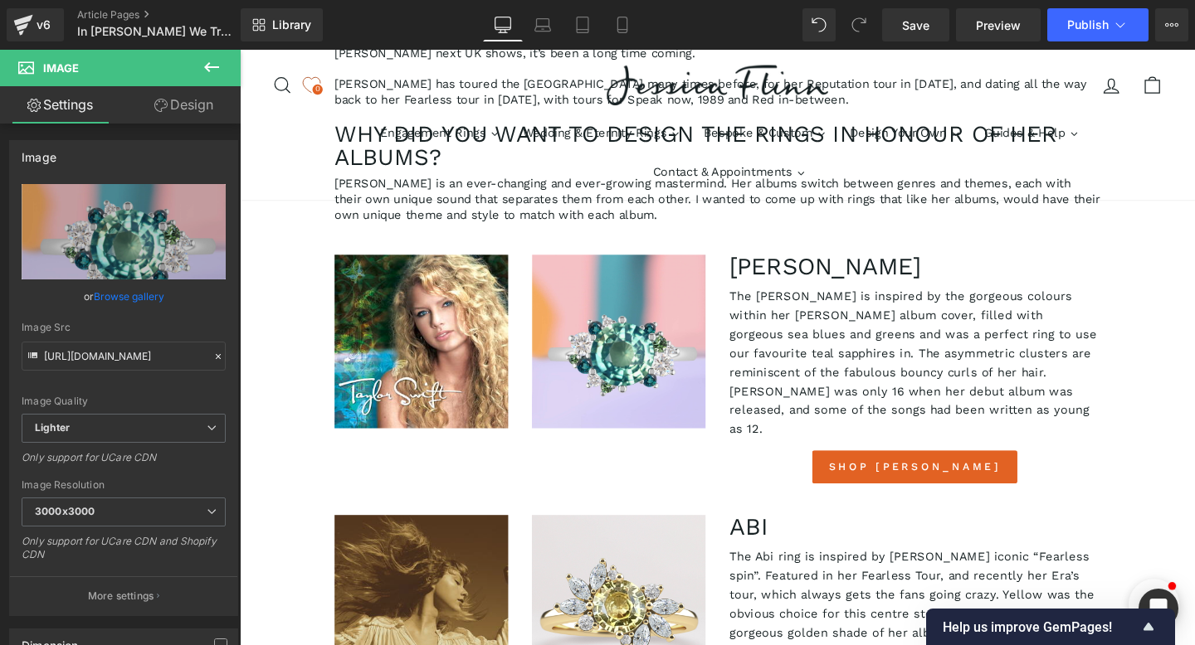
type input "C:\fakepath\[PERSON_NAME].jpg"
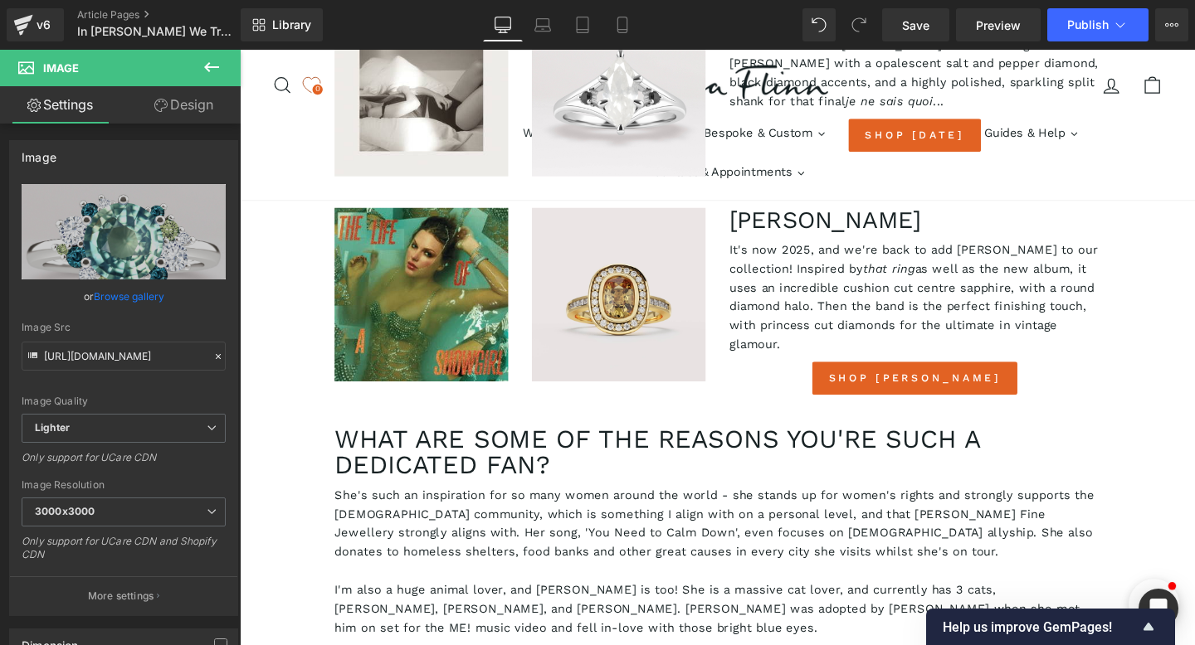
scroll to position [4082, 0]
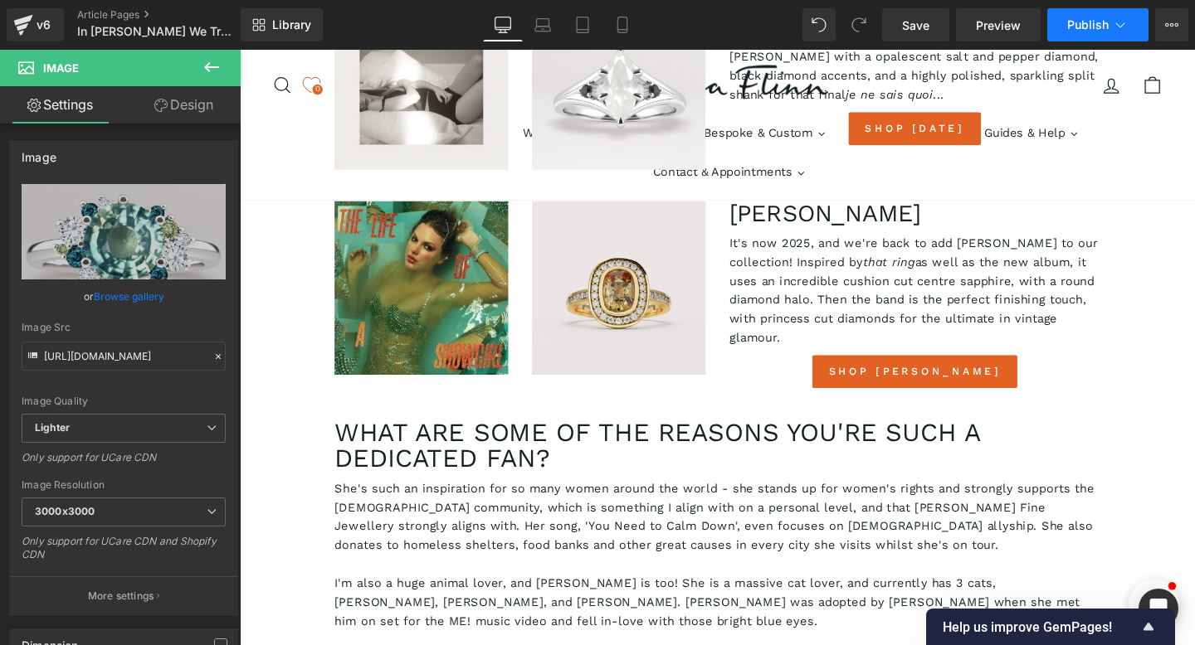
click at [1078, 21] on span "Publish" at bounding box center [1087, 24] width 41 height 13
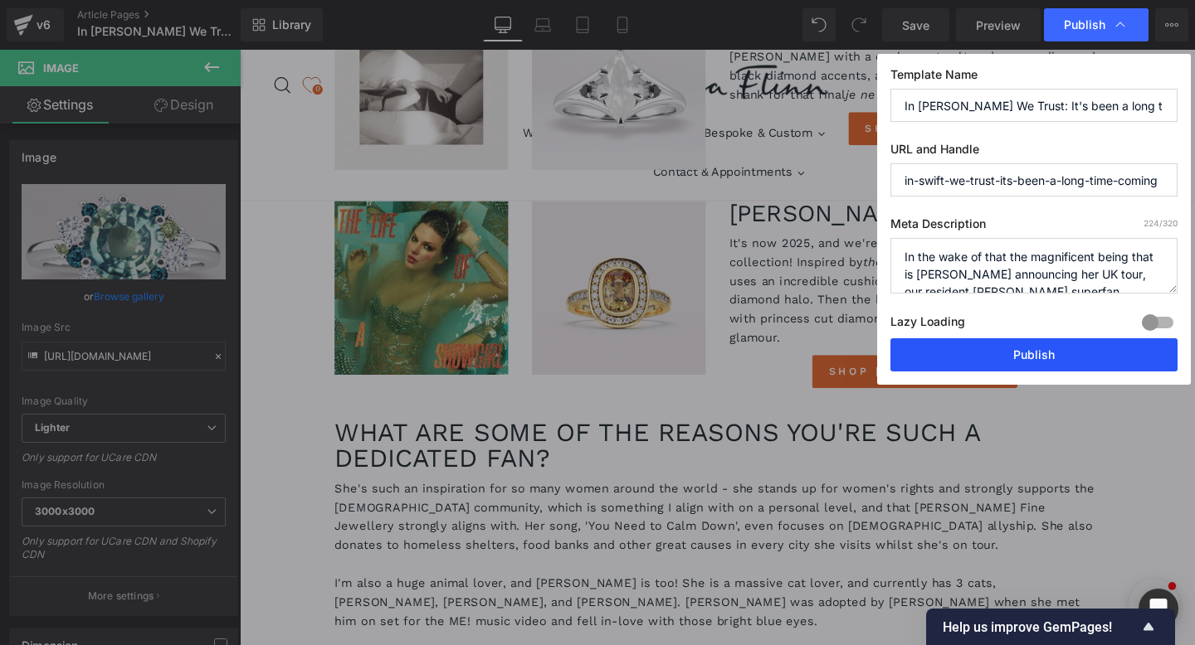
click at [972, 353] on button "Publish" at bounding box center [1033, 355] width 287 height 33
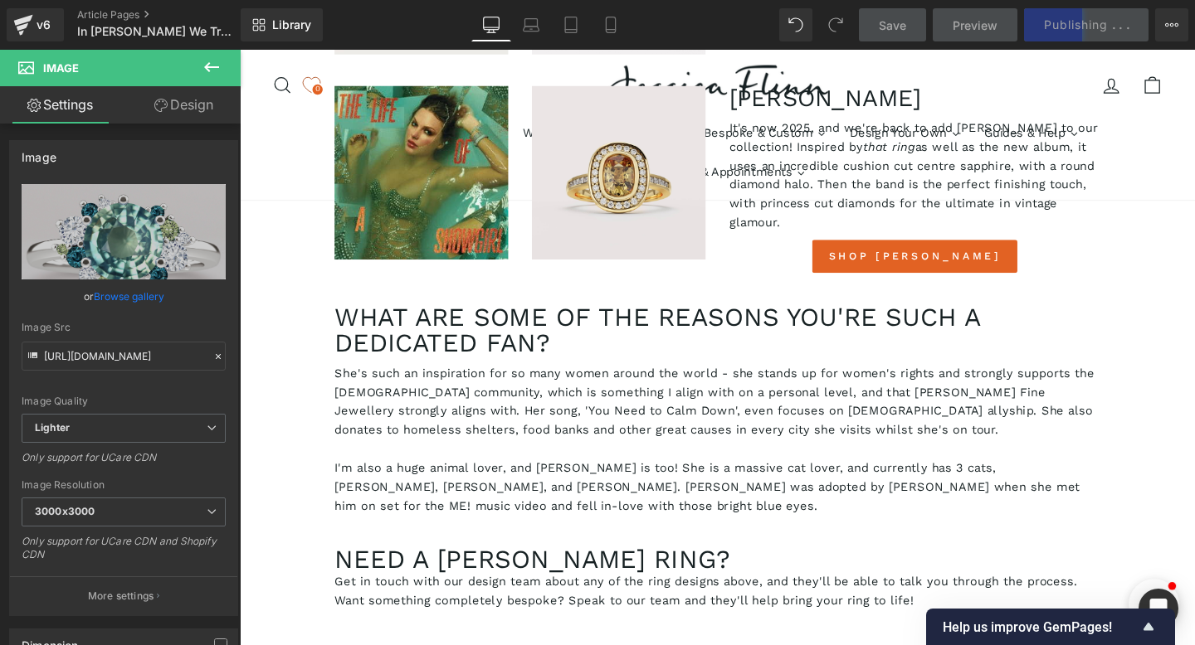
scroll to position [3774, 0]
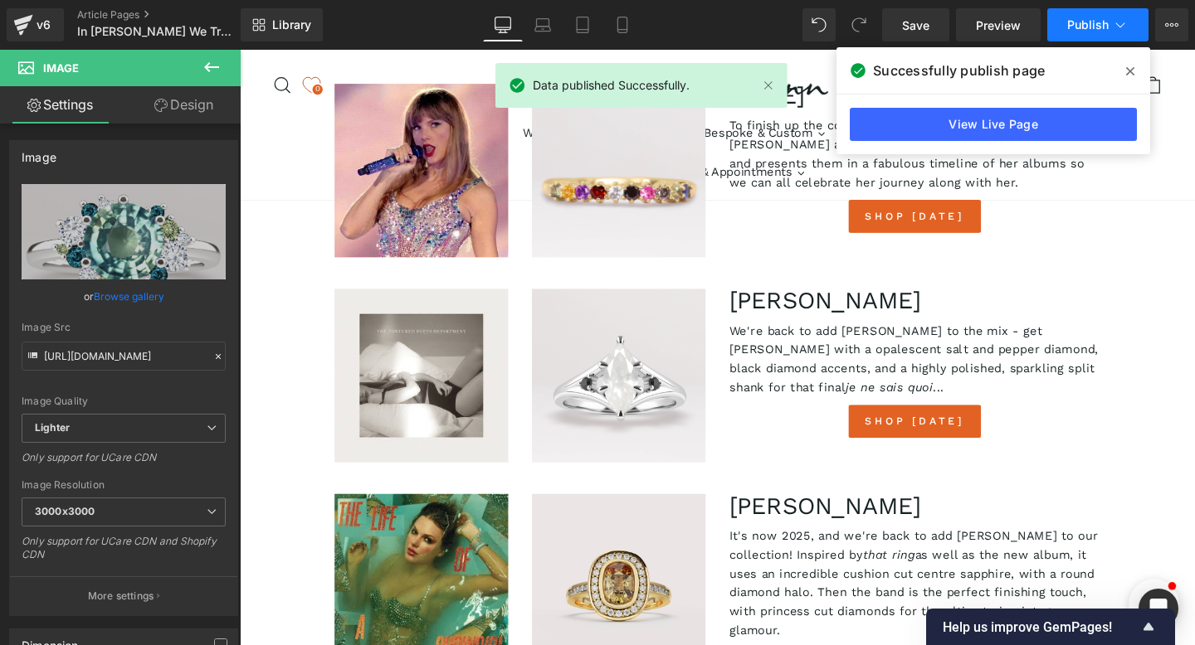
click at [1135, 24] on button "Publish" at bounding box center [1097, 24] width 101 height 33
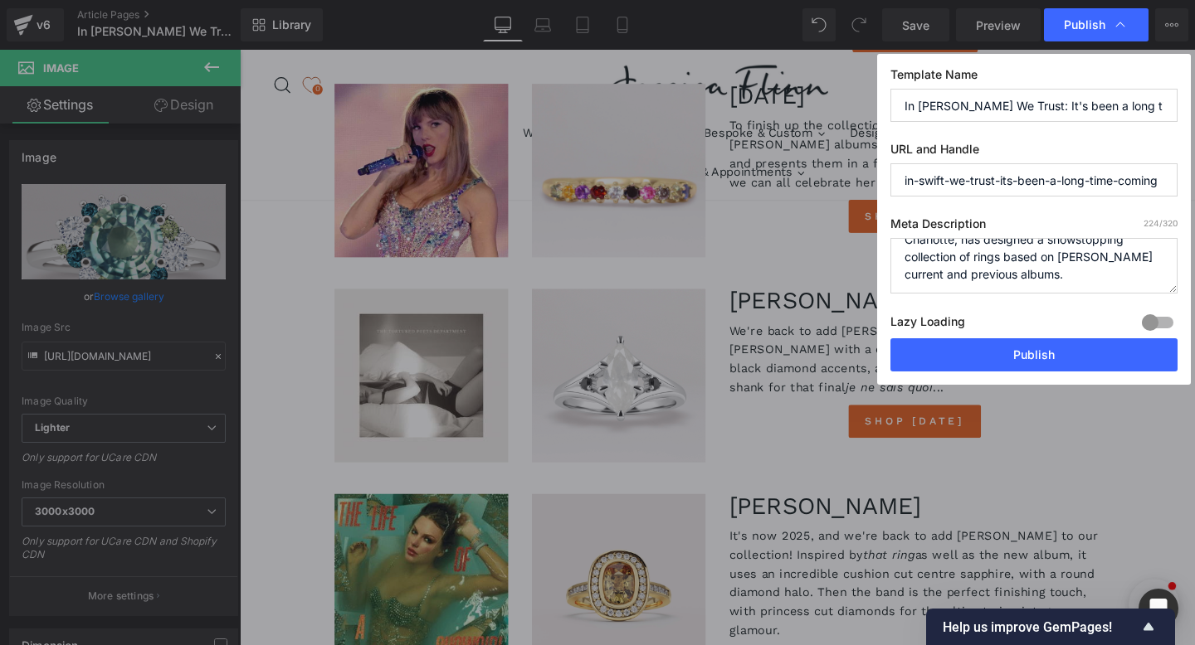
scroll to position [0, 0]
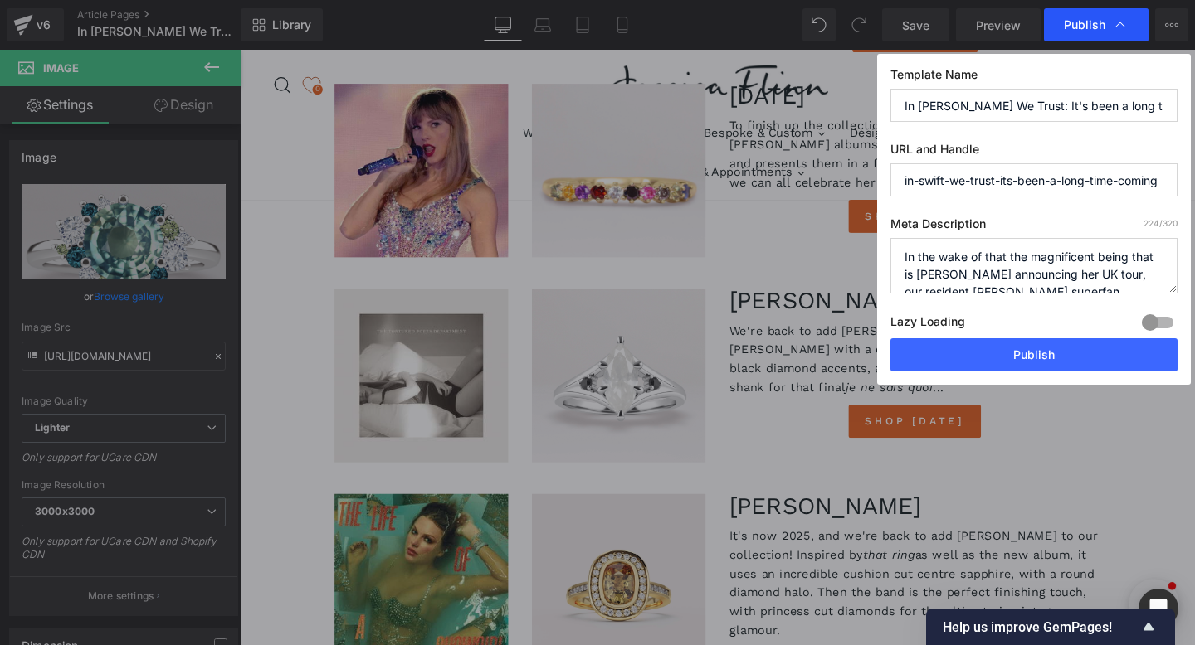
click at [1126, 27] on icon at bounding box center [1120, 25] width 17 height 17
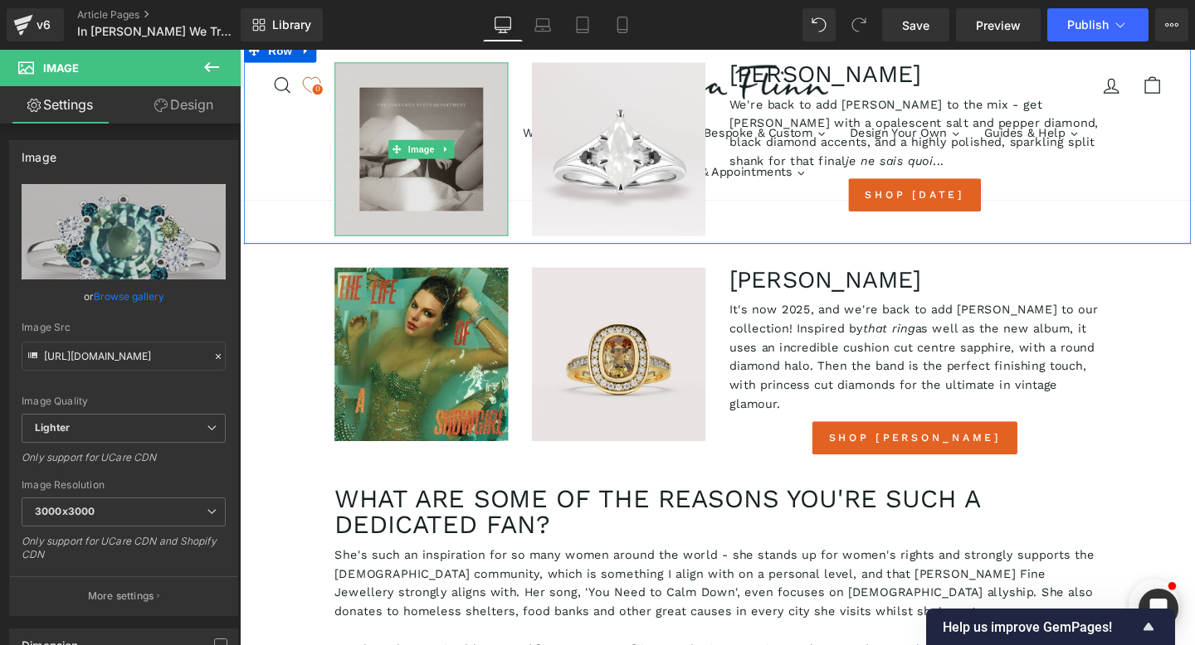
scroll to position [4027, 0]
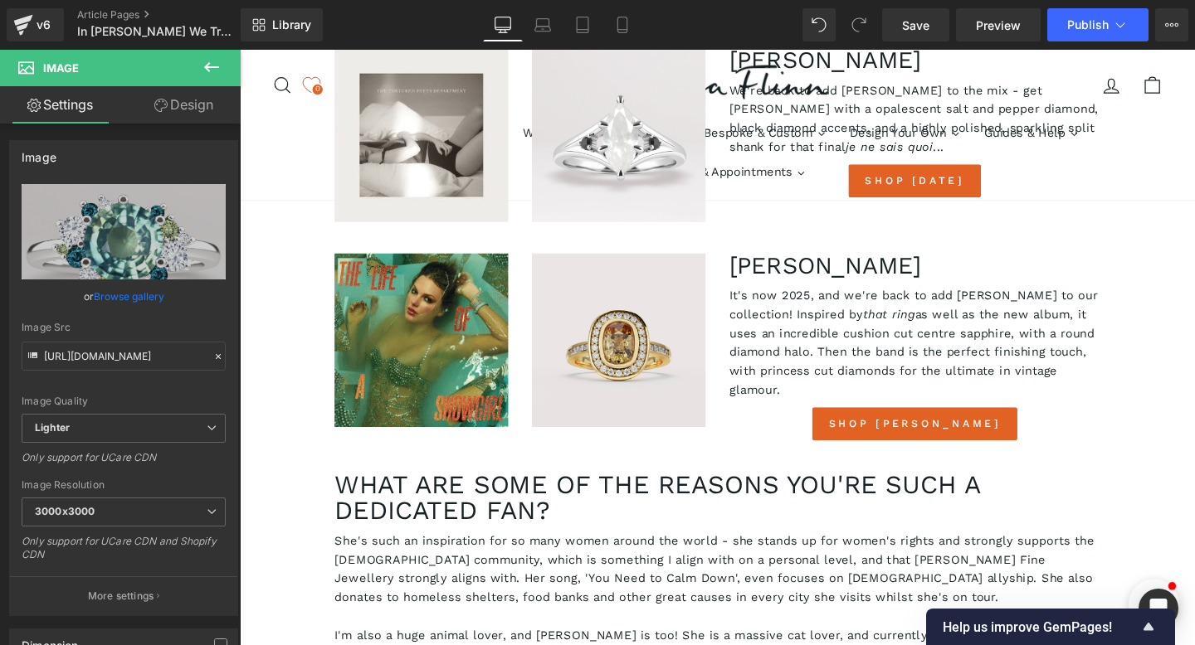
click at [179, 102] on link "Design" at bounding box center [184, 104] width 120 height 37
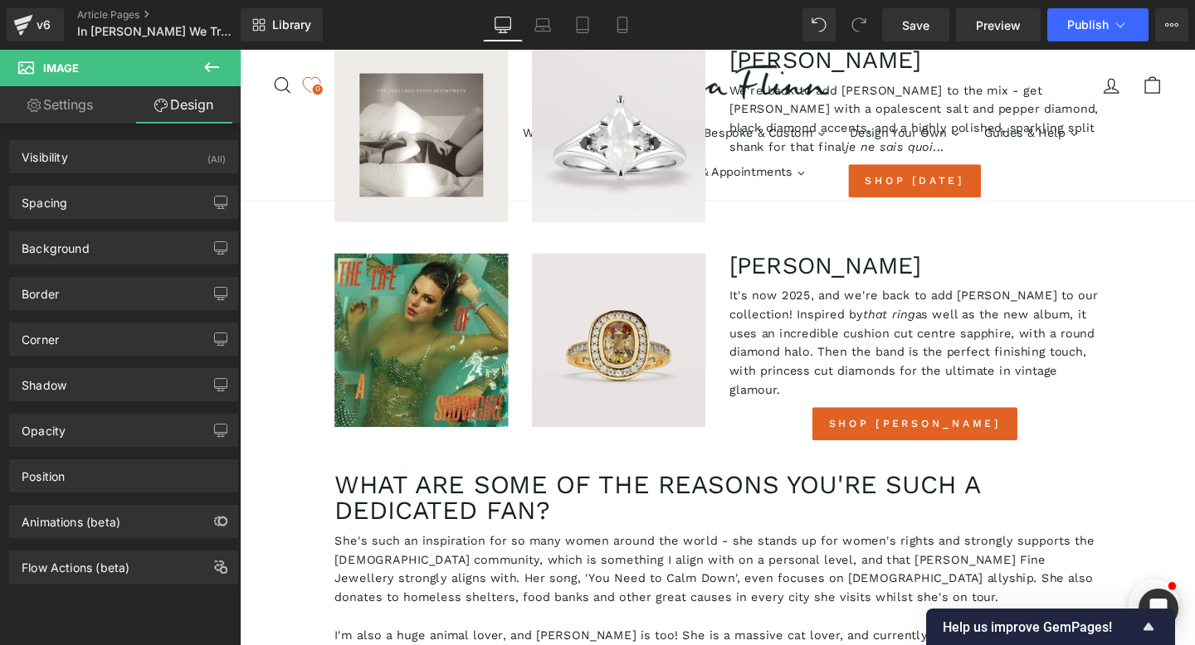
click at [63, 104] on link "Settings" at bounding box center [60, 104] width 120 height 37
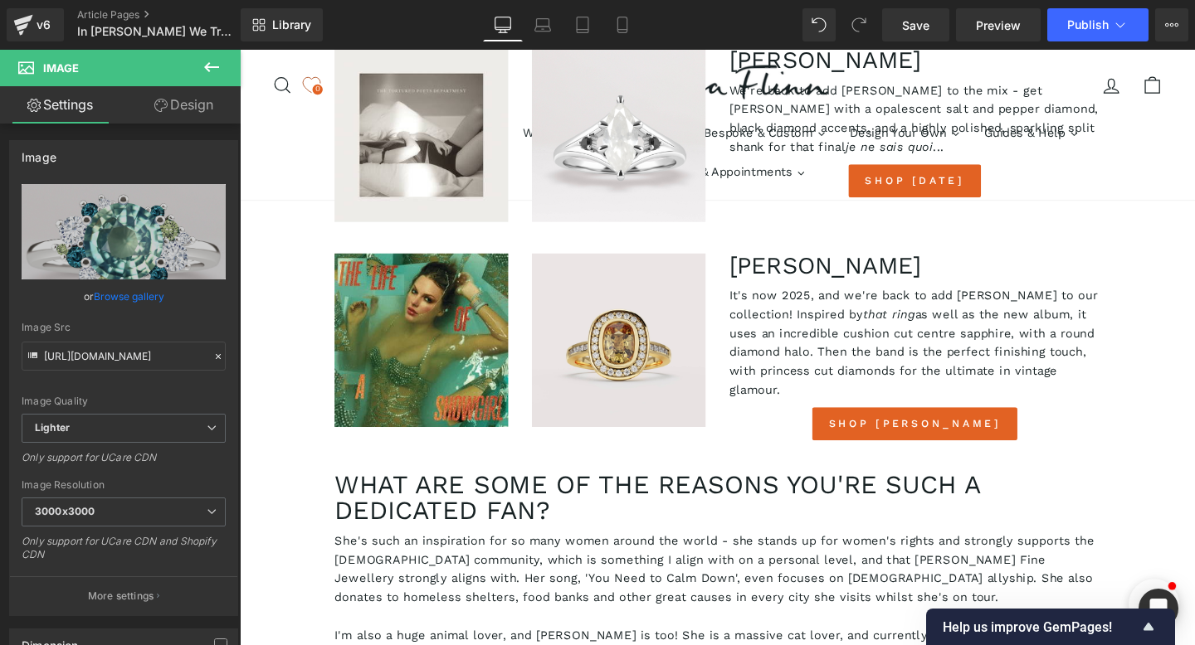
click at [207, 75] on icon at bounding box center [212, 67] width 20 height 20
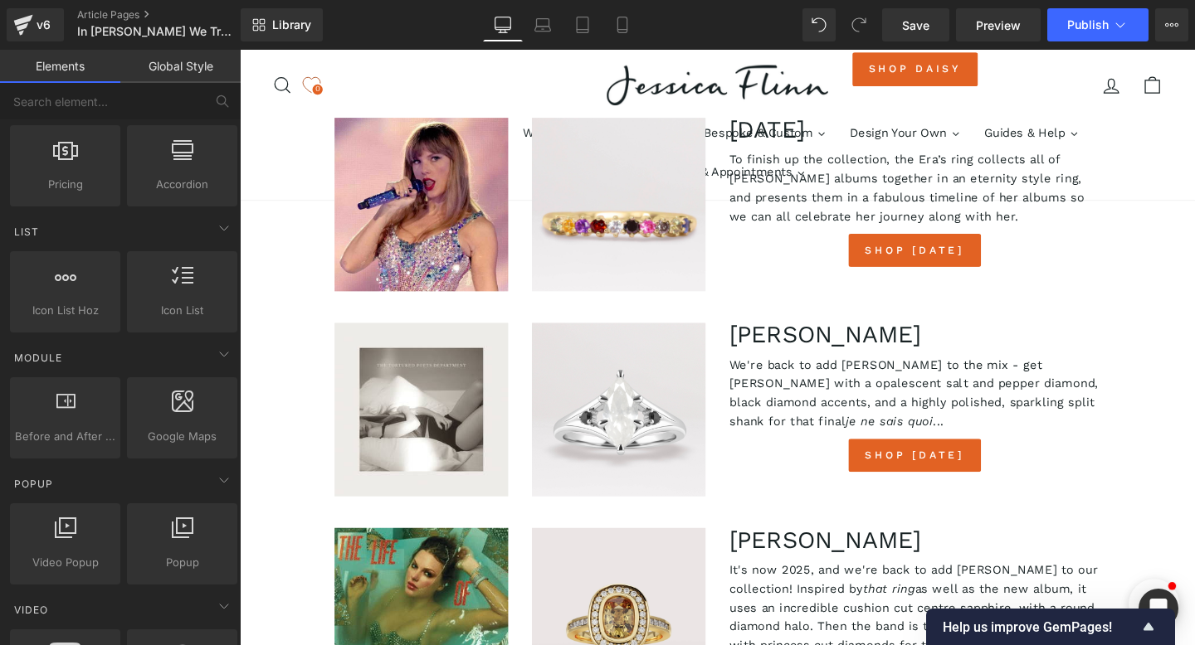
scroll to position [3738, 0]
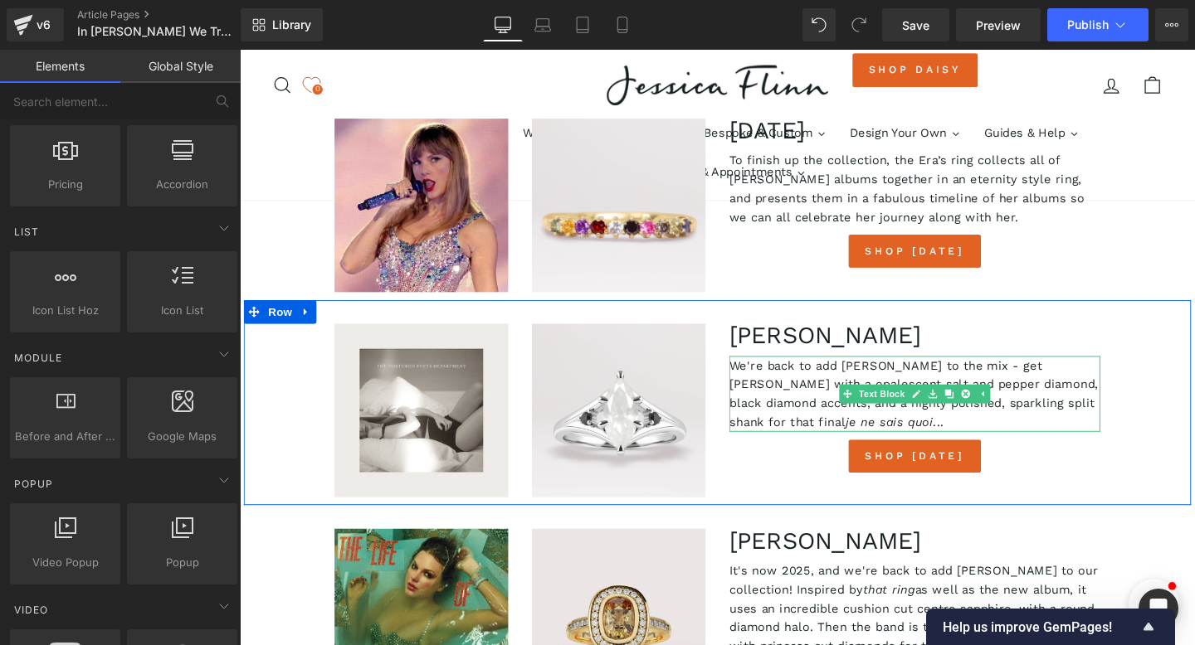
click at [790, 372] on p "We're back to add [PERSON_NAME] to the mix - get [PERSON_NAME] with a opalescen…" at bounding box center [949, 412] width 390 height 80
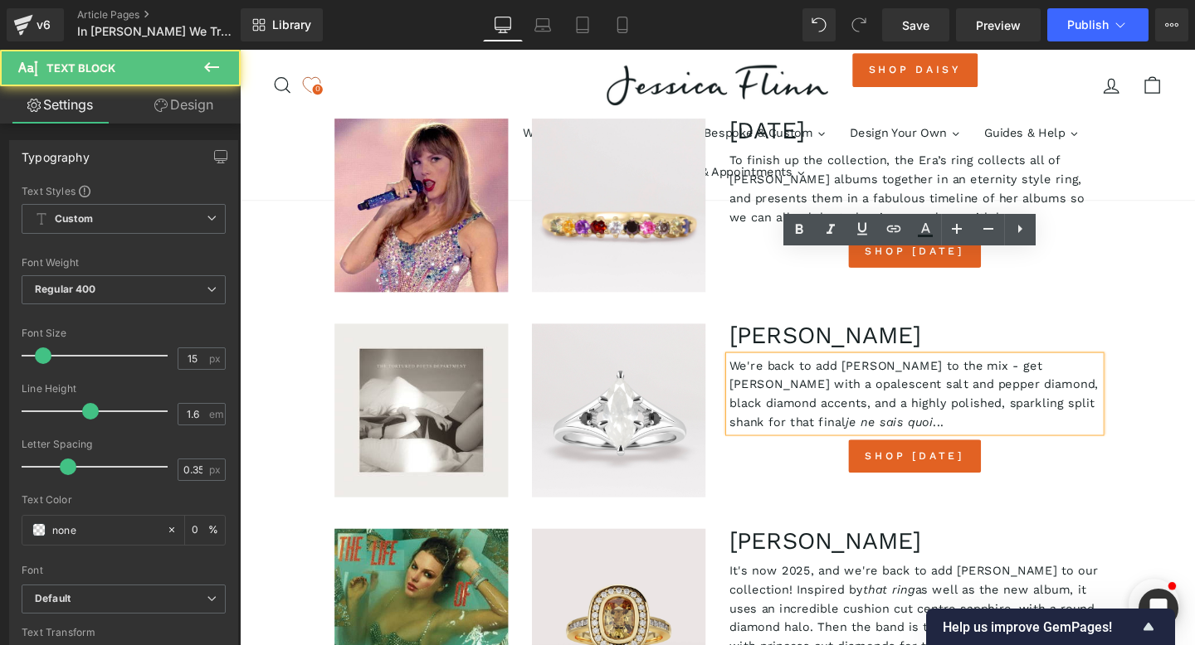
click at [801, 372] on p "We're back to add [PERSON_NAME] to the mix - get [PERSON_NAME] with a opalescen…" at bounding box center [949, 412] width 390 height 80
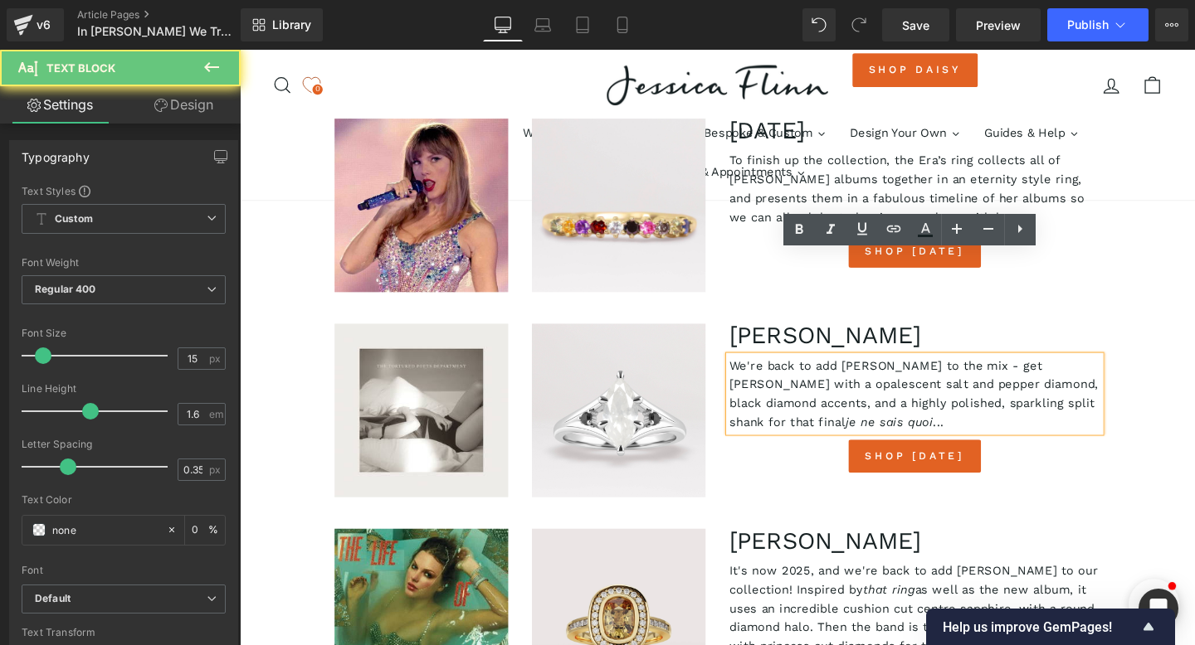
click at [801, 372] on p "We're back to add [PERSON_NAME] to the mix - get [PERSON_NAME] with a opalescen…" at bounding box center [949, 412] width 390 height 80
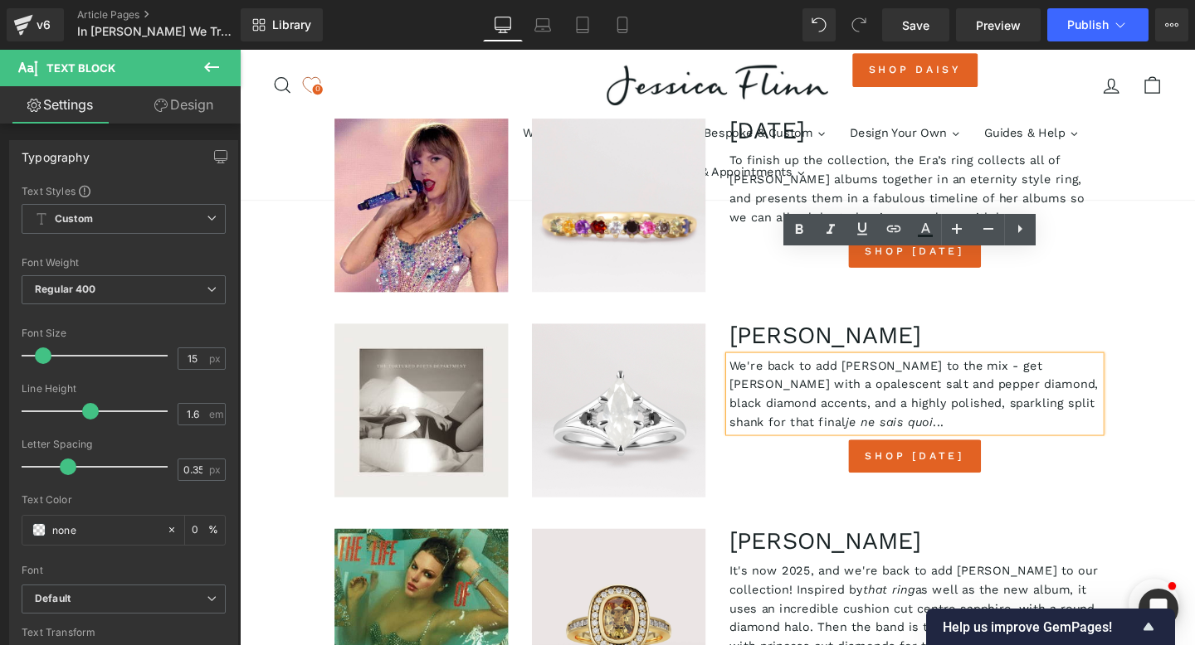
click at [784, 372] on p "We're back to add [PERSON_NAME] to the mix - get [PERSON_NAME] with a opalescen…" at bounding box center [949, 412] width 390 height 80
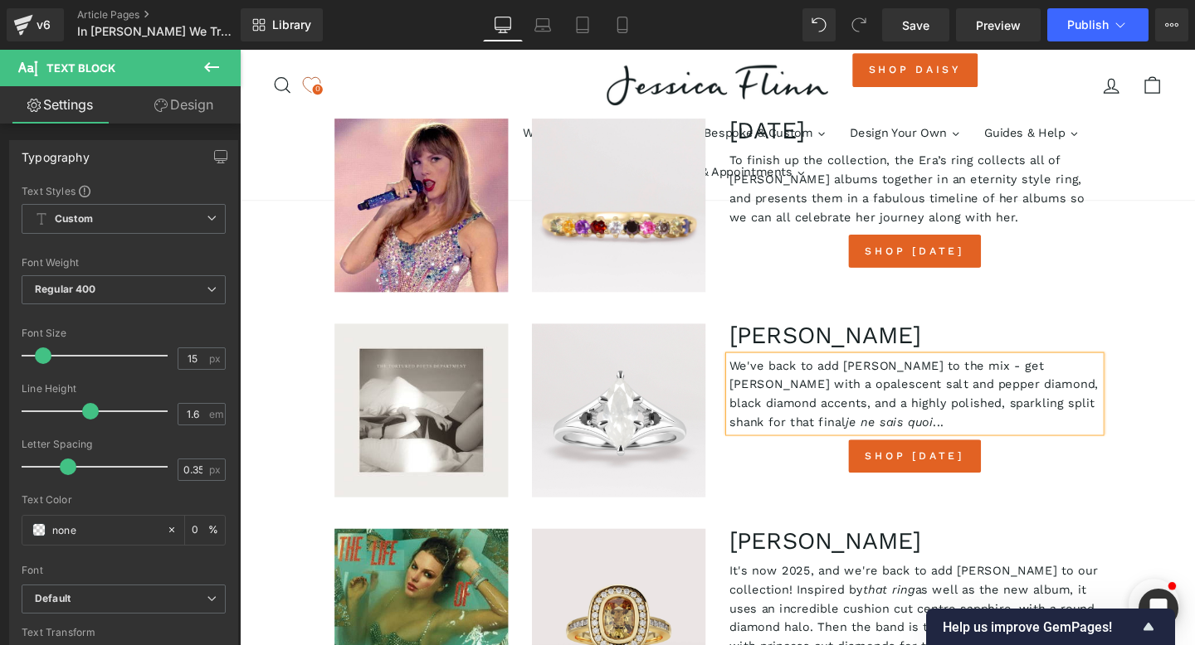
click at [811, 372] on p "We've back to add [PERSON_NAME] to the mix - get [PERSON_NAME] with a opalescen…" at bounding box center [949, 412] width 390 height 80
click at [1102, 26] on span "Publish" at bounding box center [1087, 24] width 41 height 13
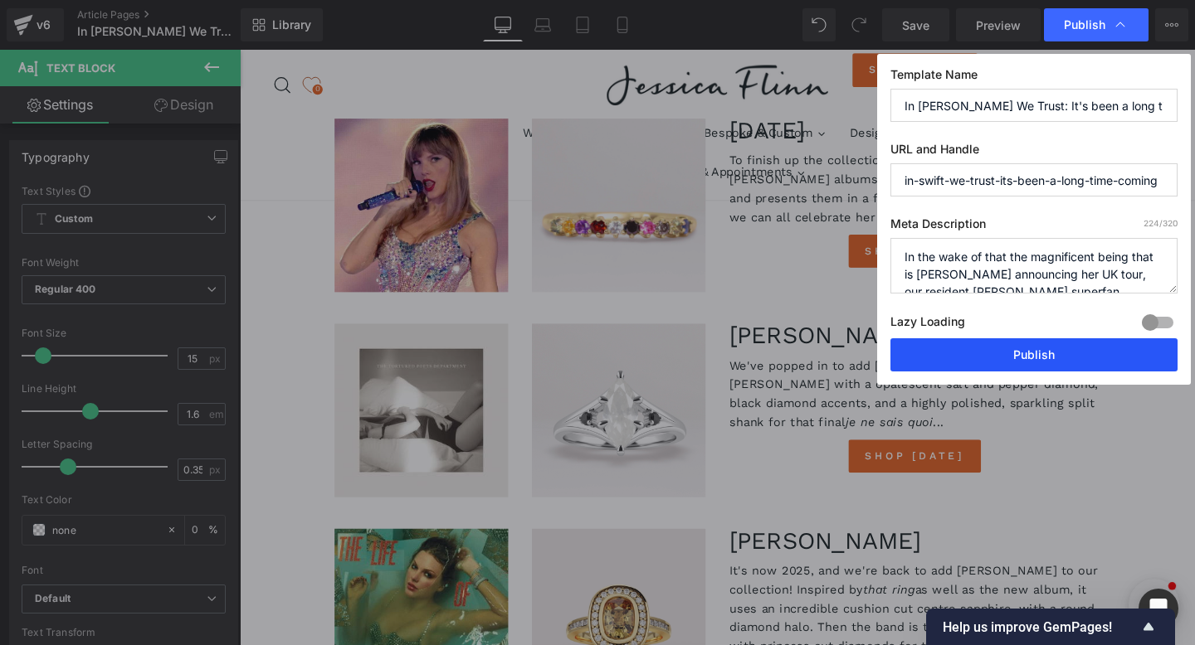
click at [974, 355] on button "Publish" at bounding box center [1033, 355] width 287 height 33
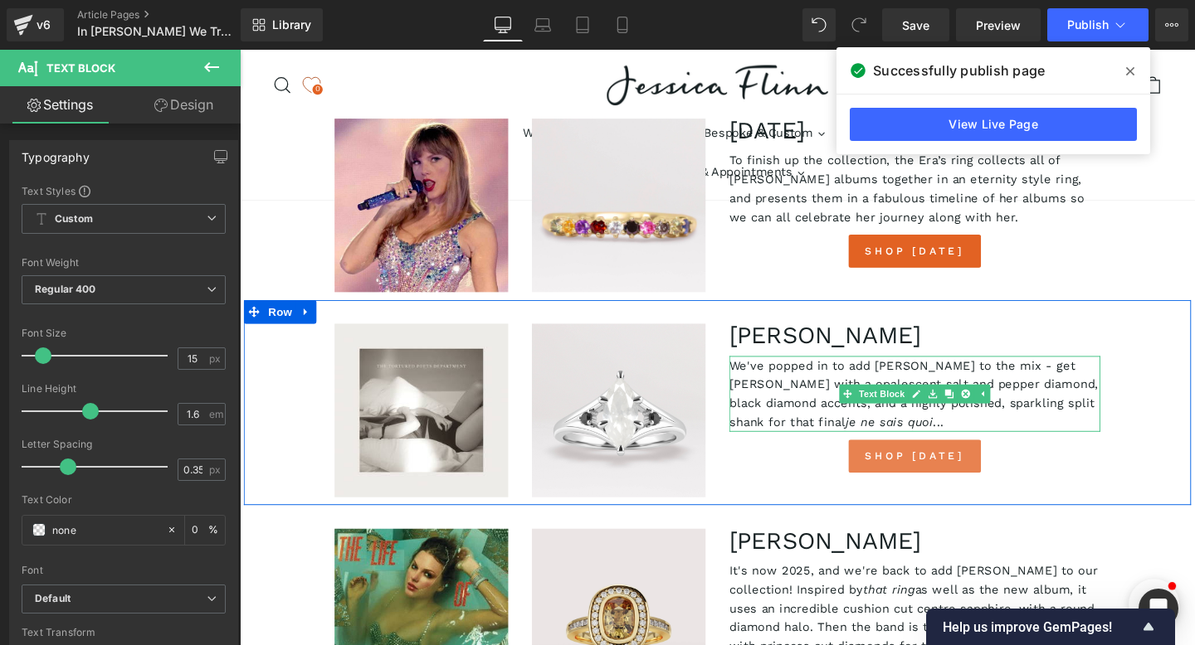
click at [900, 460] on link "Shop [DATE]" at bounding box center [948, 477] width 139 height 35
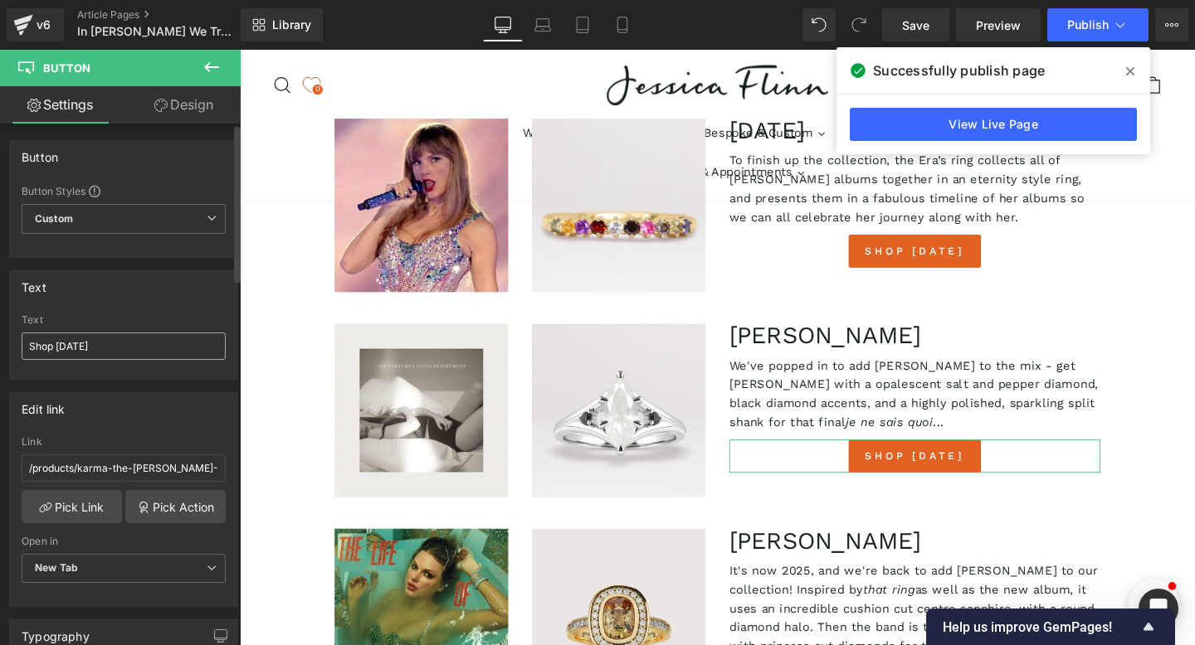
click at [66, 343] on input "Shop [DATE]" at bounding box center [124, 346] width 204 height 27
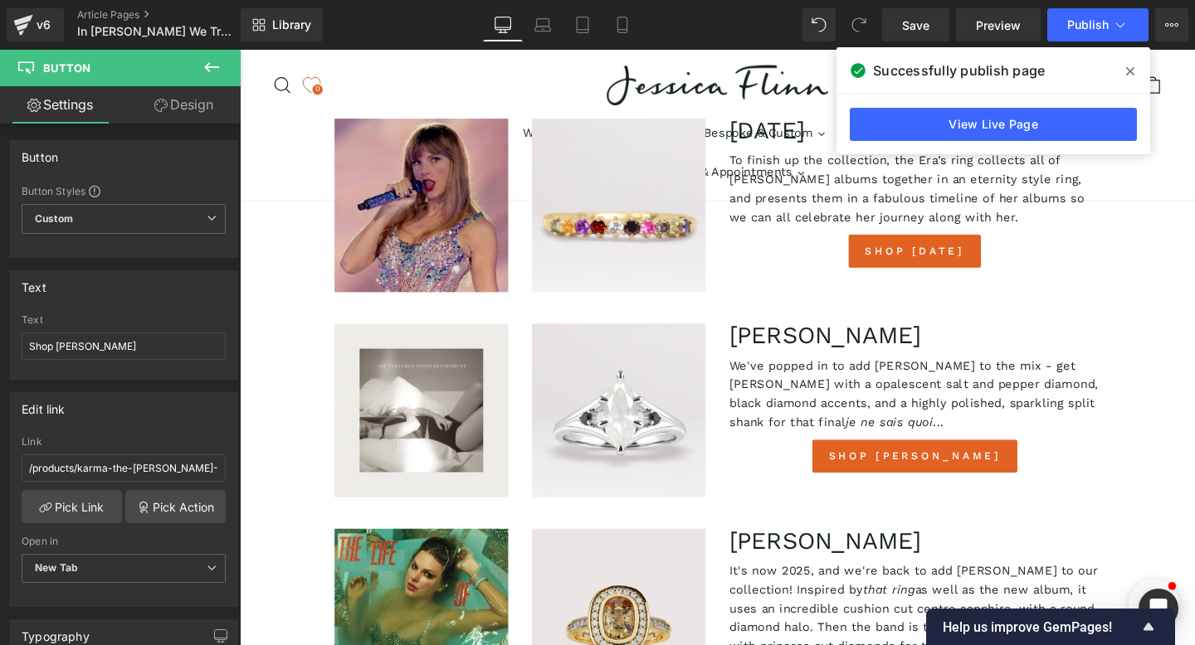
type input "Shop [PERSON_NAME]"
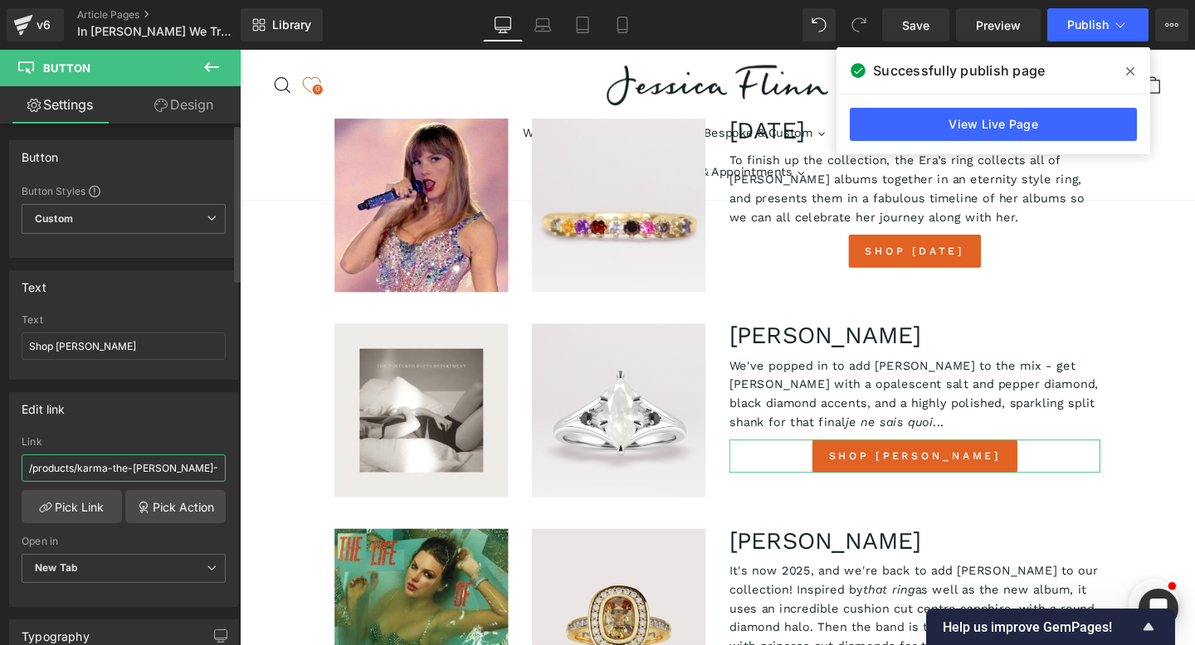
click at [87, 462] on input "/products/karma-the-[PERSON_NAME]-collection-multi-stone-ring-made-to-order" at bounding box center [124, 468] width 204 height 27
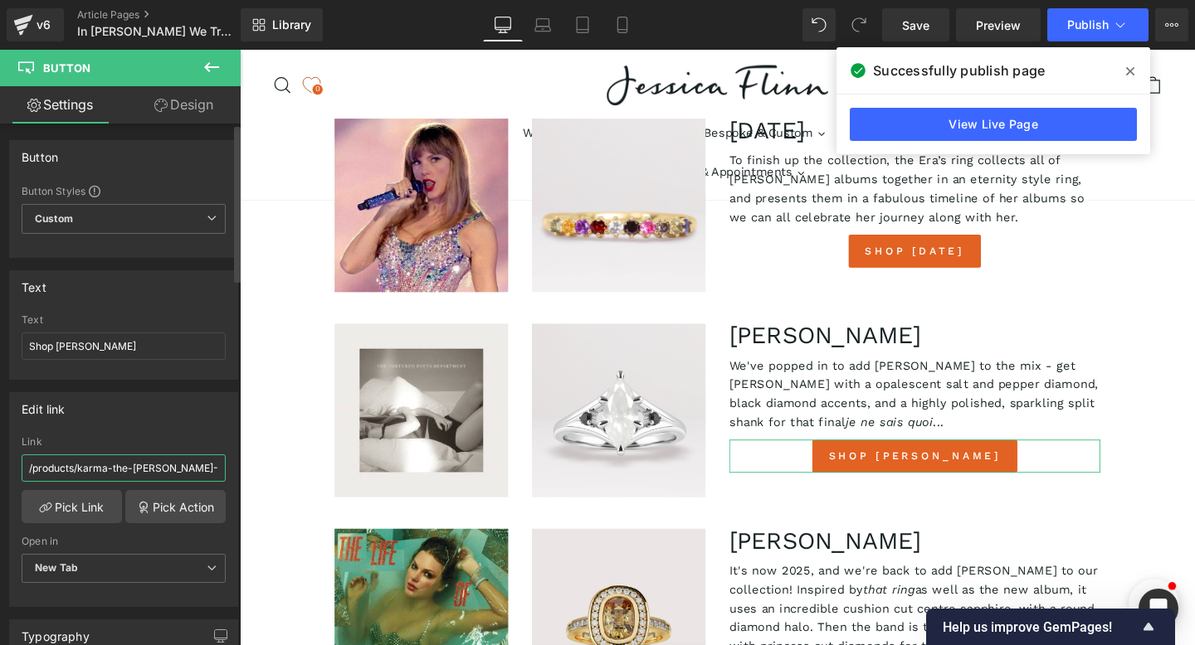
paste input "[URL][DOMAIN_NAME][PERSON_NAME]"
type input "[URL][DOMAIN_NAME][PERSON_NAME]"
click at [152, 412] on div "Edit link" at bounding box center [123, 409] width 227 height 32
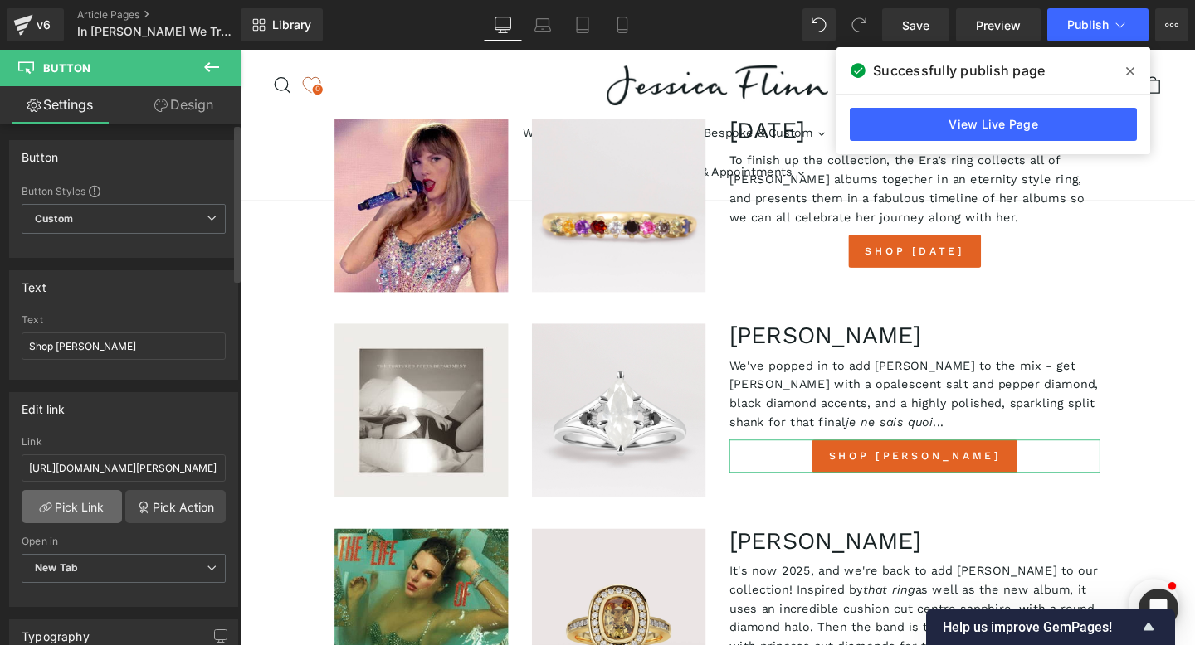
click at [65, 508] on link "Pick Link" at bounding box center [72, 506] width 100 height 33
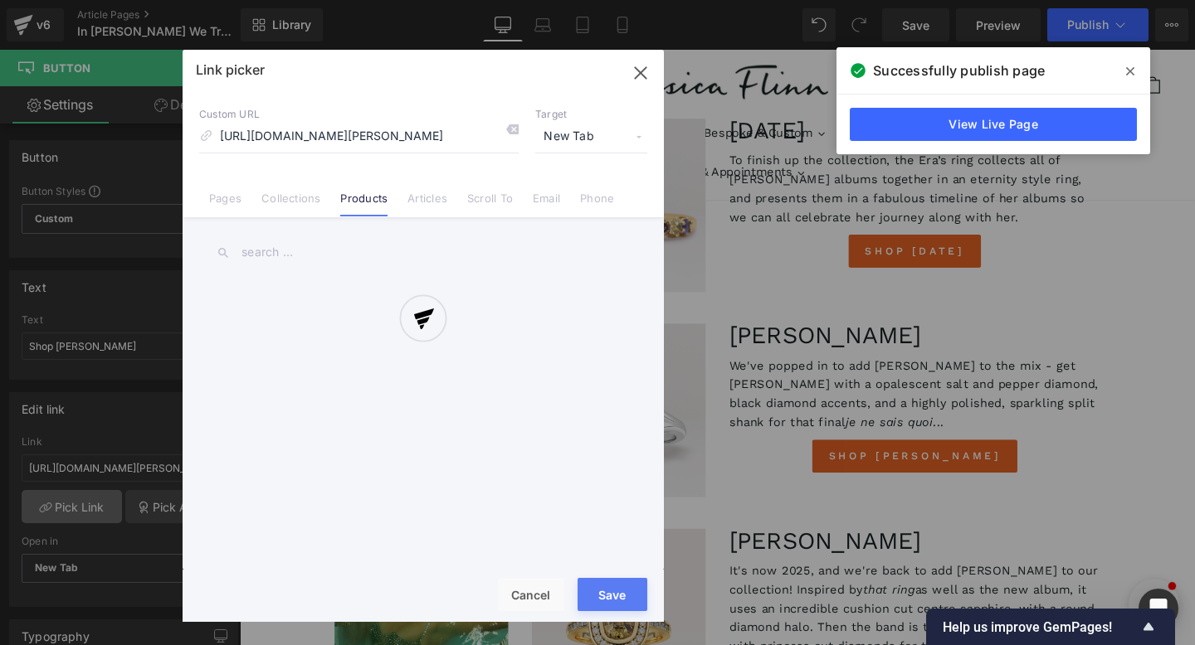
scroll to position [0, 684]
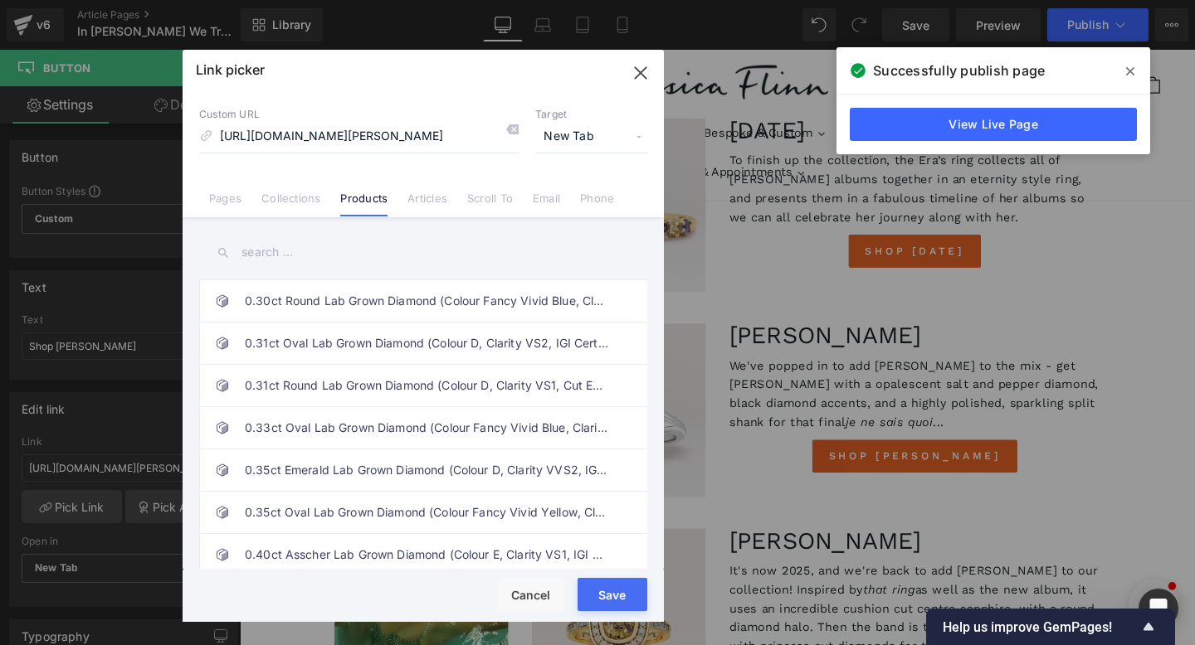
click at [316, 140] on input "[URL][DOMAIN_NAME][PERSON_NAME]" at bounding box center [358, 137] width 319 height 32
click at [295, 264] on input "text" at bounding box center [423, 252] width 448 height 37
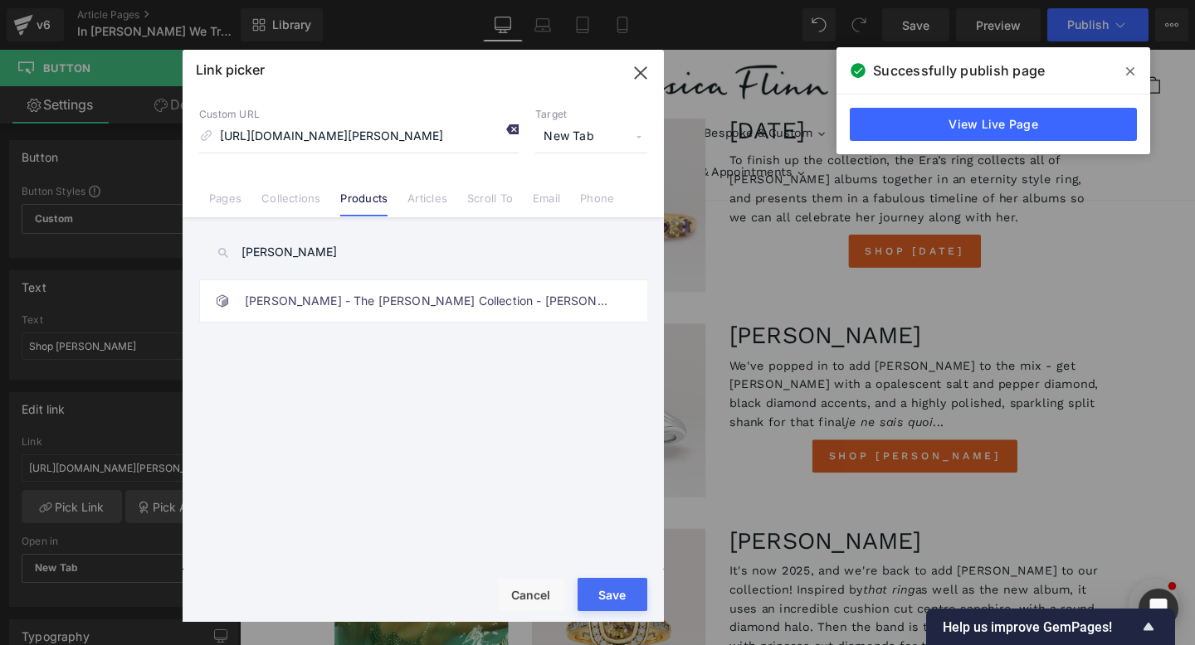
type input "[PERSON_NAME]"
click at [512, 129] on icon at bounding box center [511, 129] width 13 height 13
click at [317, 302] on link "[PERSON_NAME] - The [PERSON_NAME] Collection - [PERSON_NAME] & Pepper Diamond E…" at bounding box center [427, 300] width 365 height 41
click at [602, 584] on div "Rendering Content" at bounding box center [598, 580] width 102 height 18
click at [606, 600] on button "Save" at bounding box center [612, 594] width 70 height 33
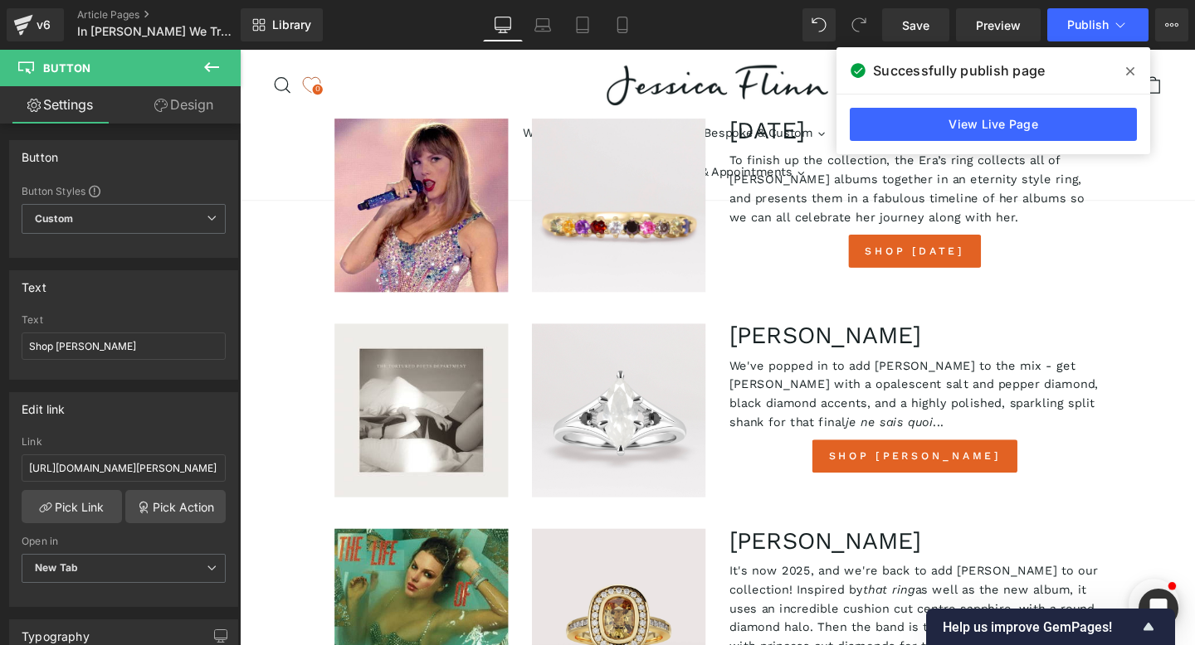
click at [207, 70] on icon at bounding box center [211, 67] width 15 height 10
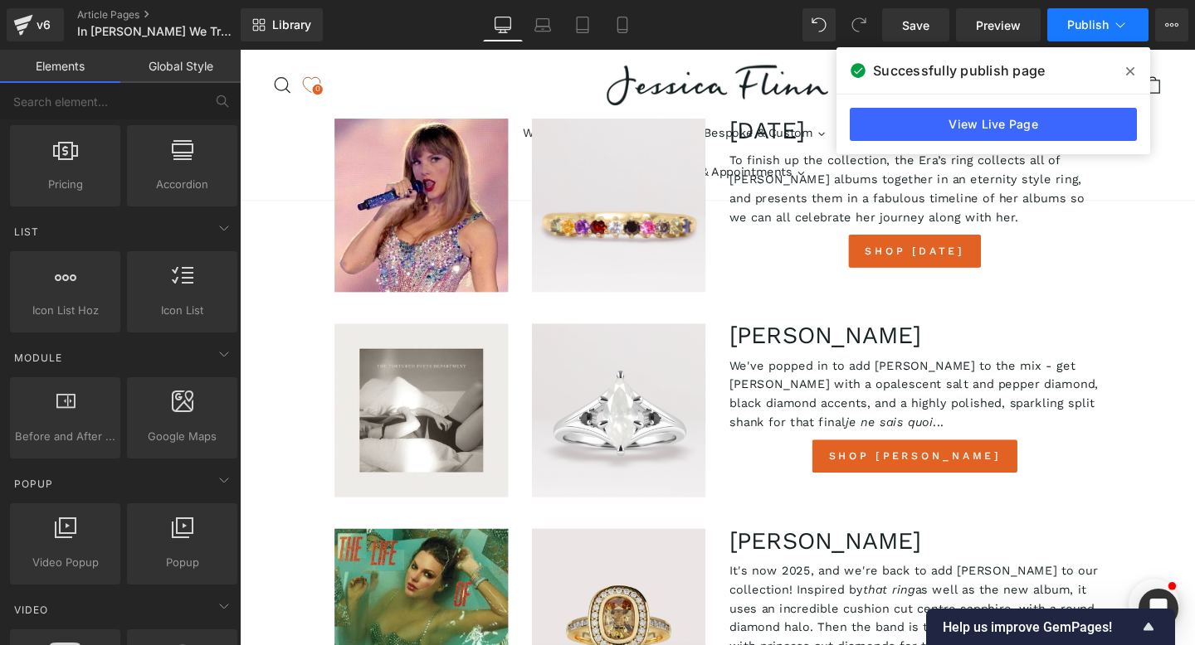
click at [1087, 29] on span "Publish" at bounding box center [1087, 24] width 41 height 13
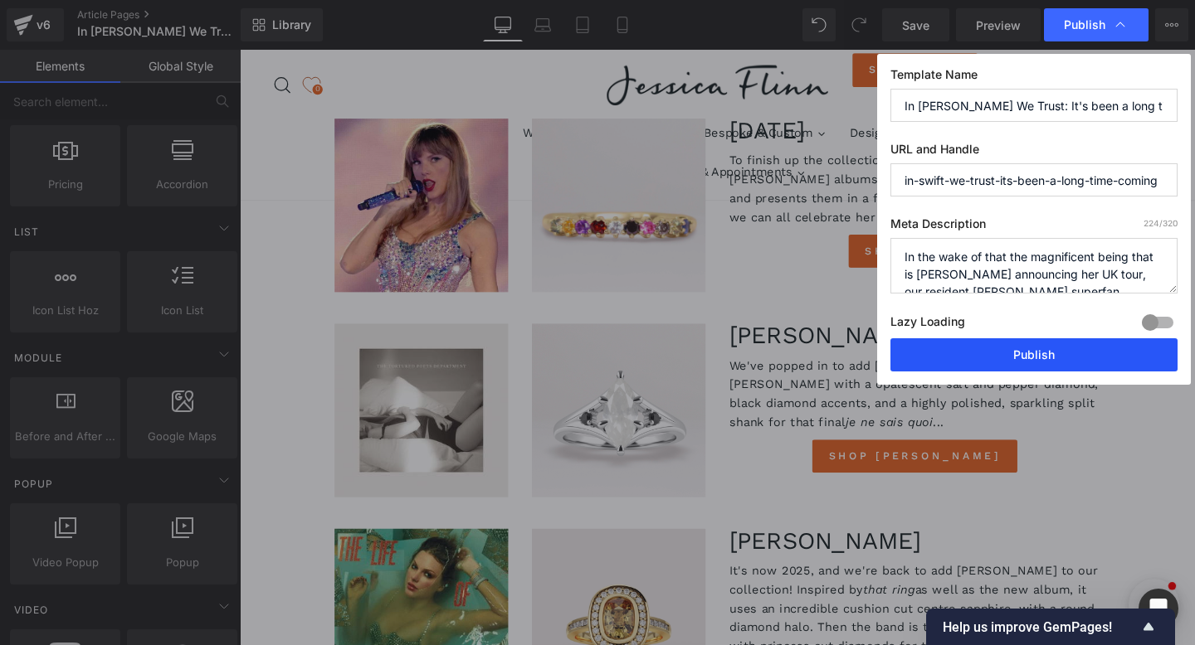
click at [1007, 344] on button "Publish" at bounding box center [1033, 355] width 287 height 33
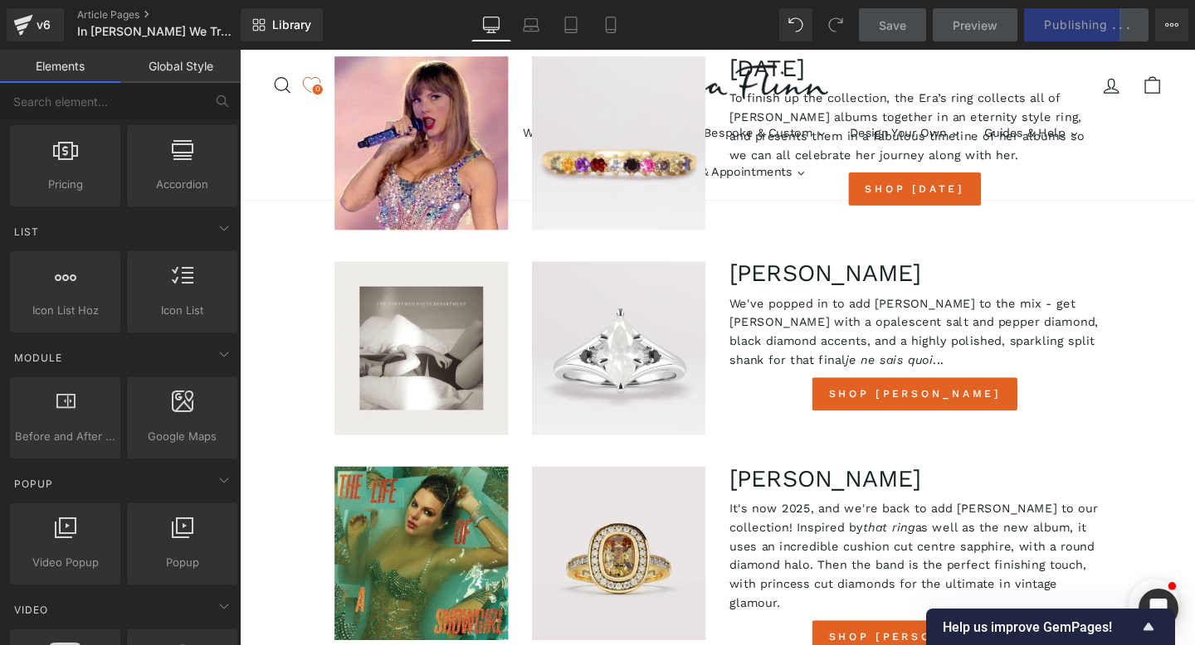
scroll to position [3856, 0]
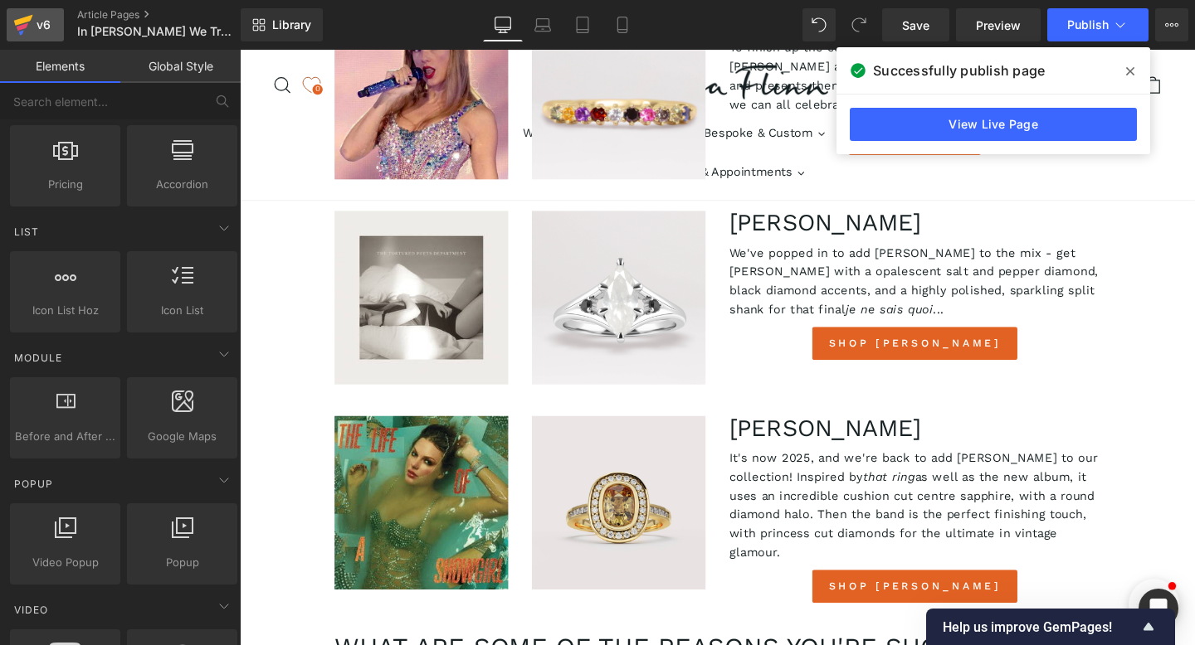
click at [10, 37] on link "v6" at bounding box center [35, 24] width 57 height 33
